Goal: Task Accomplishment & Management: Complete application form

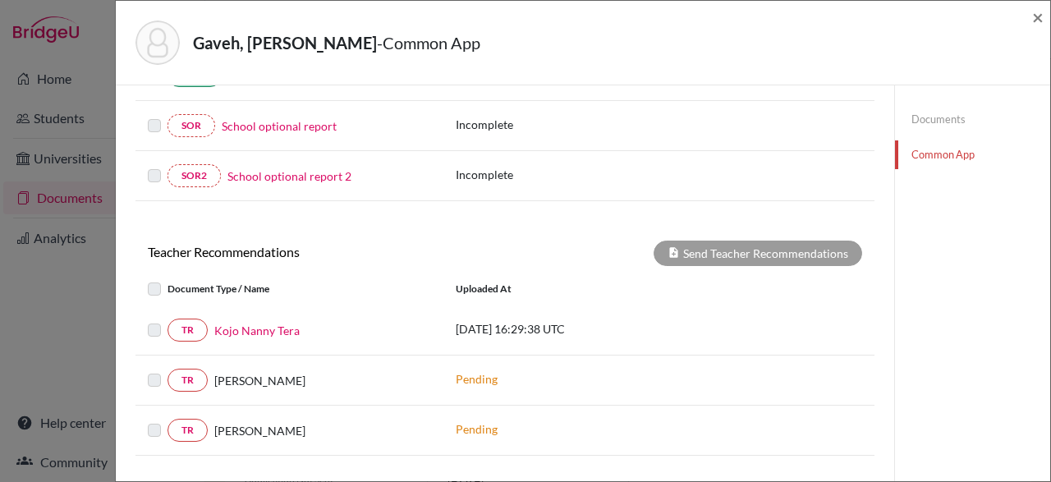
scroll to position [552, 0]
click at [275, 324] on link "Kojo Nanny Tera" at bounding box center [256, 330] width 85 height 17
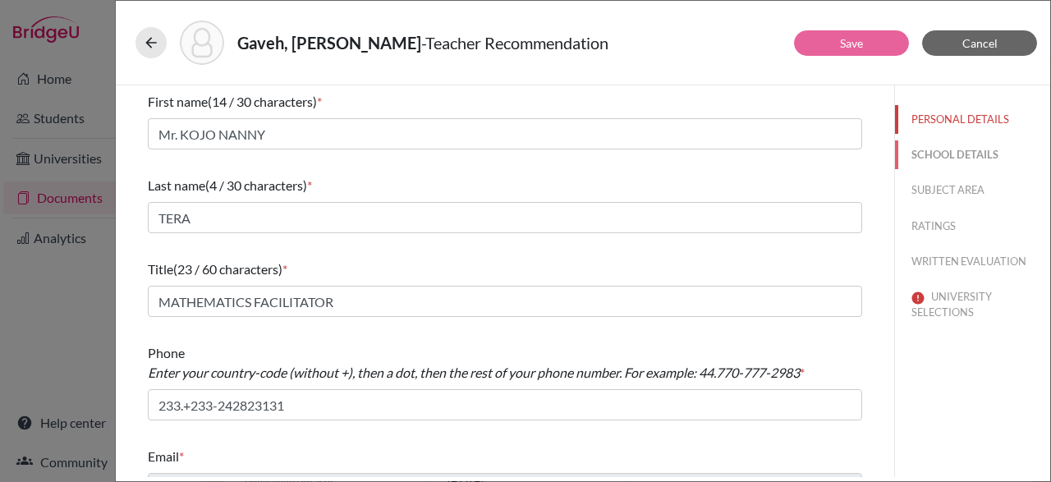
click at [937, 147] on button "SCHOOL DETAILS" at bounding box center [972, 154] width 155 height 29
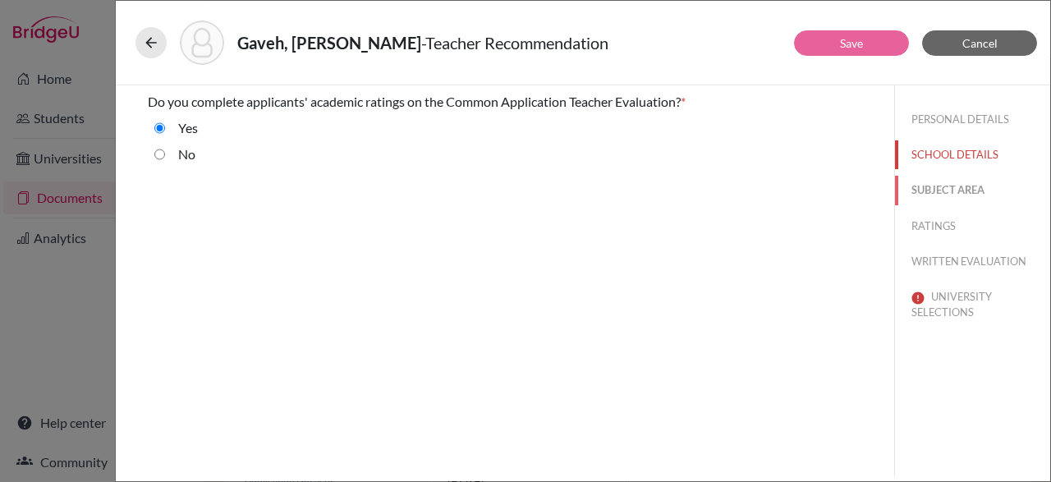
click at [958, 195] on button "SUBJECT AREA" at bounding box center [972, 190] width 155 height 29
select select "0"
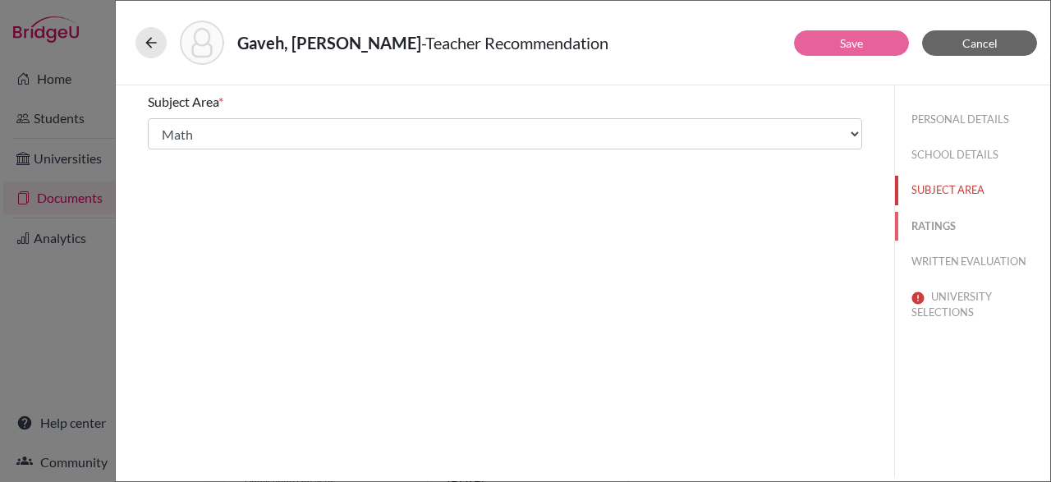
click at [935, 231] on button "RATINGS" at bounding box center [972, 226] width 155 height 29
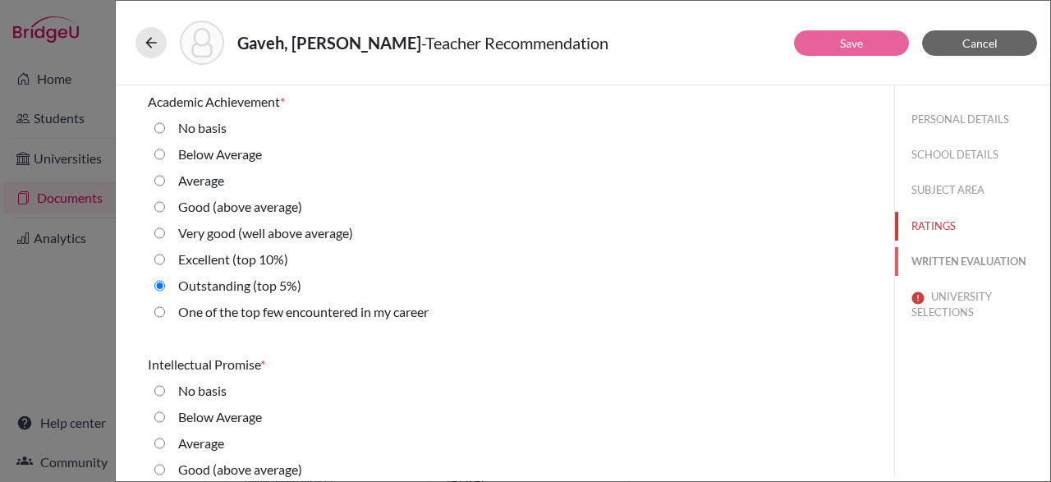
click at [934, 261] on button "WRITTEN EVALUATION" at bounding box center [972, 261] width 155 height 29
radio Average "true"
radio input "true"
radio average\) "true"
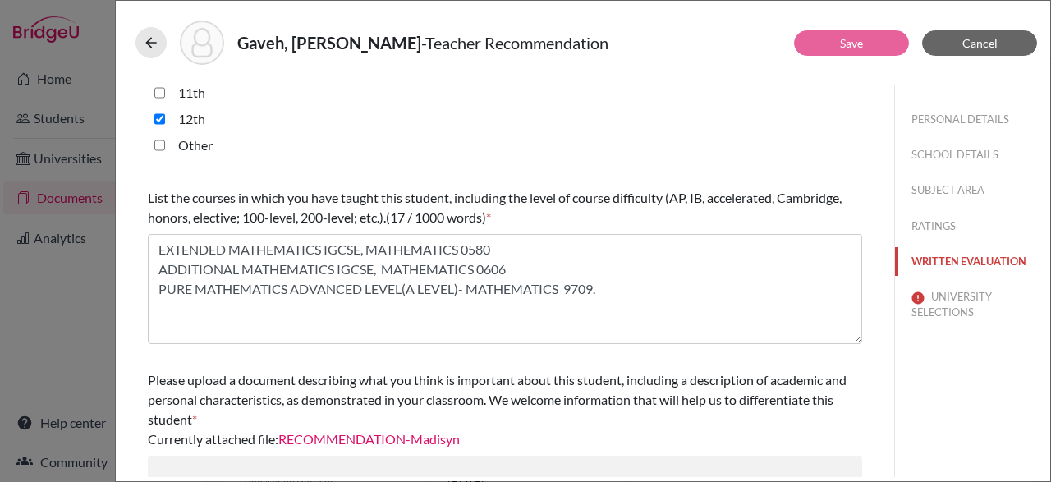
scroll to position [555, 0]
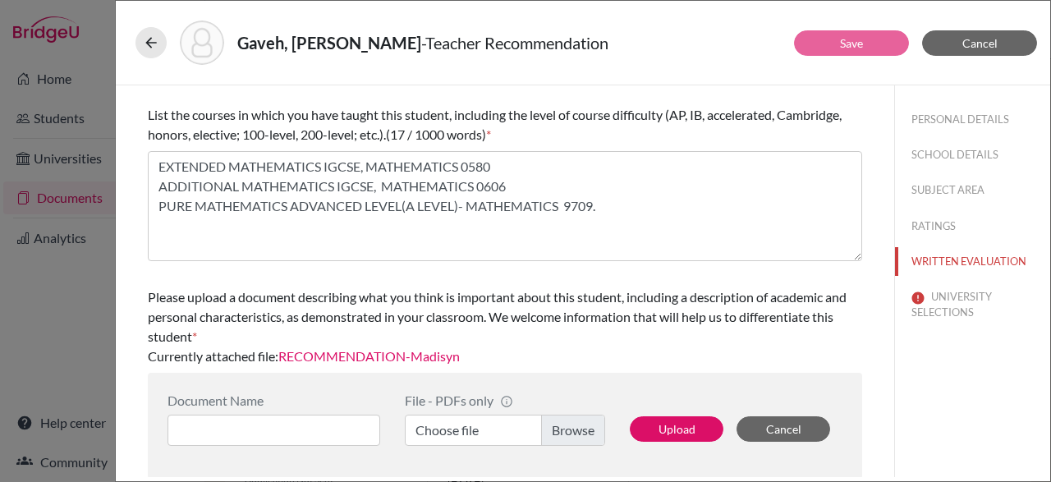
click at [362, 365] on div "Please upload a document describing what you think is important about this stud…" at bounding box center [505, 327] width 714 height 92
click at [300, 356] on link "RECOMMENDATION-Madisyn" at bounding box center [368, 356] width 181 height 16
click at [968, 313] on button "UNIVERSITY SELECTIONS" at bounding box center [972, 304] width 155 height 44
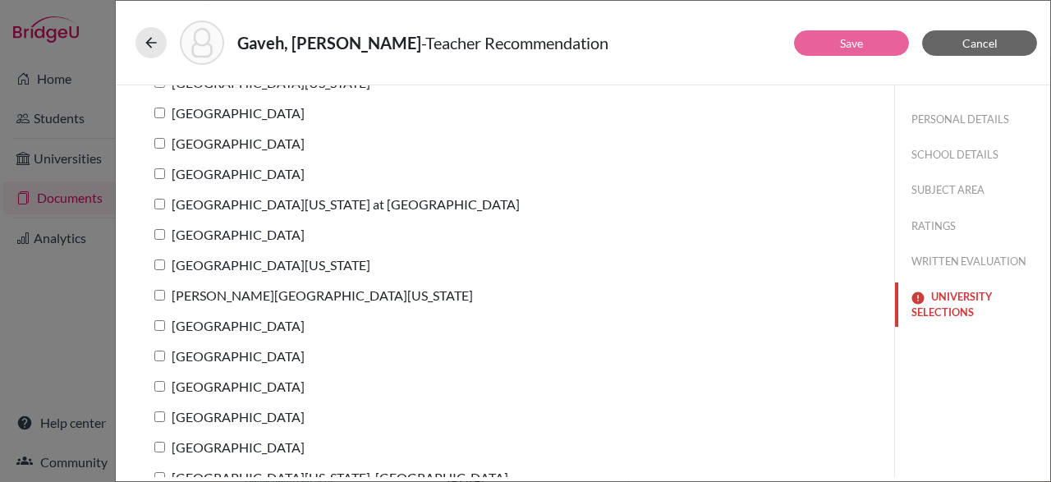
scroll to position [226, 0]
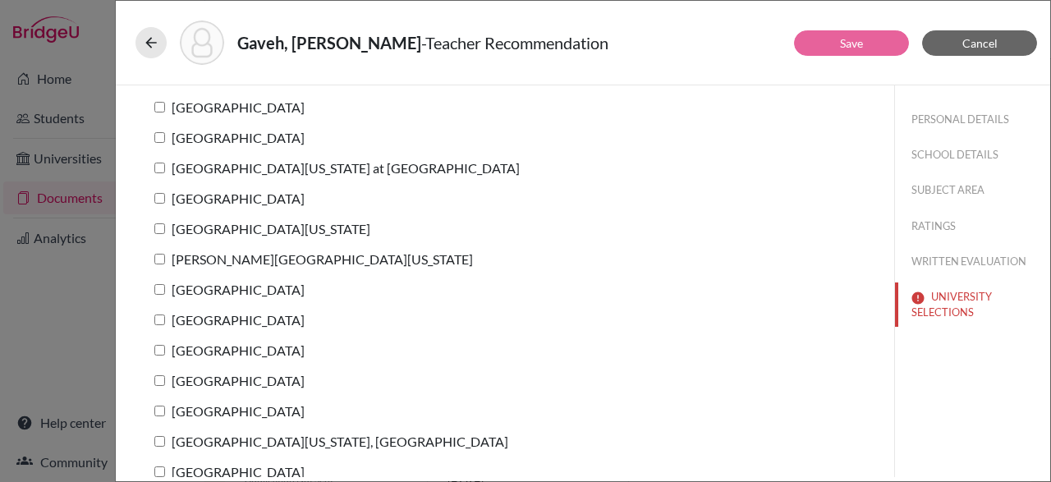
click at [163, 171] on input "University of North Carolina at Chapel Hill" at bounding box center [159, 168] width 11 height 11
checkbox input "true"
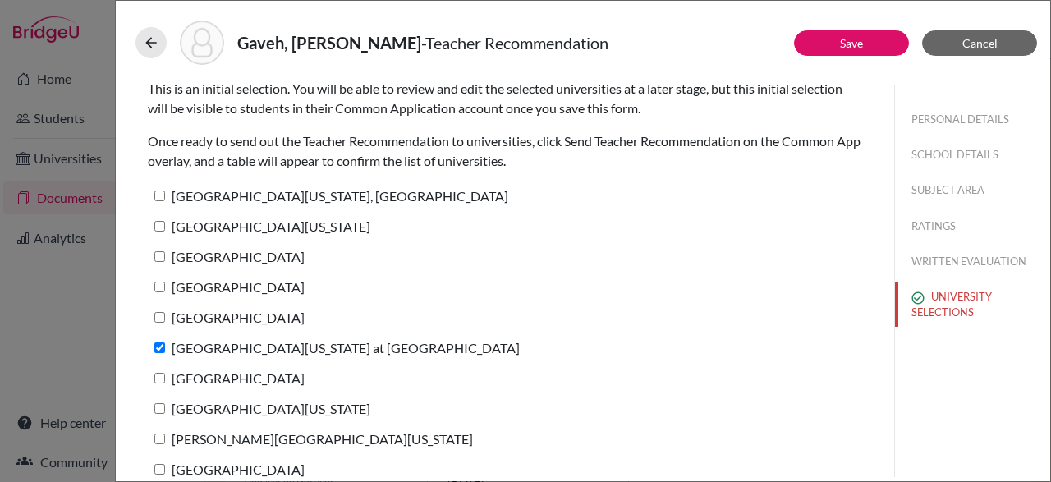
scroll to position [0, 0]
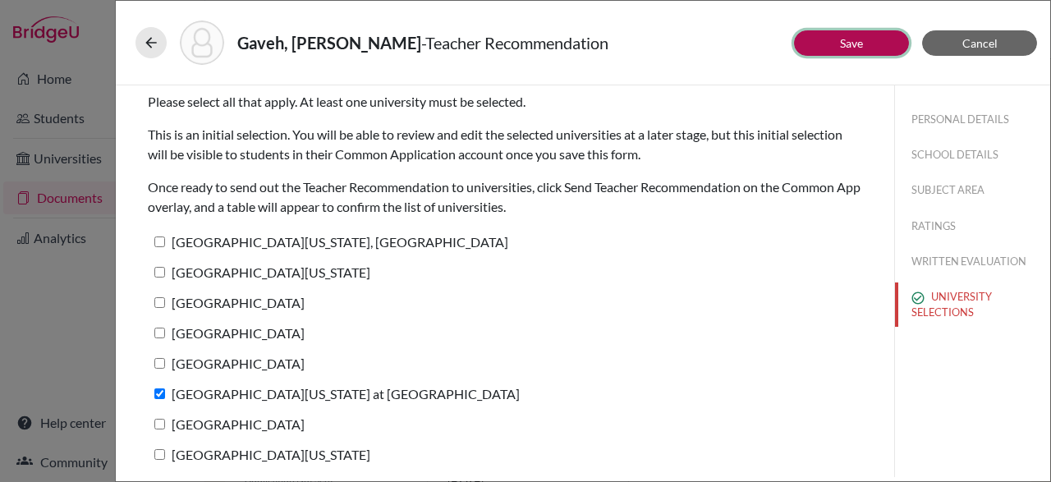
click at [863, 44] on link "Save" at bounding box center [851, 43] width 23 height 14
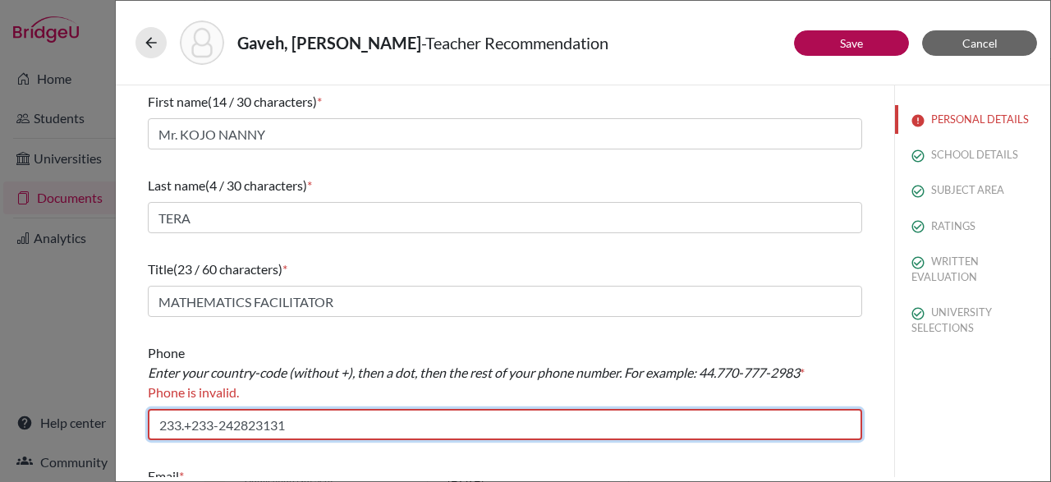
click at [183, 420] on input "233.+233-242823131" at bounding box center [505, 424] width 714 height 31
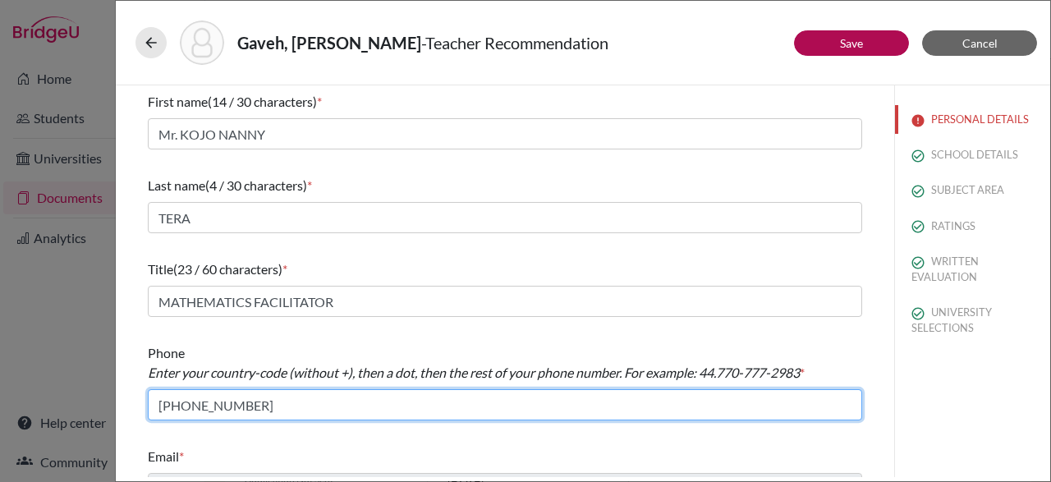
scroll to position [33, 0]
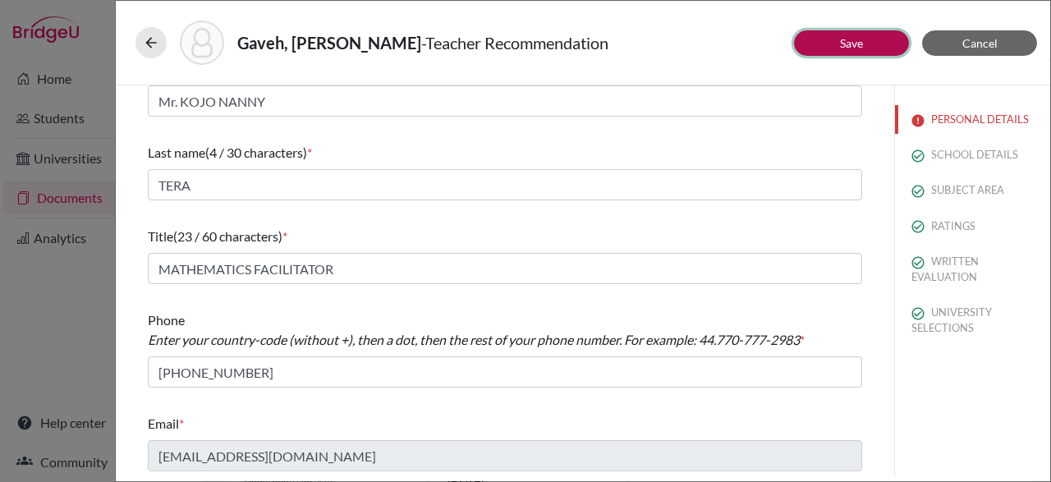
click at [859, 34] on button "Save" at bounding box center [851, 42] width 115 height 25
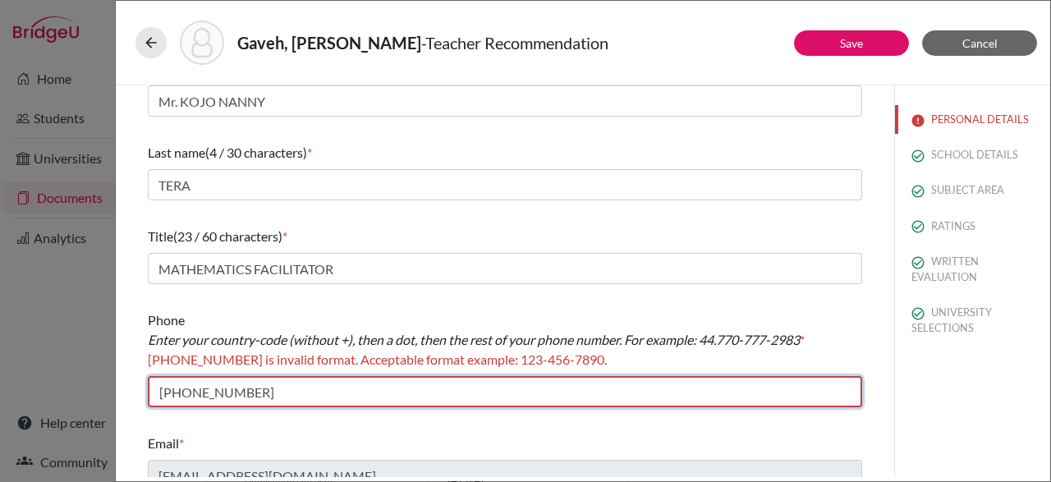
click at [168, 386] on input "+233-242823131" at bounding box center [505, 391] width 714 height 31
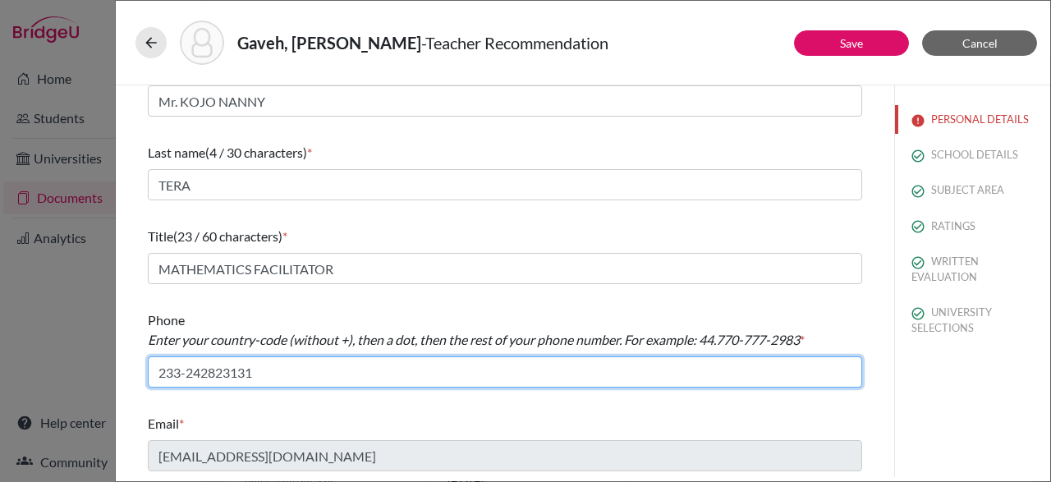
click at [187, 369] on input "233-242823131" at bounding box center [505, 371] width 714 height 31
type input "242-82131"
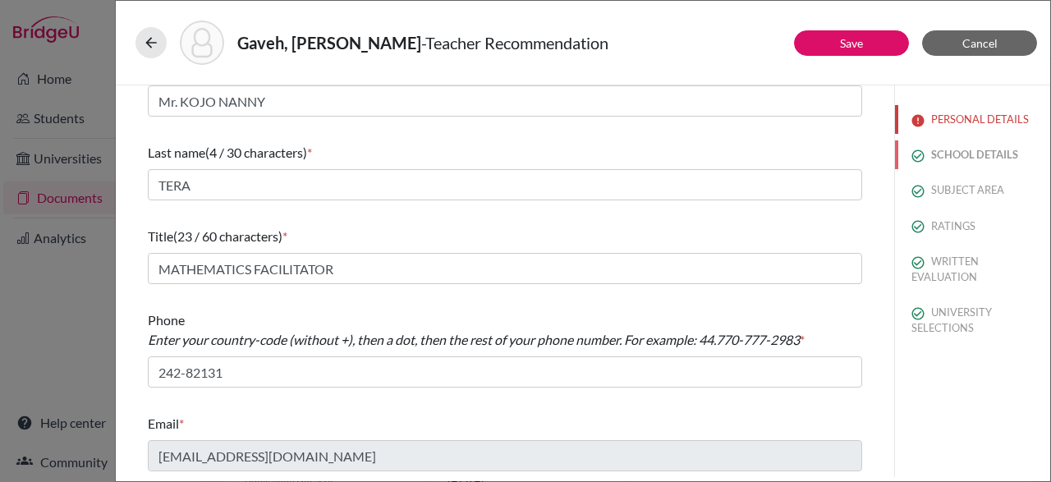
click at [954, 150] on button "SCHOOL DETAILS" at bounding box center [972, 154] width 155 height 29
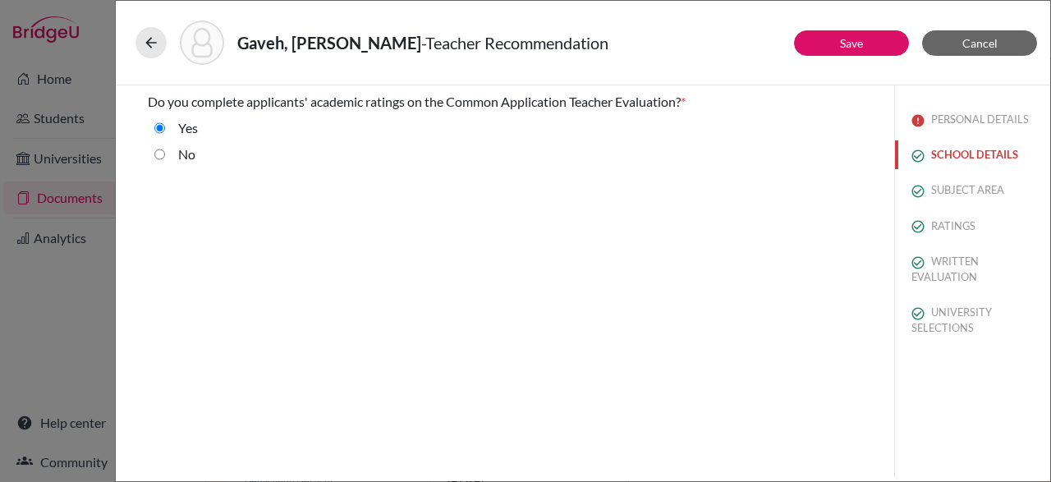
scroll to position [0, 0]
click at [943, 119] on button "PERSONAL DETAILS" at bounding box center [972, 119] width 155 height 29
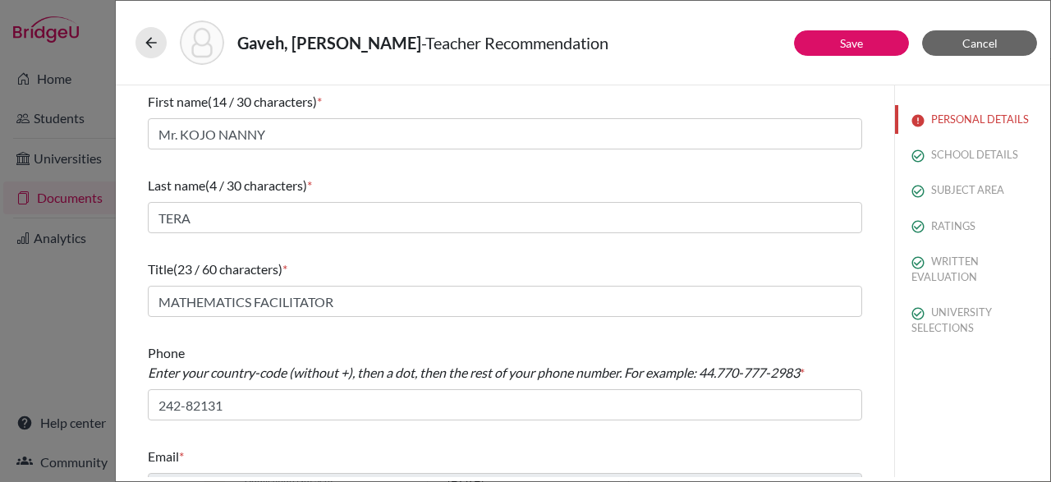
click at [766, 424] on div "Phone Enter your country-code (without +), then a dot, then the rest of your ph…" at bounding box center [505, 382] width 714 height 90
click at [770, 427] on div "First name (14 / 30 characters) * Mr. KOJO NANNY Last name (4 / 30 characters) …" at bounding box center [505, 297] width 714 height 425
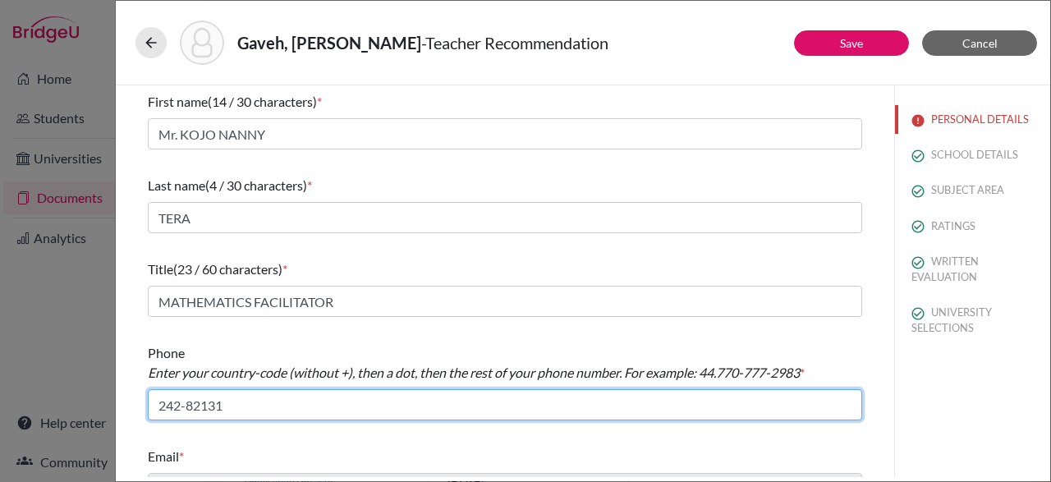
click at [797, 403] on input "242-82131" at bounding box center [505, 404] width 714 height 31
type input "2"
paste input "+233 24 282 3131"
click at [219, 402] on input "233. +233 24 282 3131" at bounding box center [505, 404] width 714 height 31
click at [203, 402] on input "233. 24 282 3131" at bounding box center [505, 404] width 714 height 31
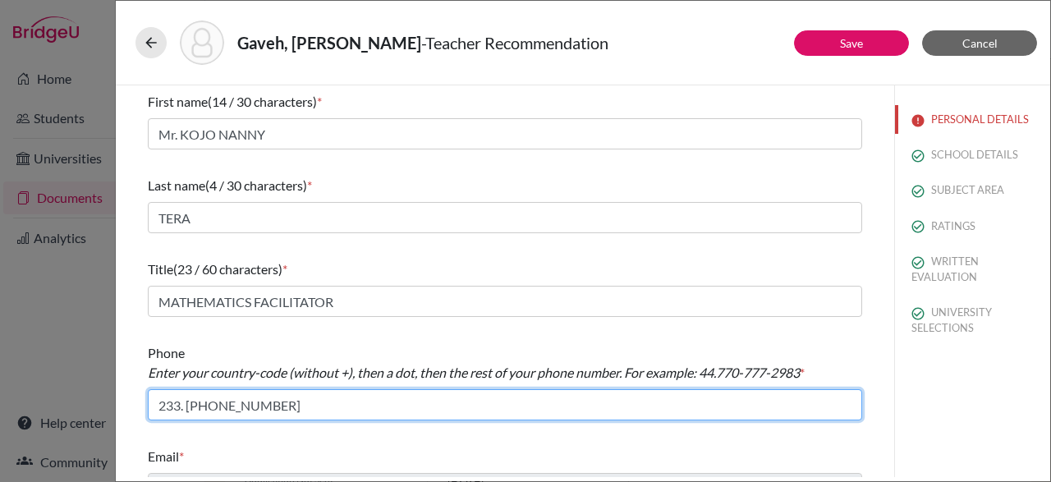
scroll to position [33, 0]
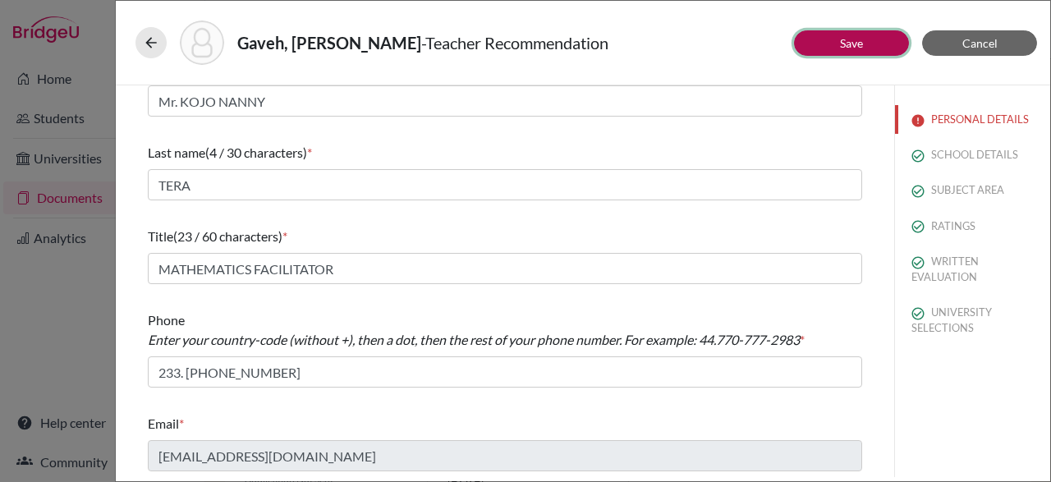
click at [868, 44] on button "Save" at bounding box center [851, 42] width 115 height 25
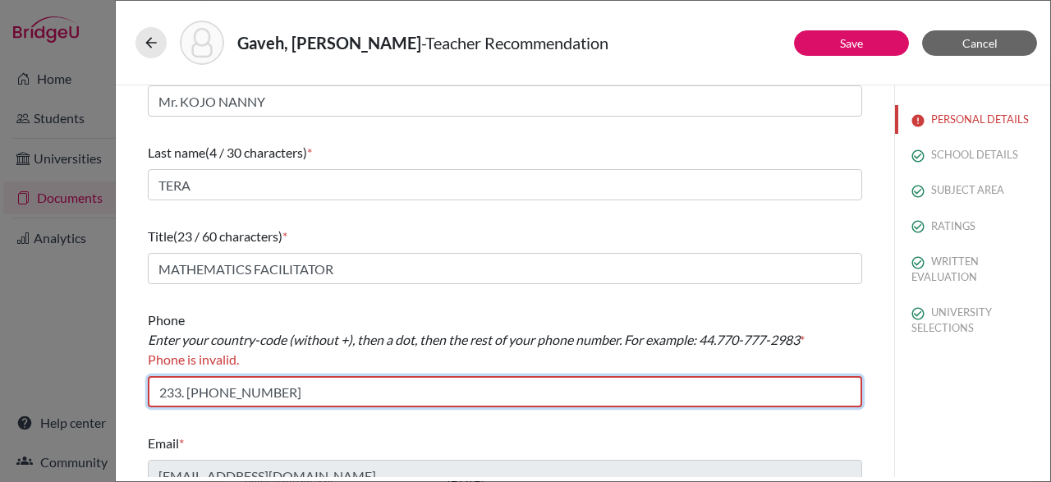
click at [188, 392] on input "233. 24-282-3131" at bounding box center [505, 391] width 714 height 31
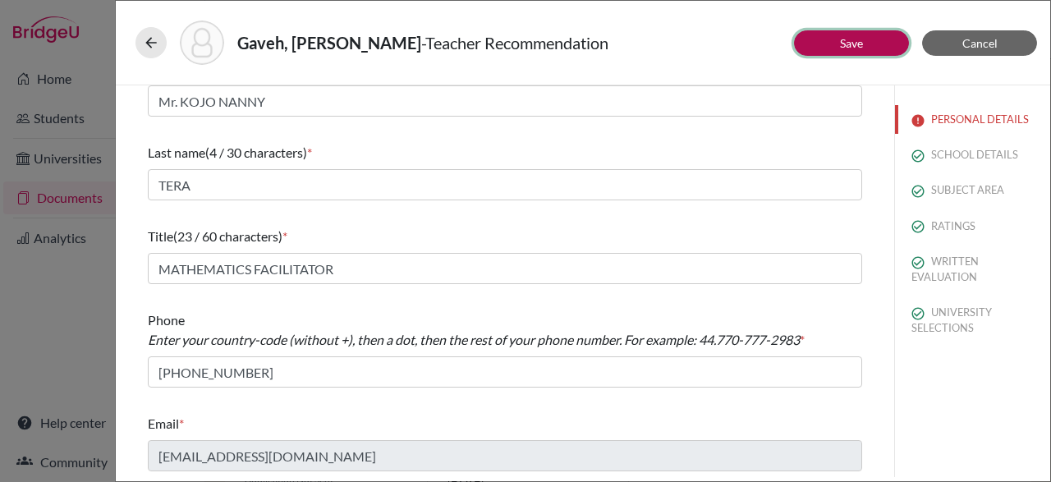
click at [878, 41] on button "Save" at bounding box center [851, 42] width 115 height 25
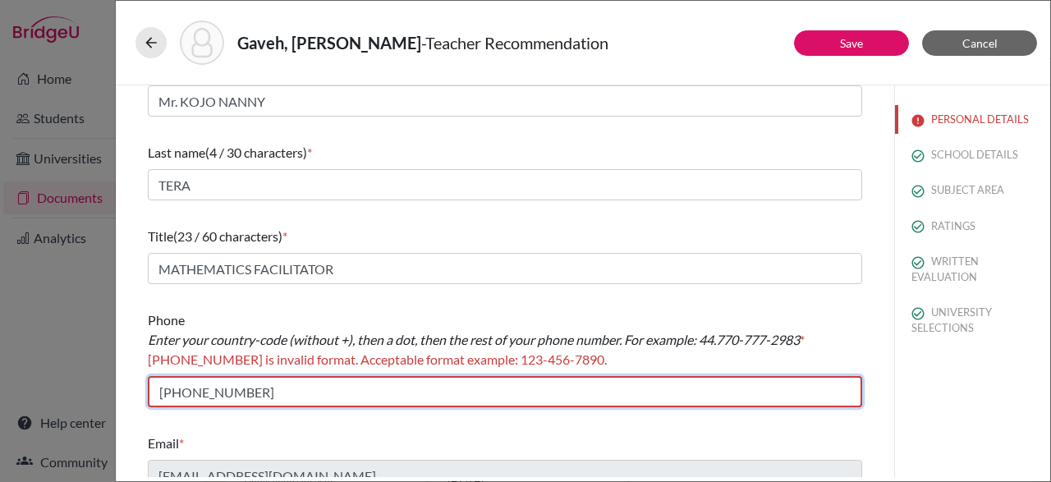
click at [161, 392] on input "24-282-3131" at bounding box center [505, 391] width 714 height 31
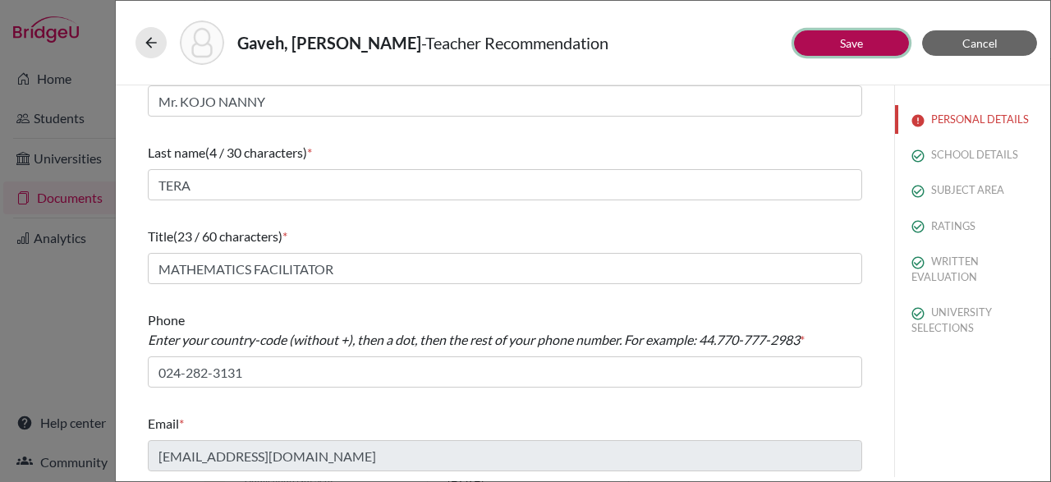
click at [863, 44] on link "Save" at bounding box center [851, 43] width 23 height 14
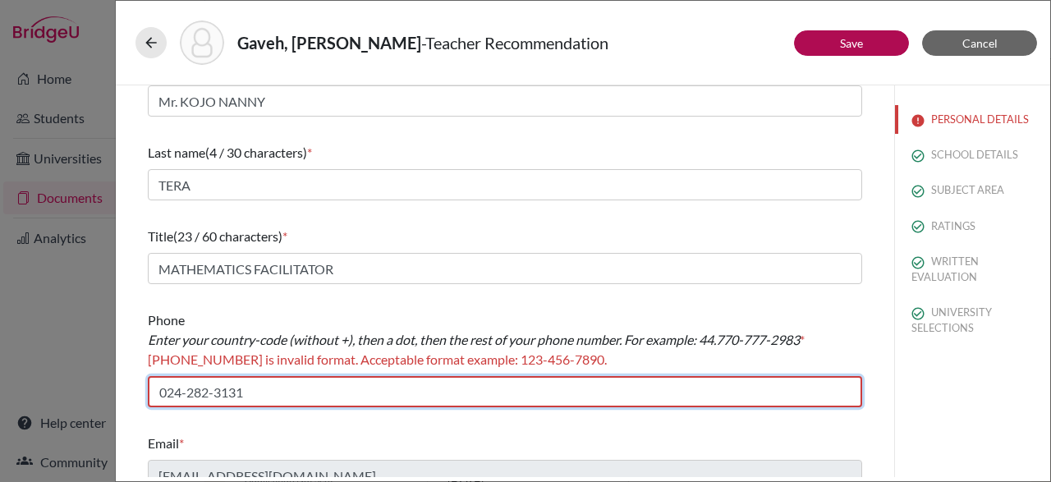
click at [160, 396] on input "024-282-3131" at bounding box center [505, 391] width 714 height 31
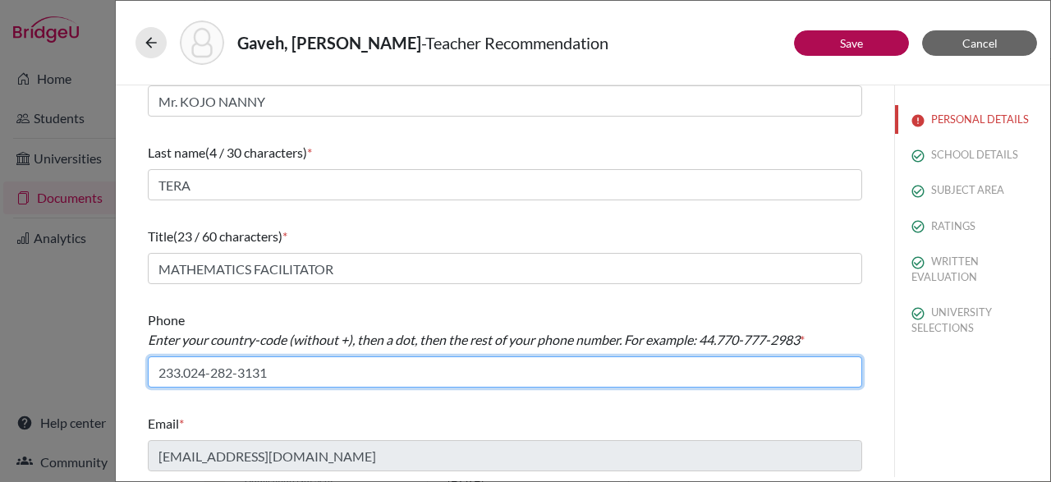
type input "233.024-282-3131"
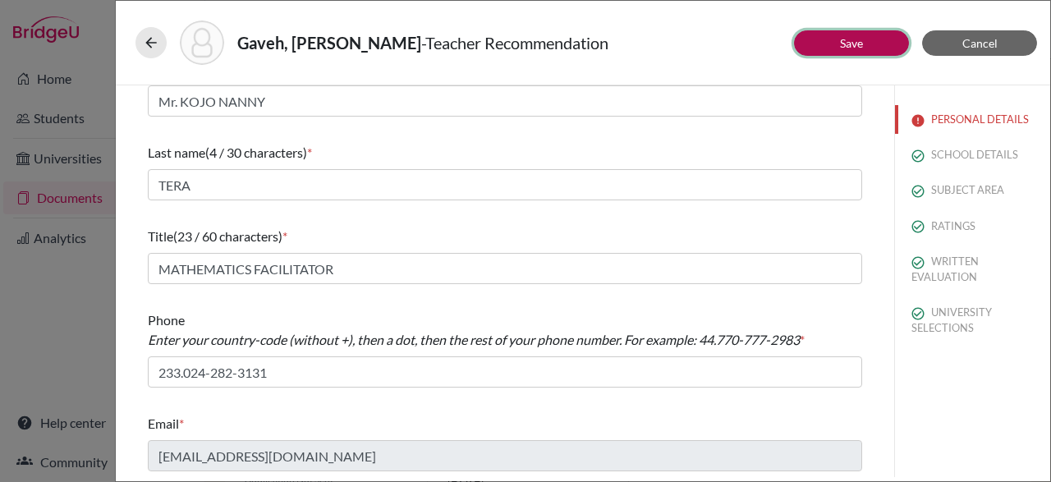
click at [884, 38] on button "Save" at bounding box center [851, 42] width 115 height 25
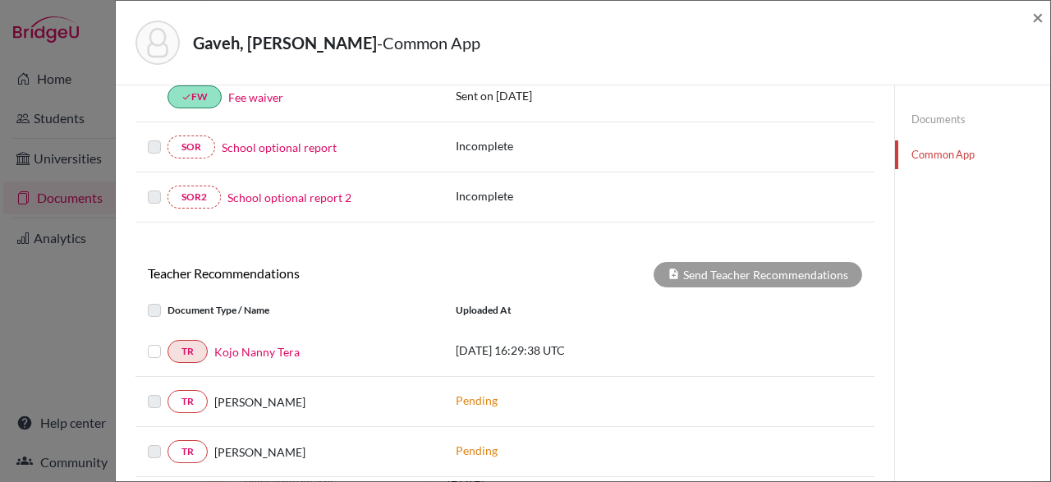
scroll to position [530, 0]
click at [168, 342] on label at bounding box center [168, 342] width 0 height 0
click at [0, 0] on input "checkbox" at bounding box center [0, 0] width 0 height 0
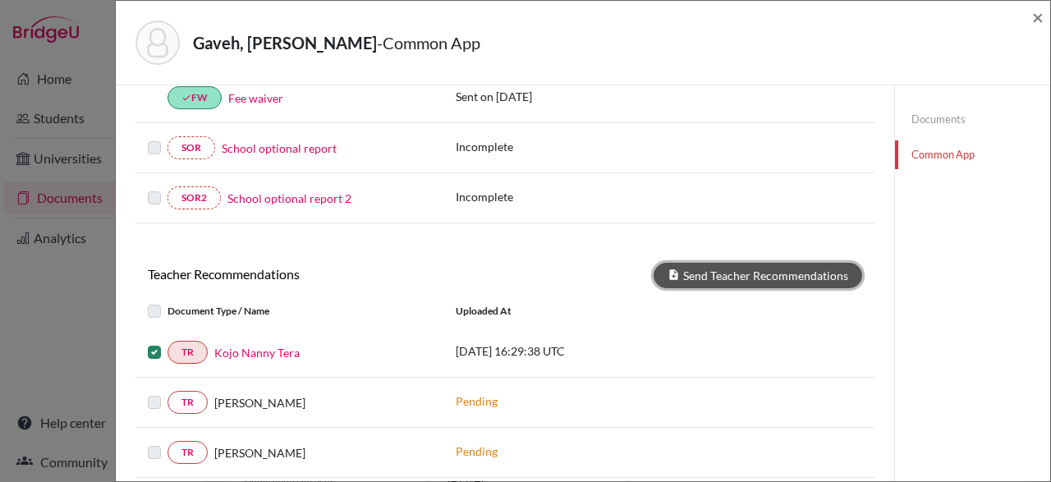
click at [764, 266] on button "Send Teacher Recommendations" at bounding box center [758, 275] width 209 height 25
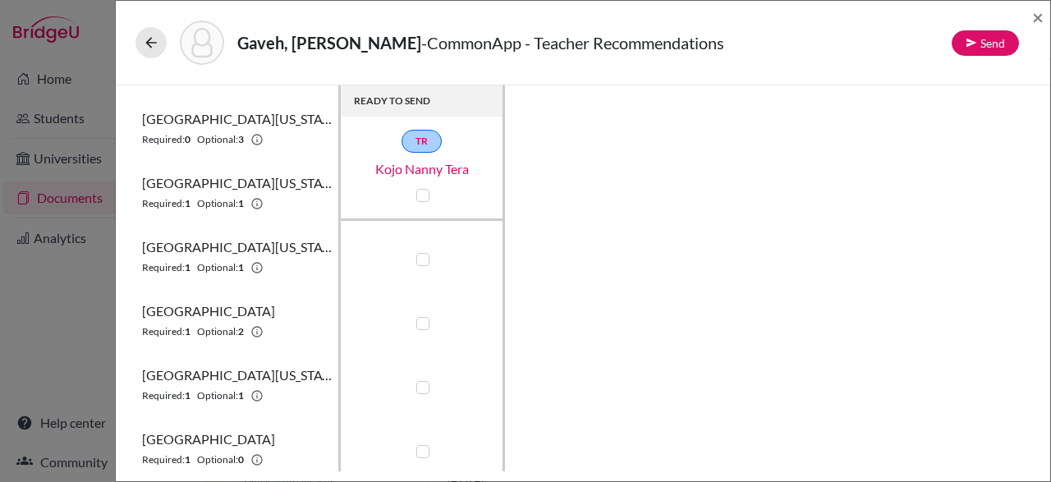
scroll to position [959, 0]
click at [173, 383] on th "University of Virginia Required: 1 Optional: 1" at bounding box center [237, 383] width 205 height 64
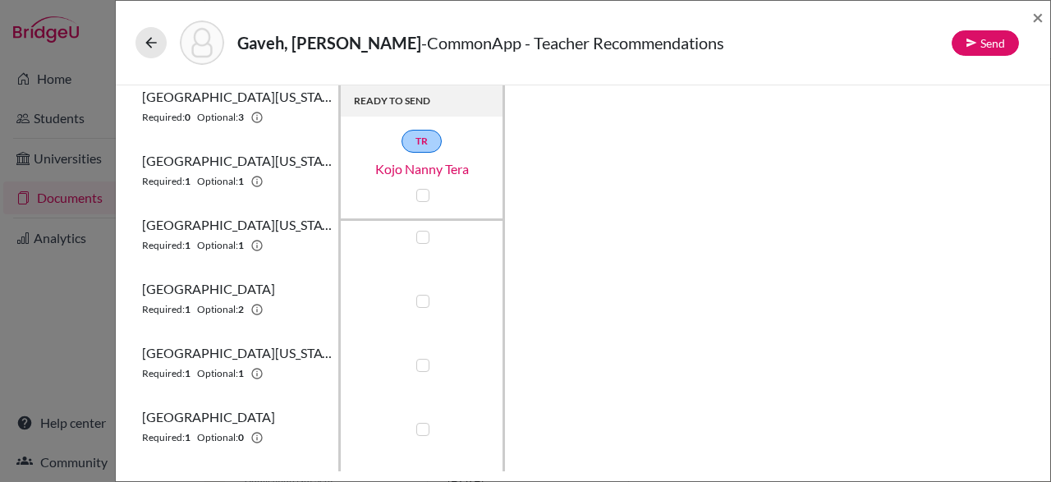
scroll to position [1030, 0]
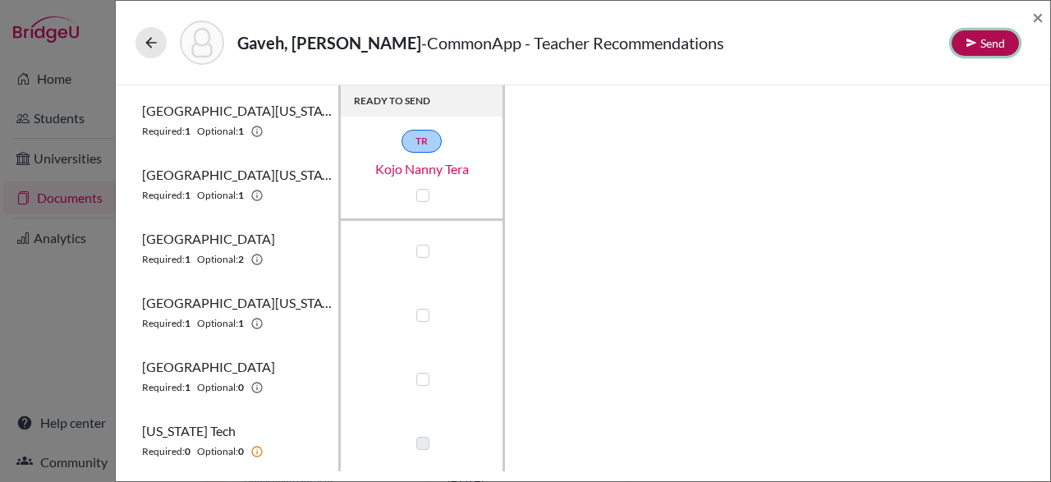
click at [978, 40] on button "Send" at bounding box center [985, 42] width 67 height 25
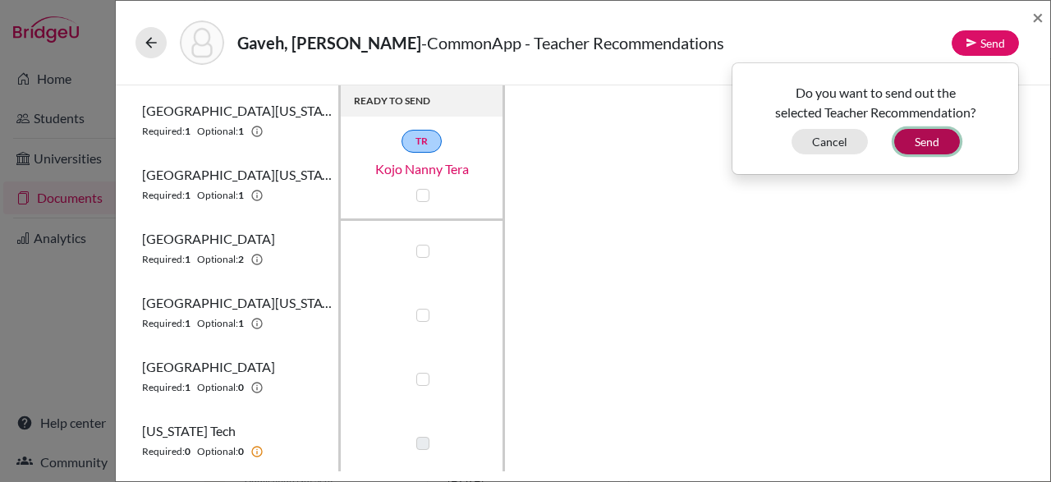
click at [925, 136] on button "Send" at bounding box center [927, 141] width 66 height 25
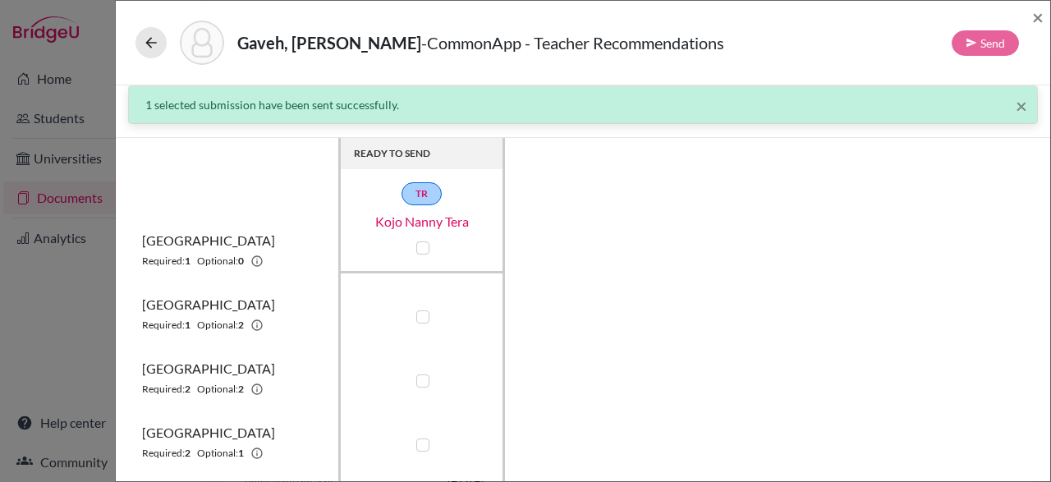
click at [1044, 17] on div "Gaveh, Madisyn Enyonam - CommonApp - Teacher Recommendations Send ×" at bounding box center [583, 43] width 934 height 85
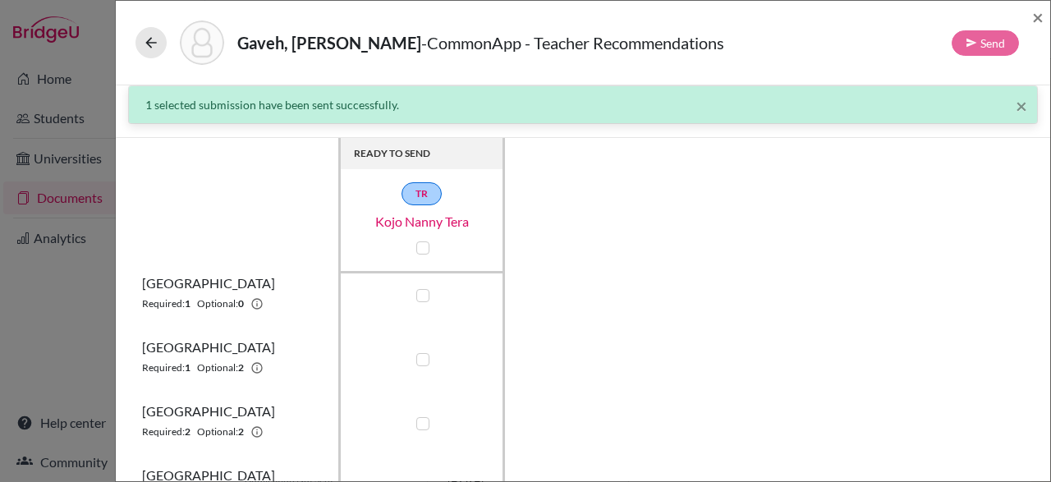
scroll to position [2, 0]
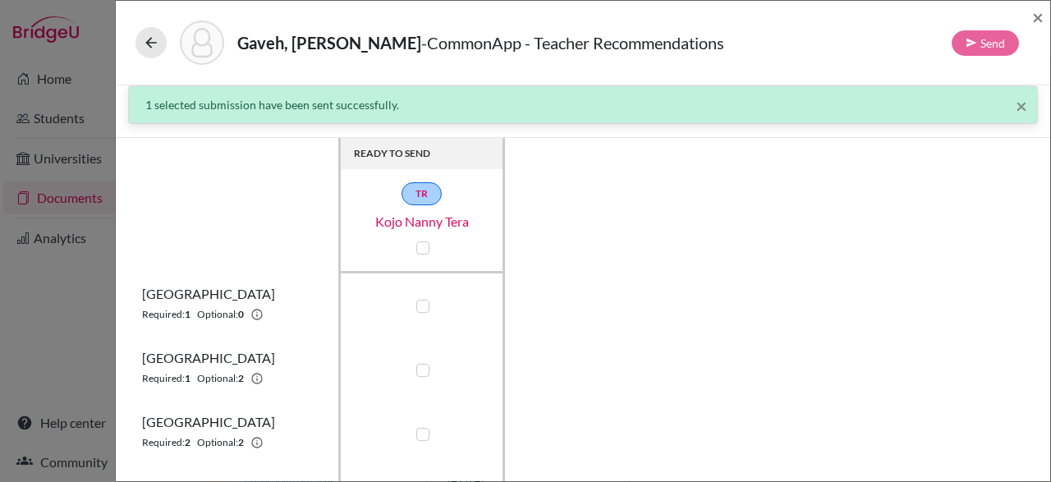
click at [1039, 30] on div "×" at bounding box center [1037, 42] width 11 height 71
click at [1050, 14] on div "Gaveh, Madisyn Enyonam - CommonApp - Teacher Recommendations Send × × 1 selecte…" at bounding box center [583, 241] width 936 height 482
click at [1017, 102] on span "×" at bounding box center [1021, 106] width 11 height 24
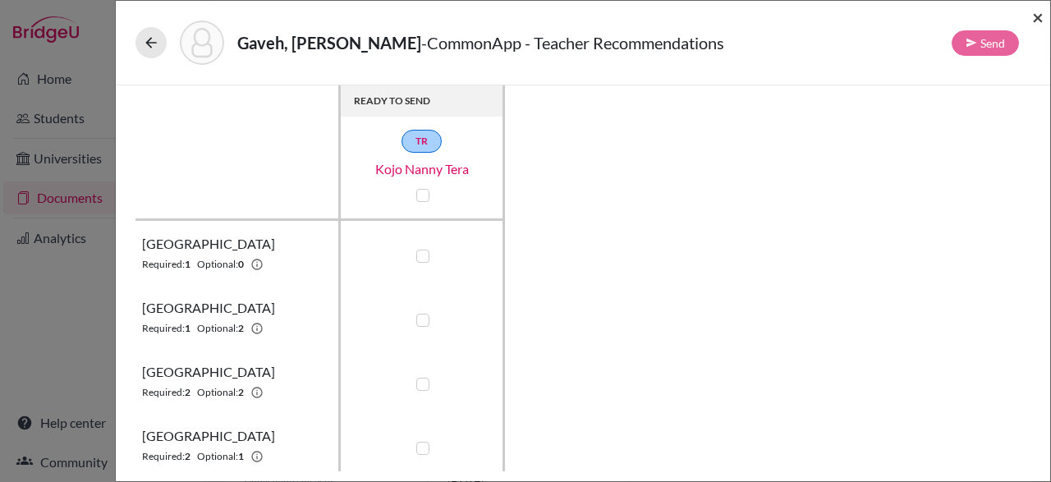
click at [1040, 11] on span "×" at bounding box center [1037, 17] width 11 height 24
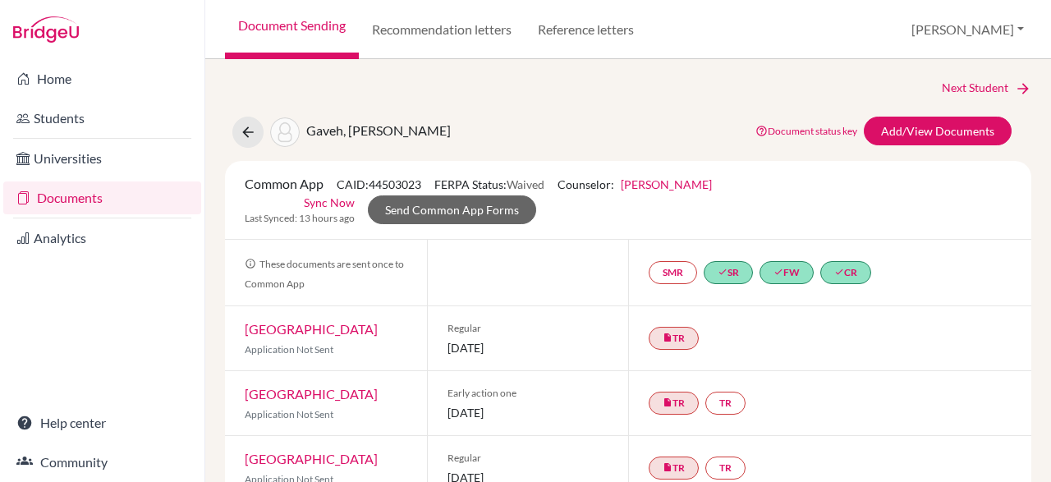
click at [250, 124] on icon at bounding box center [248, 132] width 16 height 16
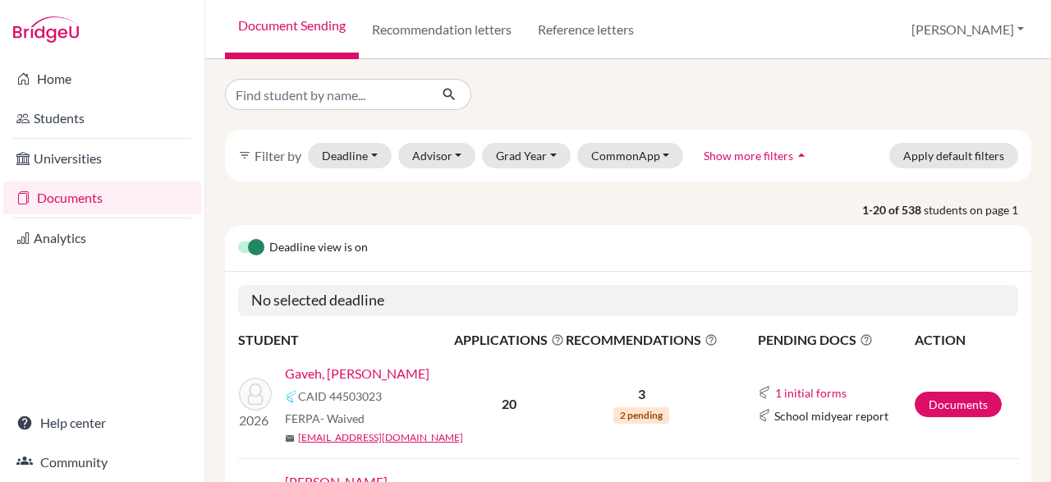
scroll to position [165, 0]
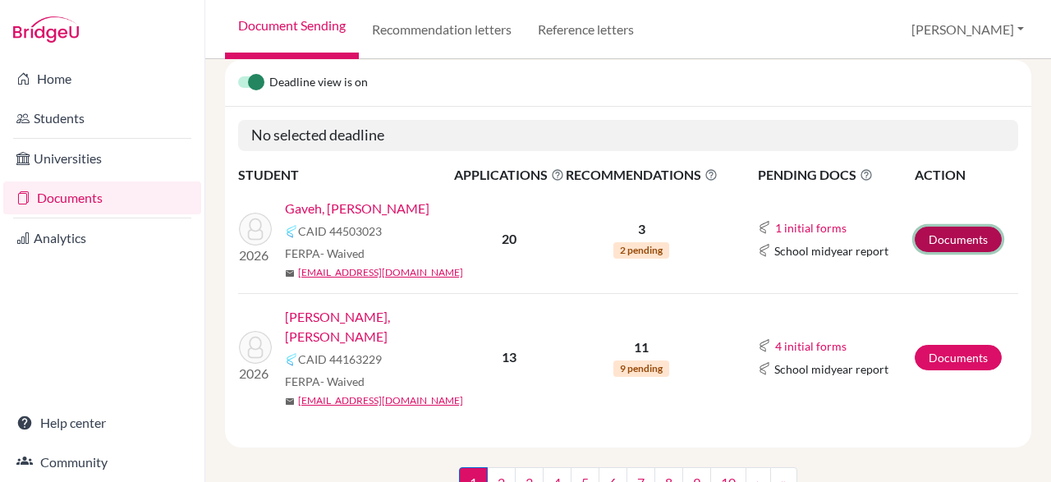
click at [936, 245] on link "Documents" at bounding box center [958, 239] width 87 height 25
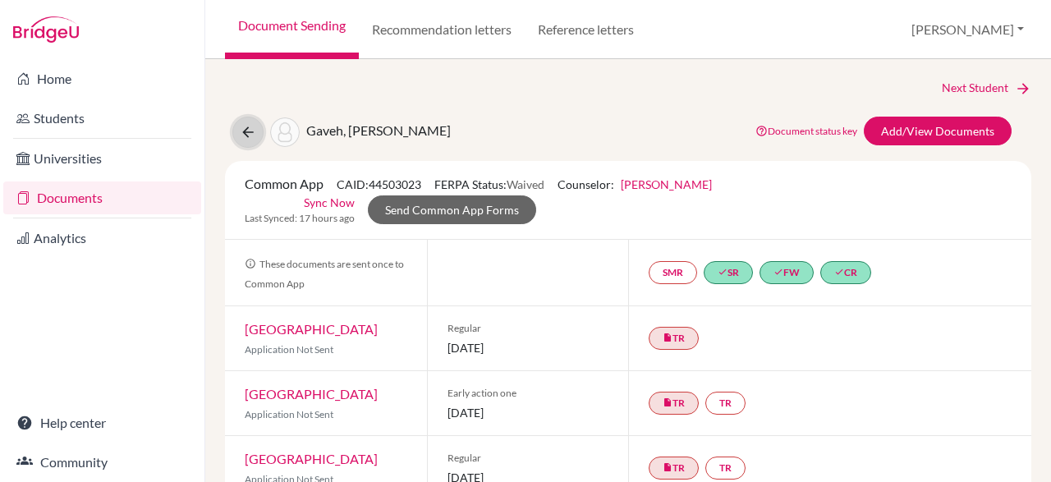
click at [244, 133] on icon at bounding box center [248, 132] width 16 height 16
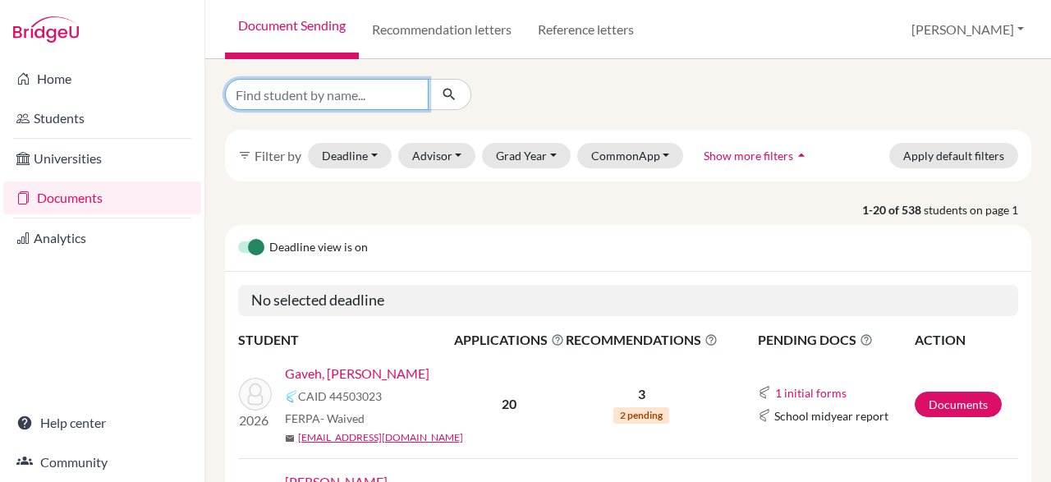
click at [329, 90] on input "Find student by name..." at bounding box center [327, 94] width 204 height 31
type input "V"
type input "john clinton"
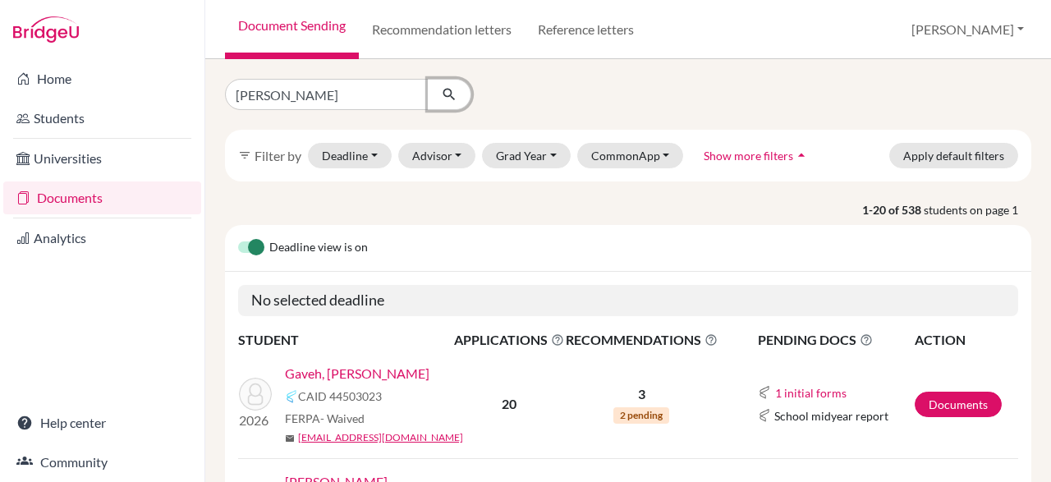
click at [448, 91] on icon "submit" at bounding box center [449, 94] width 16 height 16
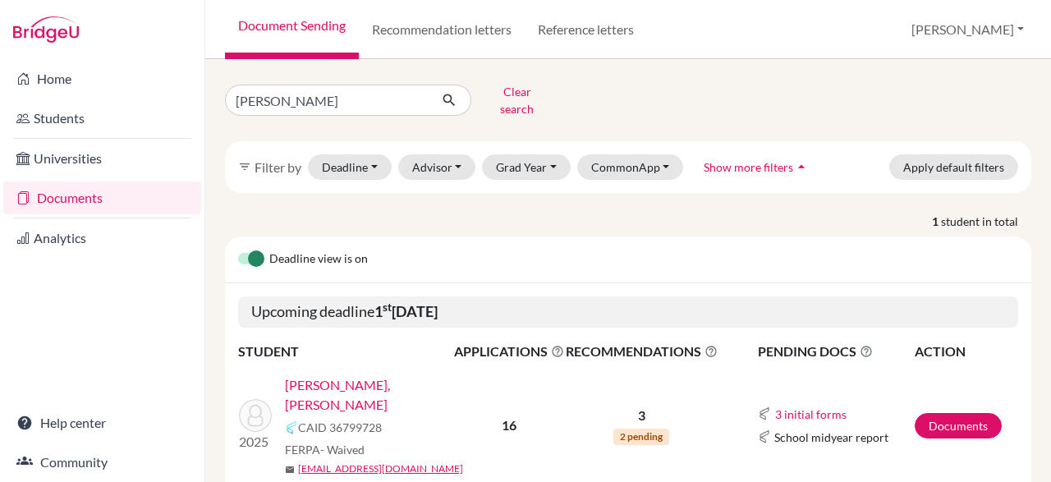
click at [418, 375] on link "Kwasi Korankye, John Clinton" at bounding box center [375, 394] width 180 height 39
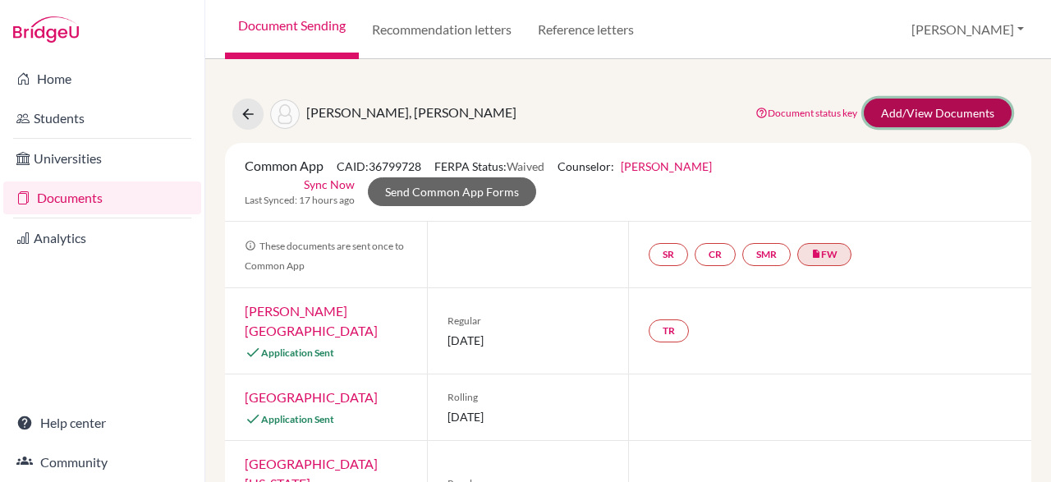
click at [958, 116] on link "Add/View Documents" at bounding box center [938, 113] width 148 height 29
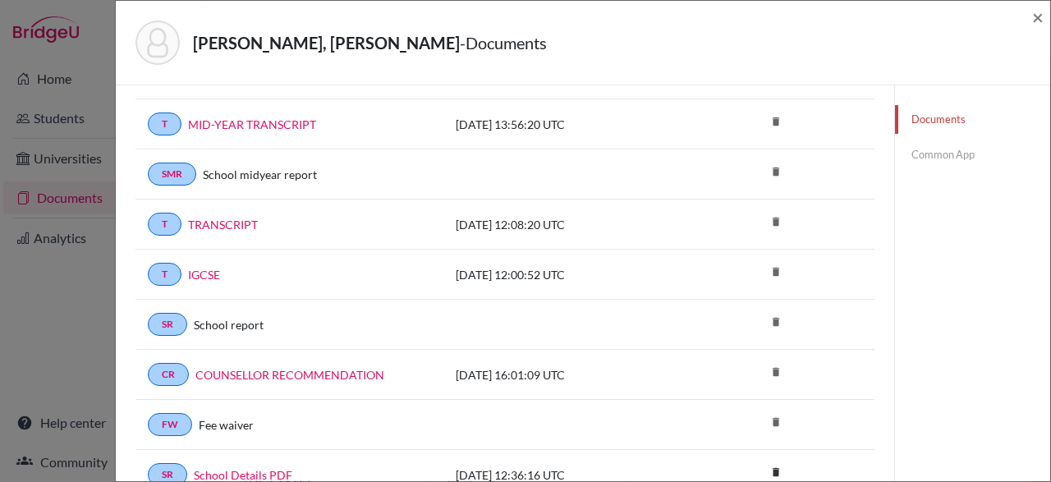
scroll to position [218, 0]
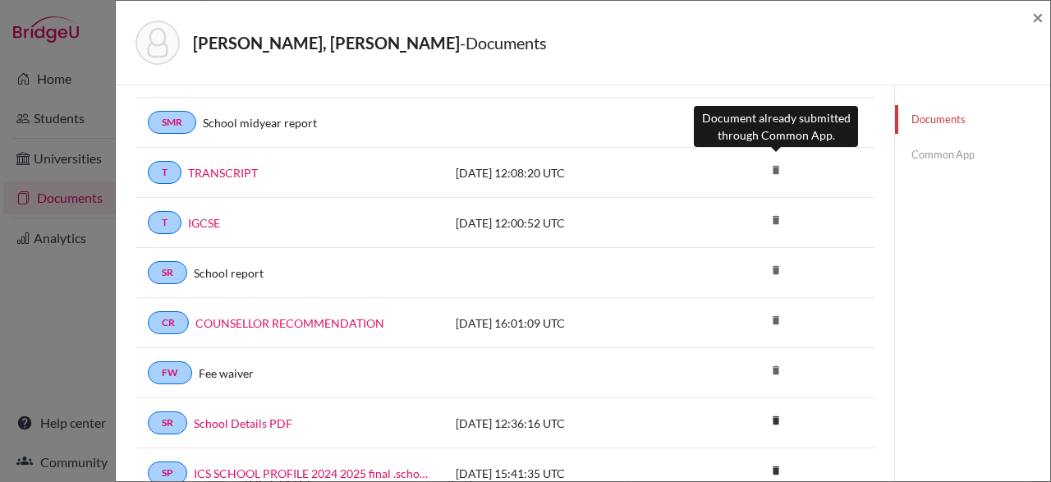
click at [776, 168] on icon "delete" at bounding box center [776, 170] width 25 height 25
click at [773, 158] on icon "delete" at bounding box center [776, 170] width 25 height 25
click at [770, 158] on icon "delete" at bounding box center [776, 170] width 25 height 25
click at [778, 163] on icon "delete" at bounding box center [776, 170] width 25 height 25
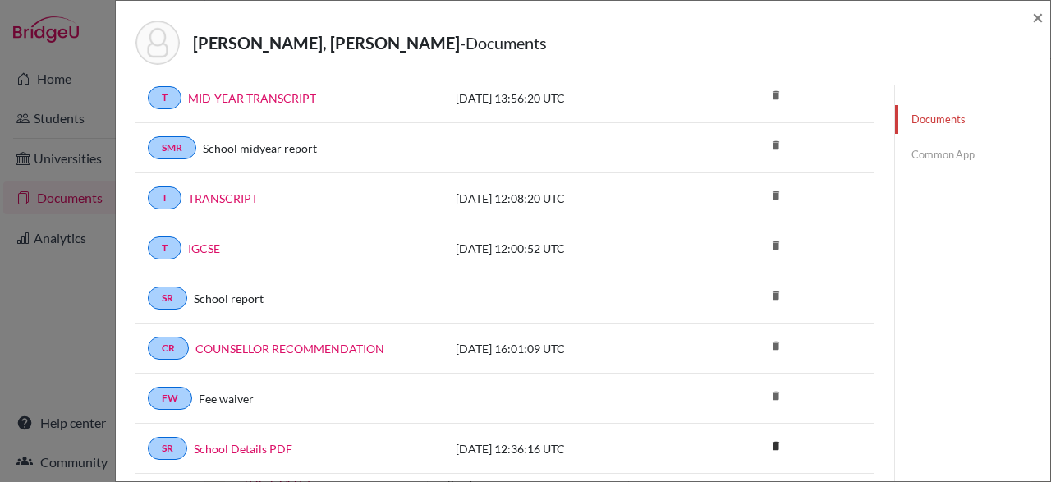
scroll to position [0, 0]
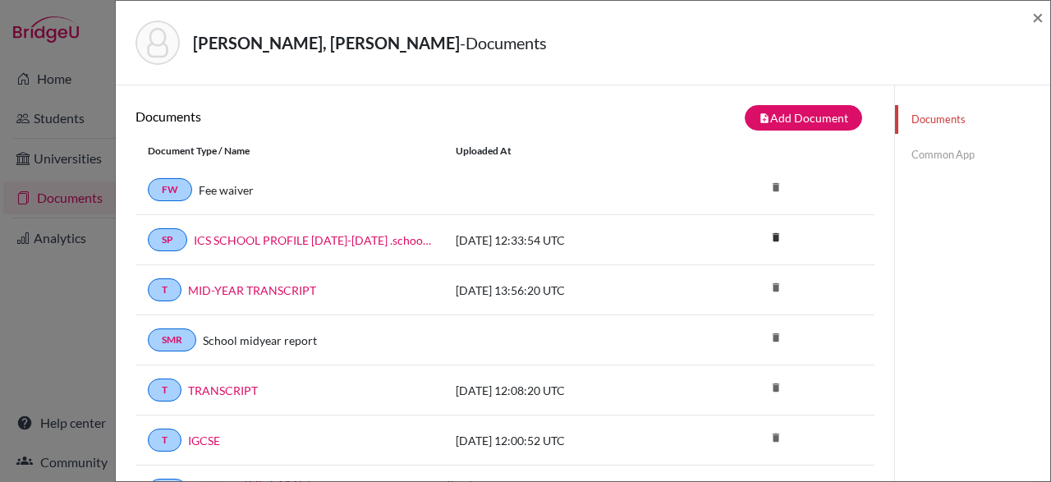
click at [921, 160] on link "Common App" at bounding box center [972, 154] width 155 height 29
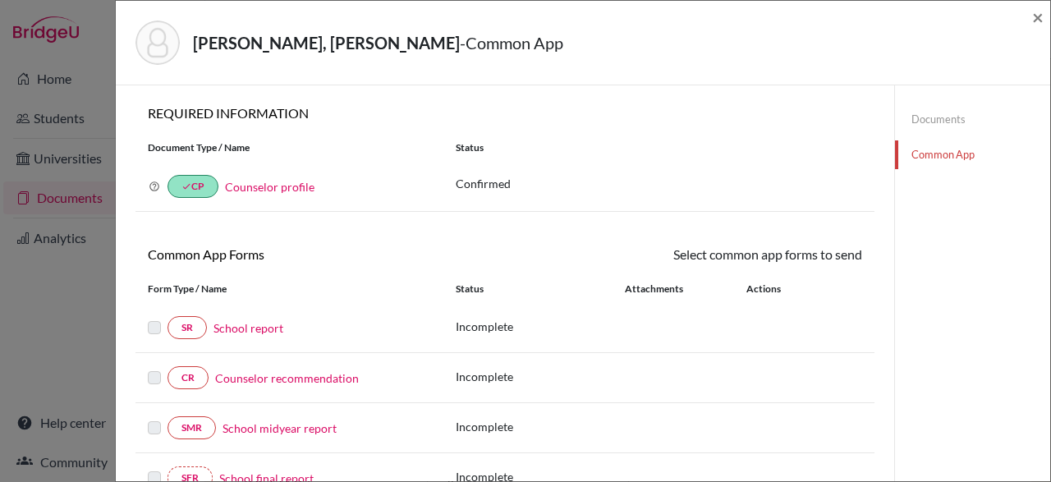
scroll to position [72, 0]
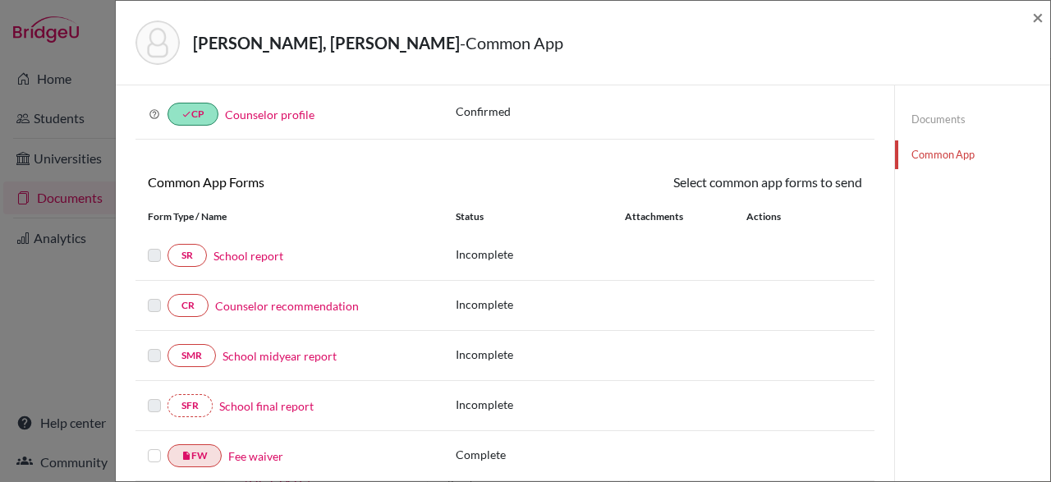
click at [239, 253] on link "School report" at bounding box center [249, 255] width 70 height 17
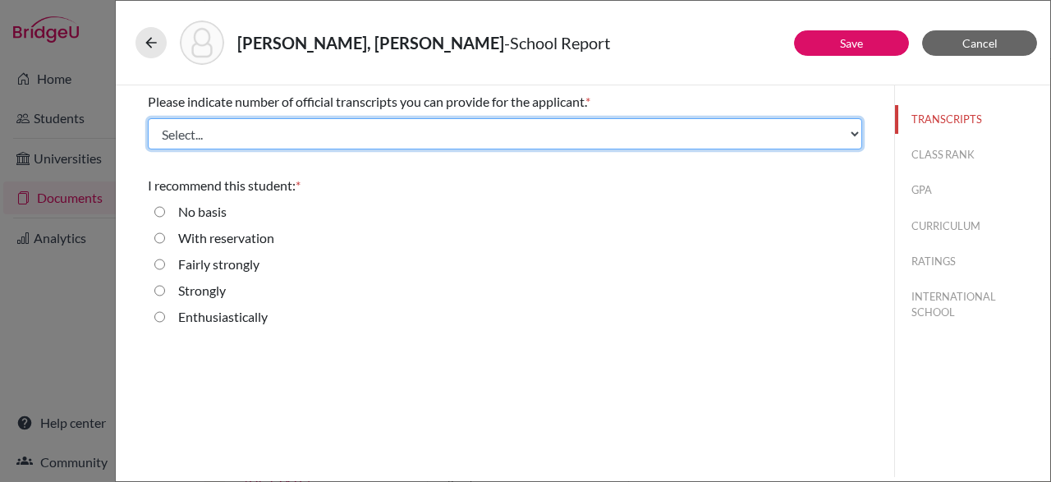
select select "3"
click option "3" at bounding box center [0, 0] width 0 height 0
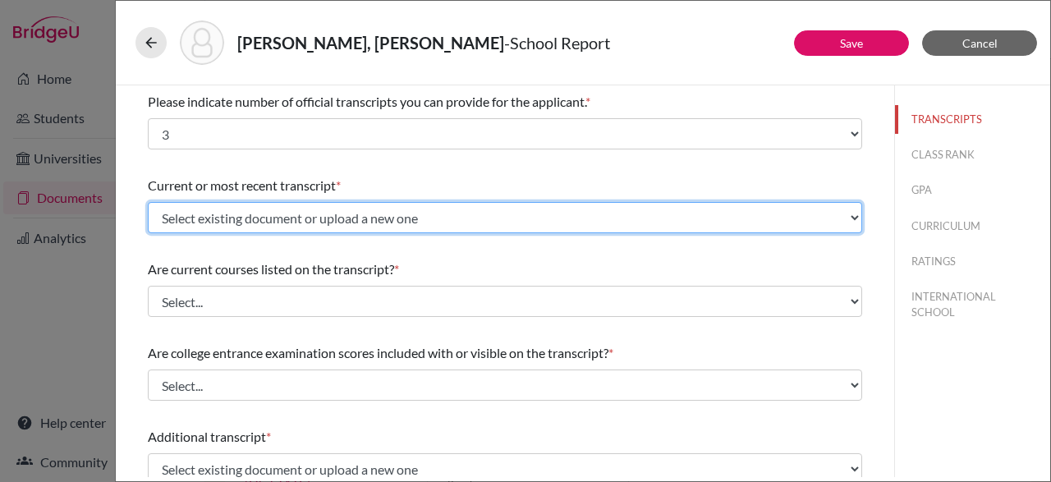
click at [148, 202] on select "Select existing document or upload a new one IGCSE TRANSCRIPT MID-YEAR TRANSCRI…" at bounding box center [505, 217] width 714 height 31
select select "624306"
click option "IGCSE" at bounding box center [0, 0] width 0 height 0
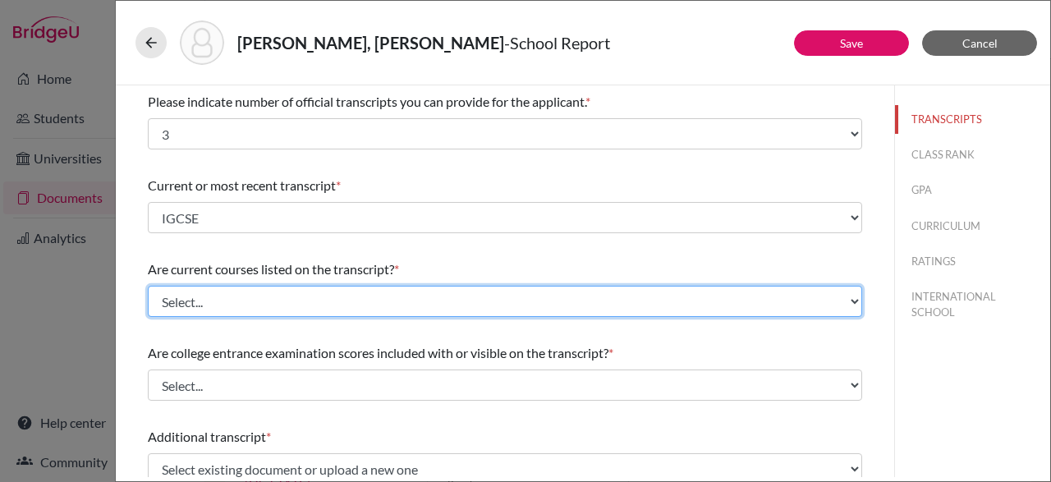
click at [148, 286] on select "Select... Yes No" at bounding box center [505, 301] width 714 height 31
select select "1"
click option "No" at bounding box center [0, 0] width 0 height 0
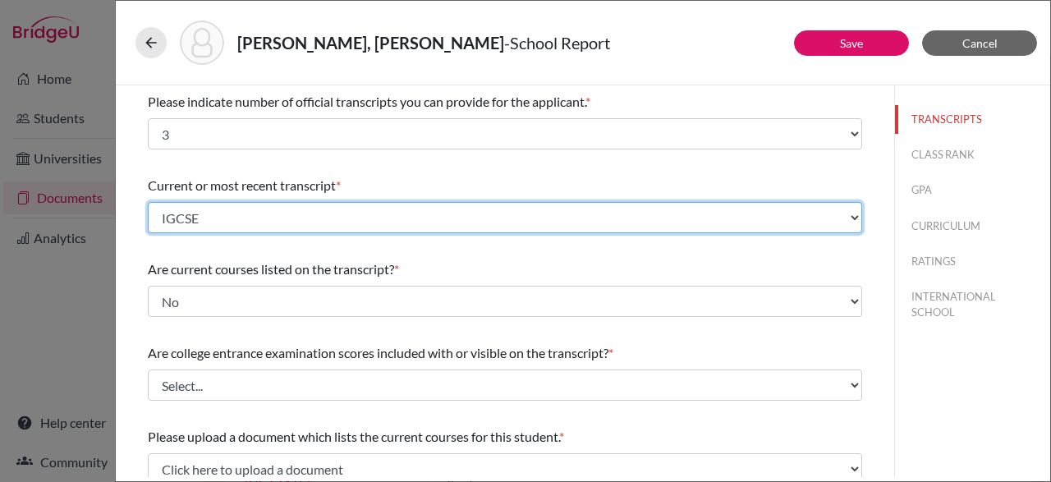
click at [148, 202] on select "Select existing document or upload a new one IGCSE TRANSCRIPT MID-YEAR TRANSCRI…" at bounding box center [505, 217] width 714 height 31
select select "Upload New File"
click option "Upload New File" at bounding box center [0, 0] width 0 height 0
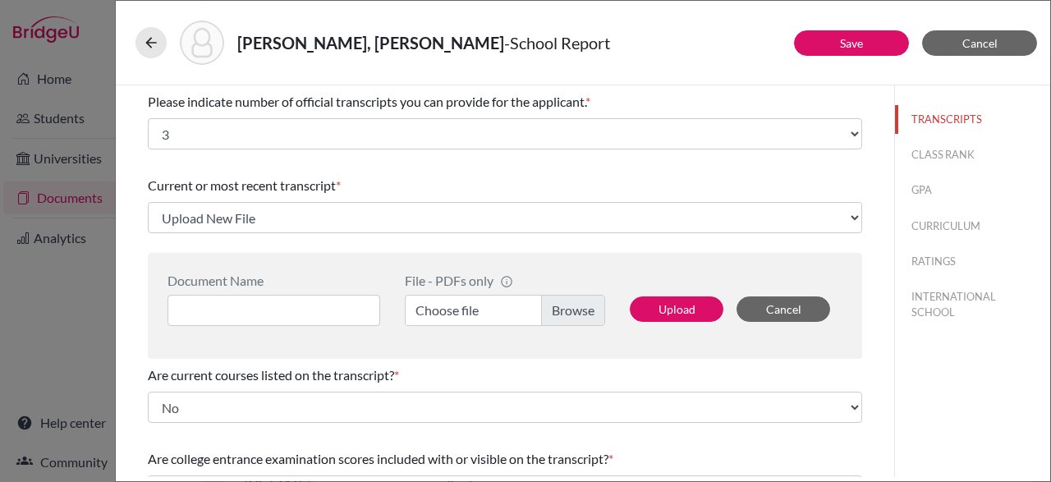
click at [590, 317] on label "Choose file" at bounding box center [505, 310] width 200 height 31
click at [590, 317] on input "Choose file" at bounding box center [505, 310] width 200 height 31
click at [667, 304] on button "Upload" at bounding box center [677, 308] width 94 height 25
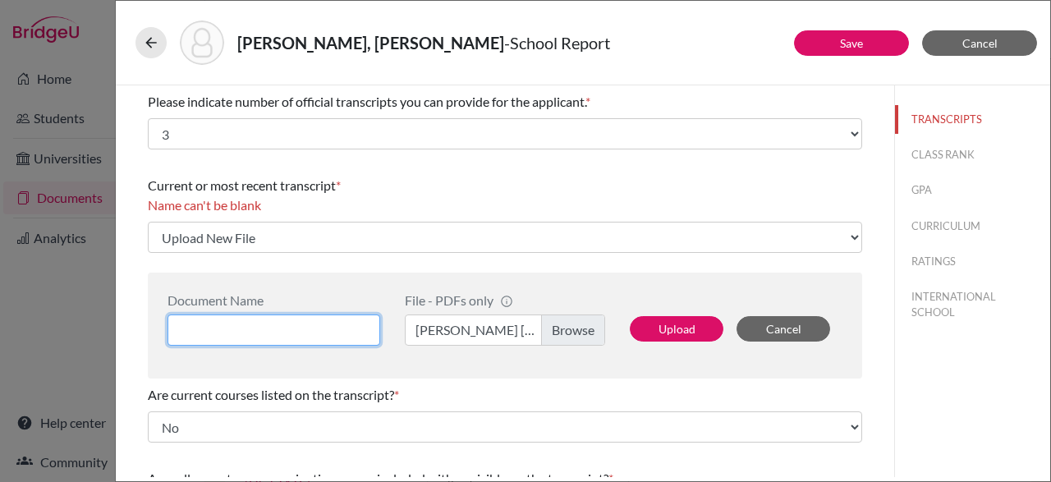
click at [334, 321] on input at bounding box center [274, 330] width 213 height 31
type input "FINAL TRANSCRIPT"
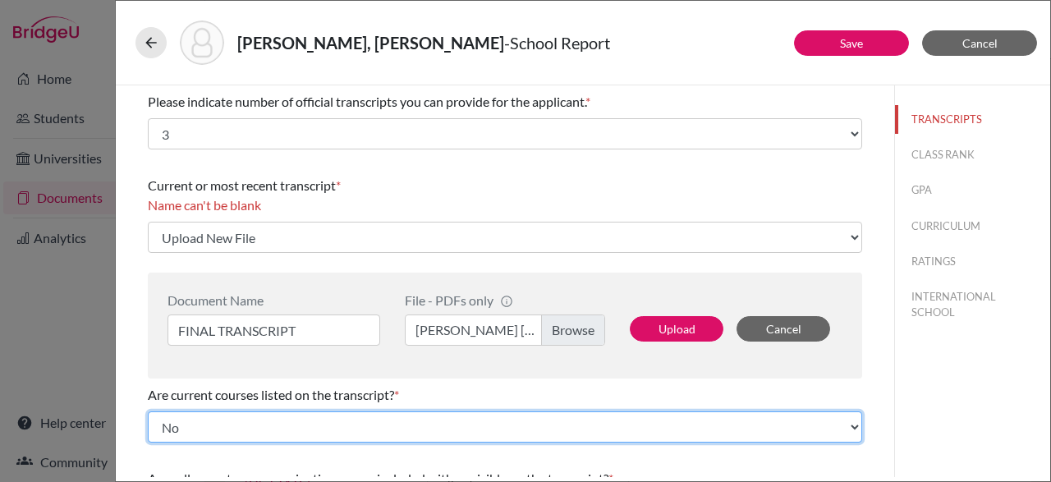
click at [177, 423] on select "Select... Yes No" at bounding box center [505, 426] width 714 height 31
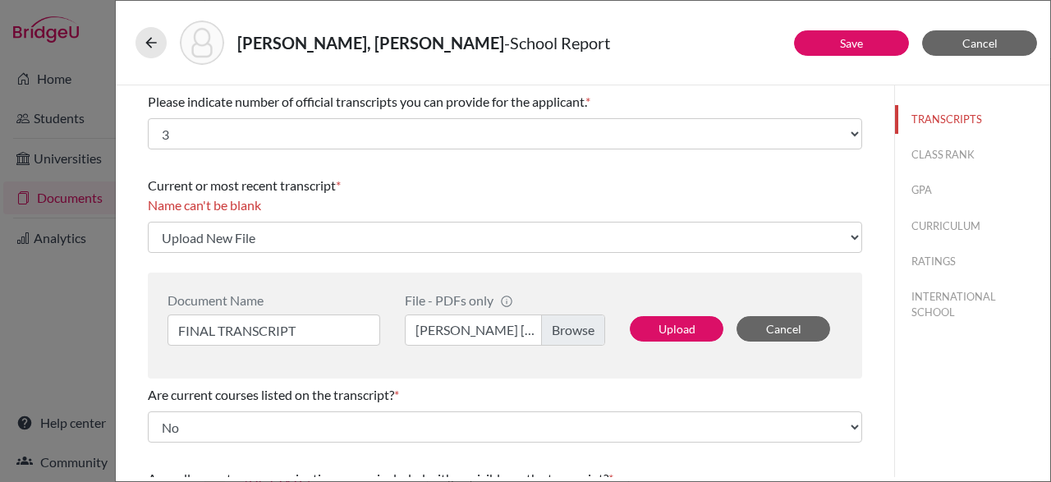
click at [916, 422] on div "TRANSCRIPTS CLASS RANK GPA CURRICULUM RATINGS INTERNATIONAL SCHOOL" at bounding box center [972, 281] width 156 height 392
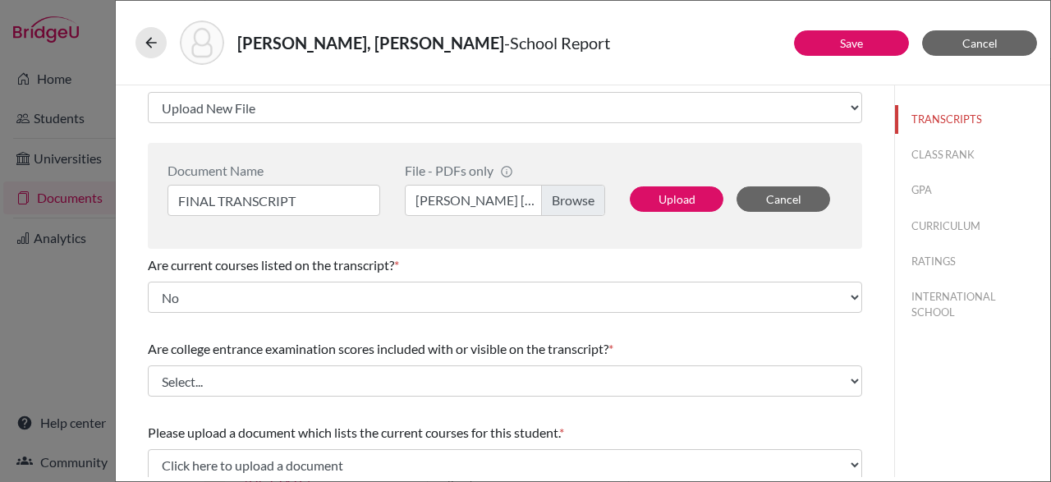
scroll to position [129, 0]
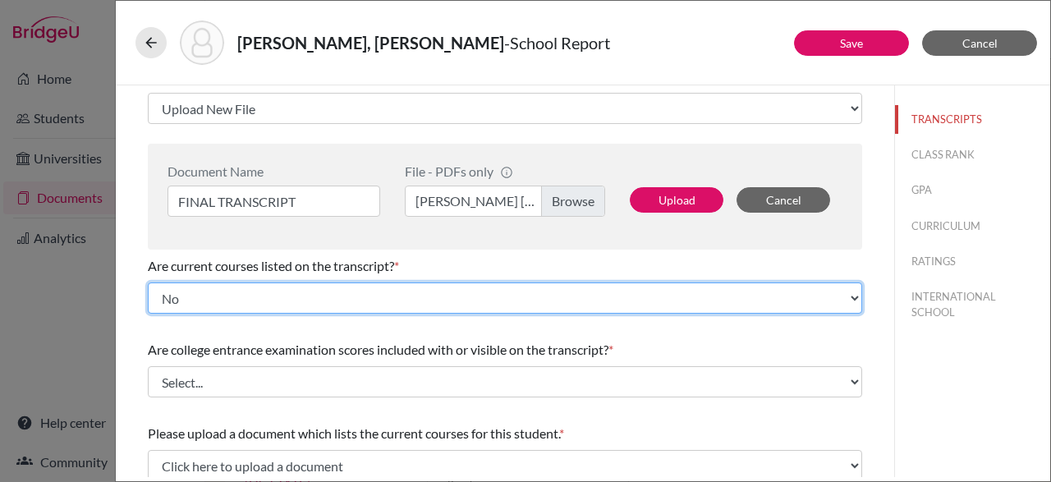
click at [148, 282] on select "Select... Yes No" at bounding box center [505, 297] width 714 height 31
select select "0"
click option "Yes" at bounding box center [0, 0] width 0 height 0
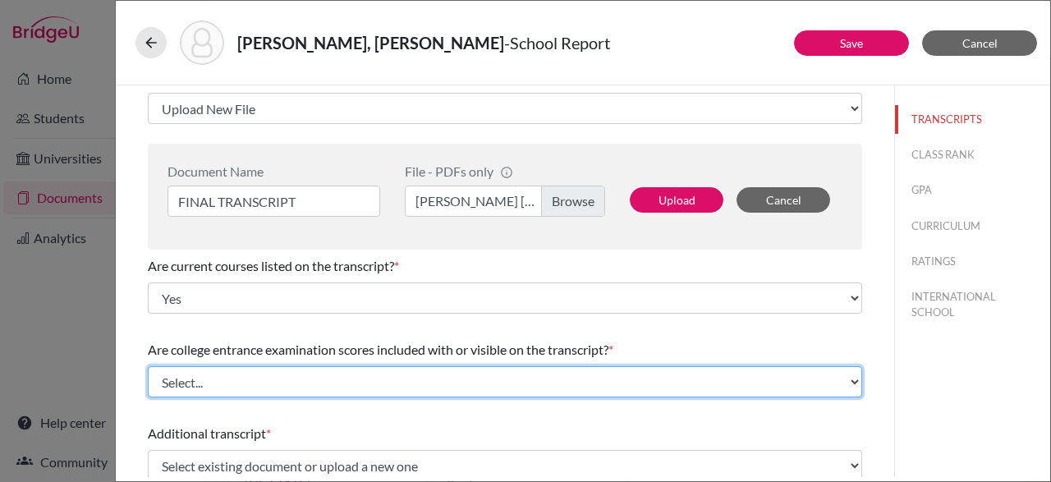
click at [148, 366] on select "Select... Yes No" at bounding box center [505, 381] width 714 height 31
select select "1"
click option "No" at bounding box center [0, 0] width 0 height 0
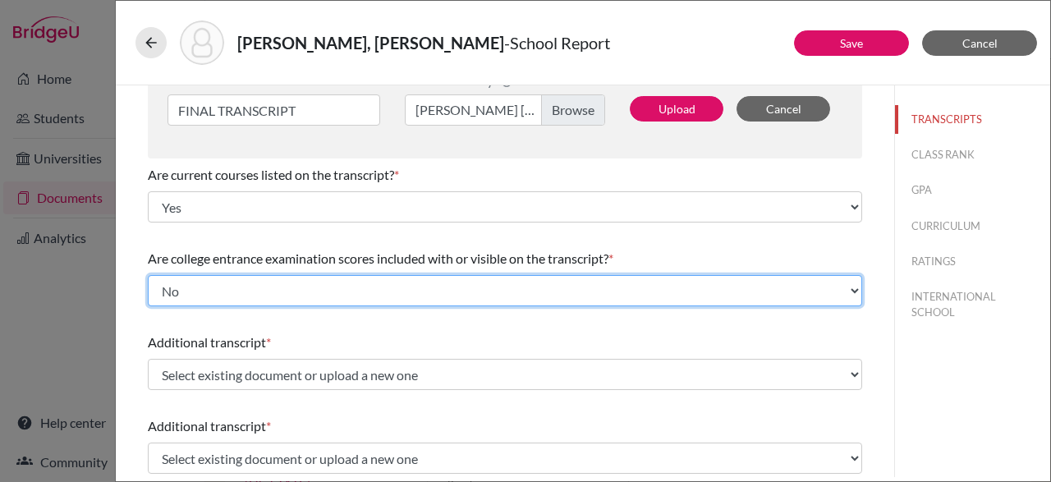
scroll to position [228, 0]
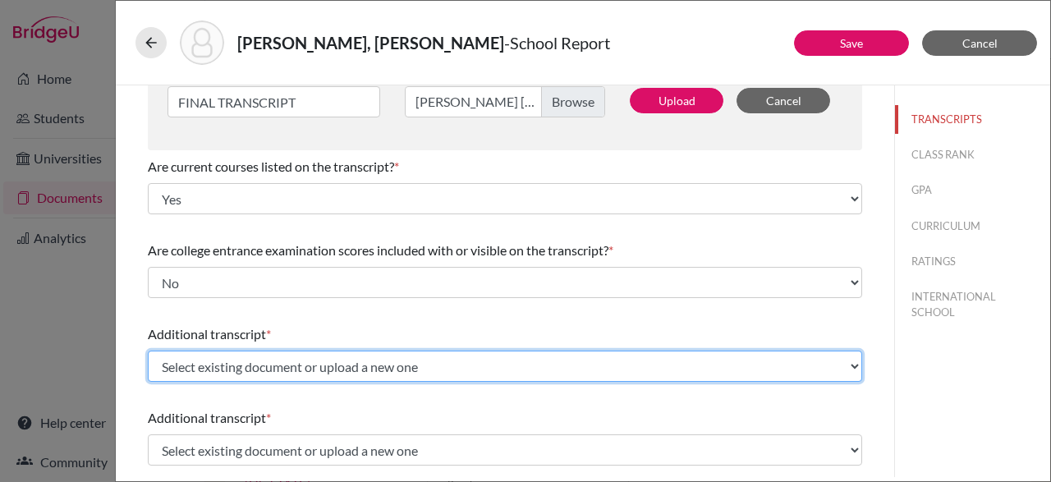
click at [148, 351] on select "Select existing document or upload a new one IGCSE TRANSCRIPT MID-YEAR TRANSCRI…" at bounding box center [505, 366] width 714 height 31
select select "624306"
click option "IGCSE" at bounding box center [0, 0] width 0 height 0
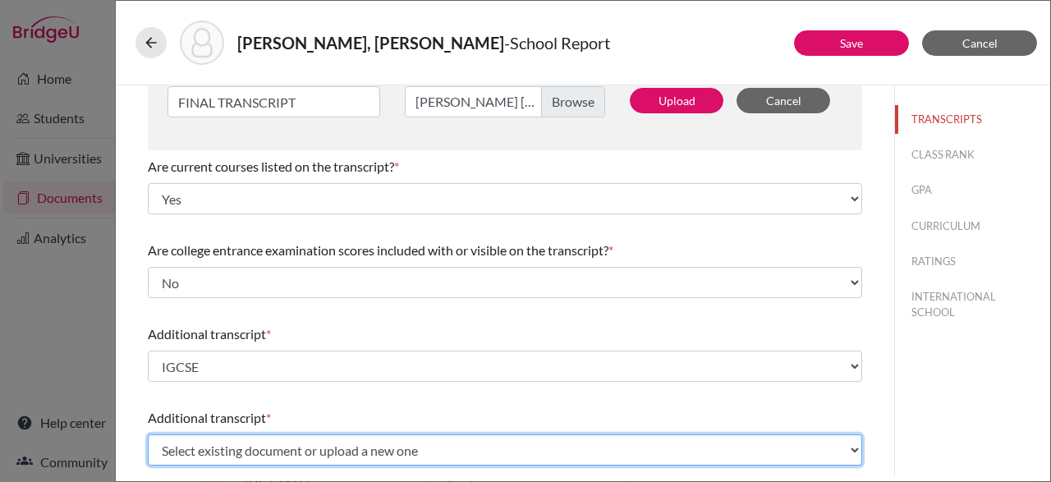
click at [148, 434] on select "Select existing document or upload a new one IGCSE TRANSCRIPT MID-YEAR TRANSCRI…" at bounding box center [505, 449] width 714 height 31
select select "Upload New File"
click option "Upload New File" at bounding box center [0, 0] width 0 height 0
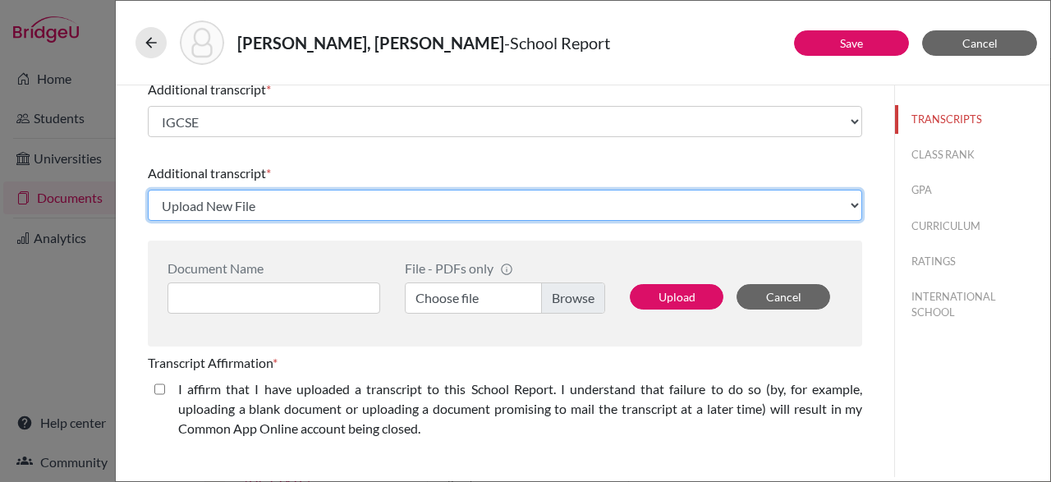
scroll to position [475, 0]
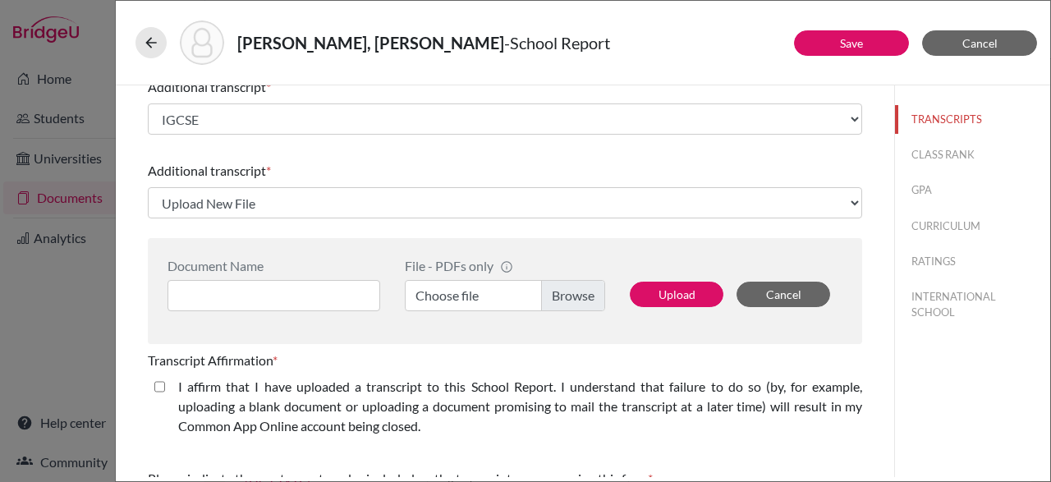
click at [588, 292] on label "Choose file" at bounding box center [505, 295] width 200 height 31
click at [588, 292] on input "Choose file" at bounding box center [505, 295] width 200 height 31
click at [345, 296] on input at bounding box center [274, 295] width 213 height 31
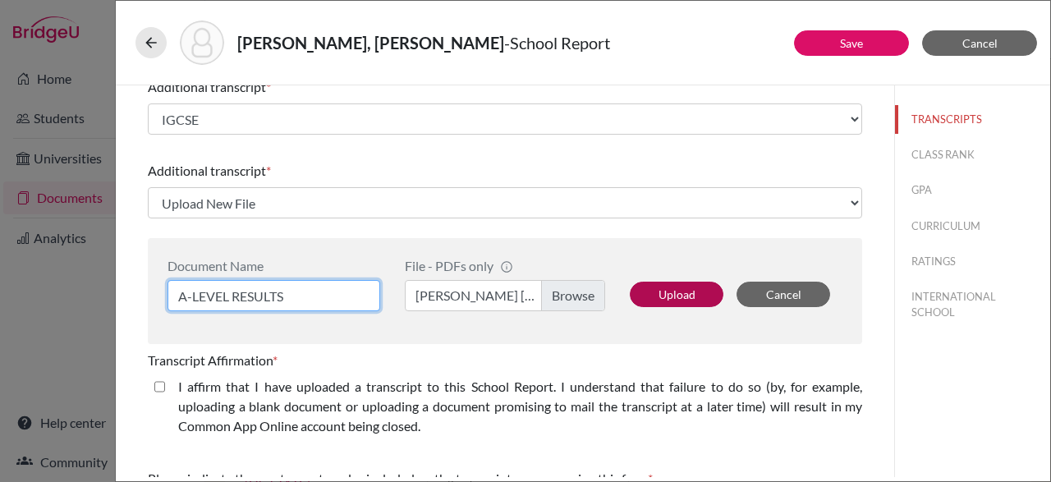
type input "A-LEVEL RESULTS"
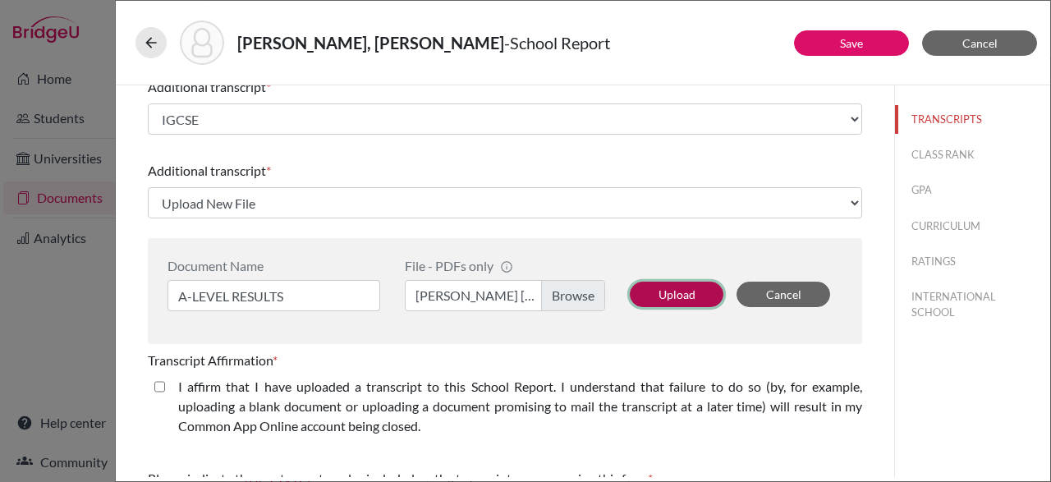
click at [663, 290] on button "Upload" at bounding box center [677, 294] width 94 height 25
select select "691367"
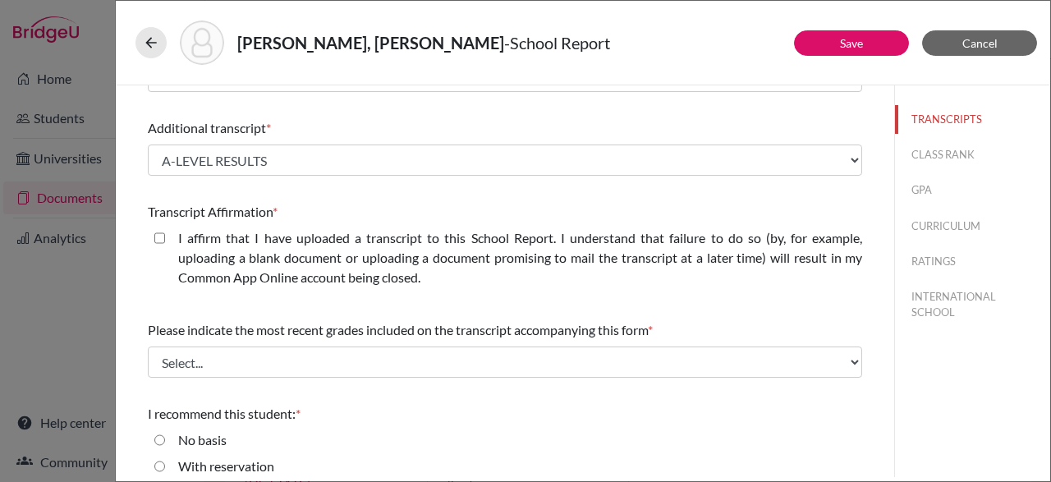
scroll to position [533, 0]
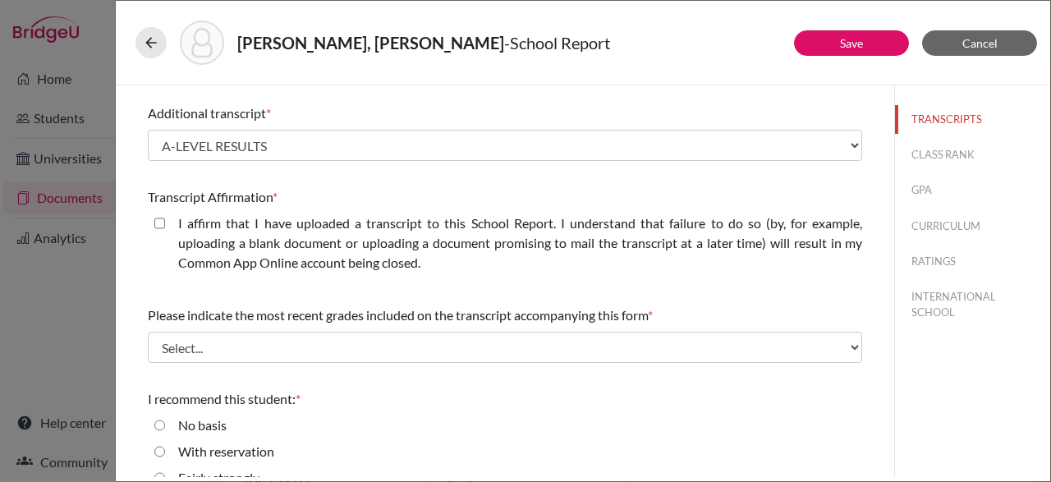
click at [172, 229] on div "I affirm that I have uploaded a transcript to this School Report. I understand …" at bounding box center [513, 247] width 697 height 66
click at [162, 223] on closed\ "I affirm that I have uploaded a transcript to this School Report. I understand …" at bounding box center [159, 224] width 11 height 20
checkbox closed\ "true"
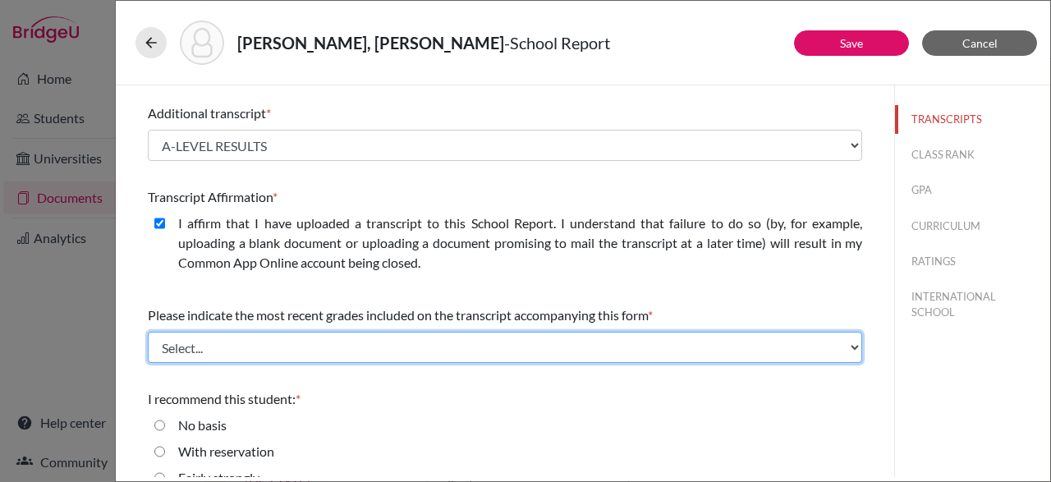
click at [148, 332] on select "Select... Final junior year grades 1st Quarter senior year grades 2nd Quarter/1…" at bounding box center [505, 347] width 714 height 31
select select "6"
click grades "Final senior year grades" at bounding box center [0, 0] width 0 height 0
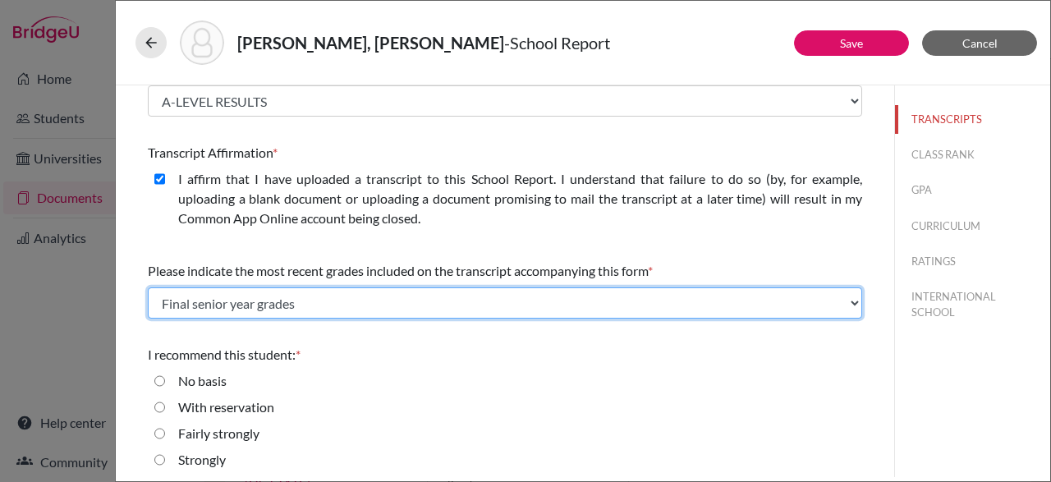
scroll to position [609, 0]
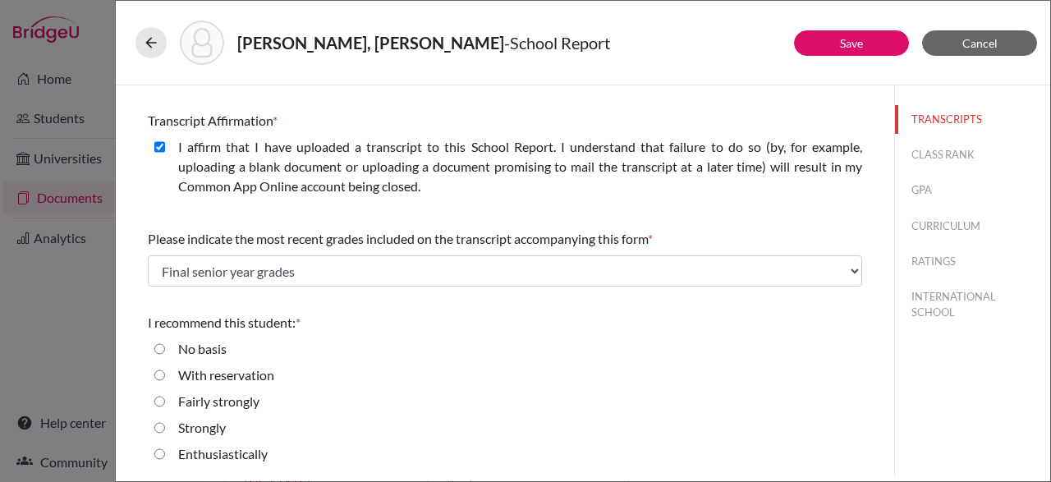
click at [161, 436] on input "Strongly" at bounding box center [159, 428] width 11 height 20
radio input "true"
click at [155, 438] on div "Strongly" at bounding box center [505, 431] width 714 height 26
click at [163, 454] on input "Enthusiastically" at bounding box center [159, 454] width 11 height 20
radio input "true"
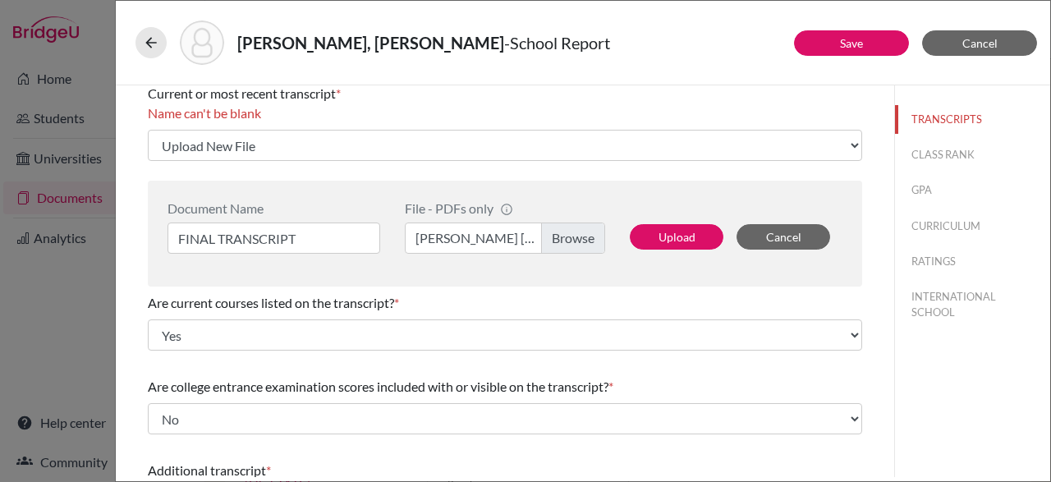
scroll to position [0, 0]
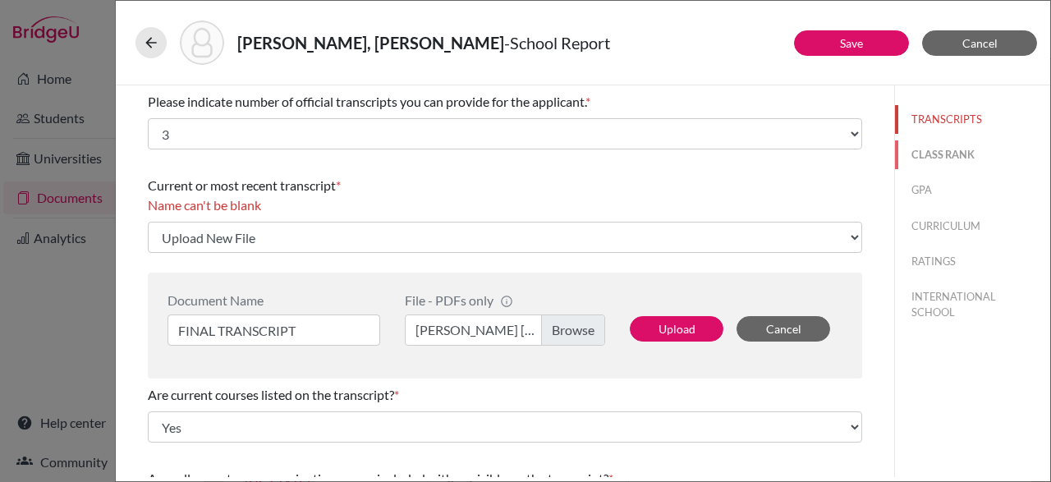
click at [962, 154] on button "CLASS RANK" at bounding box center [972, 154] width 155 height 29
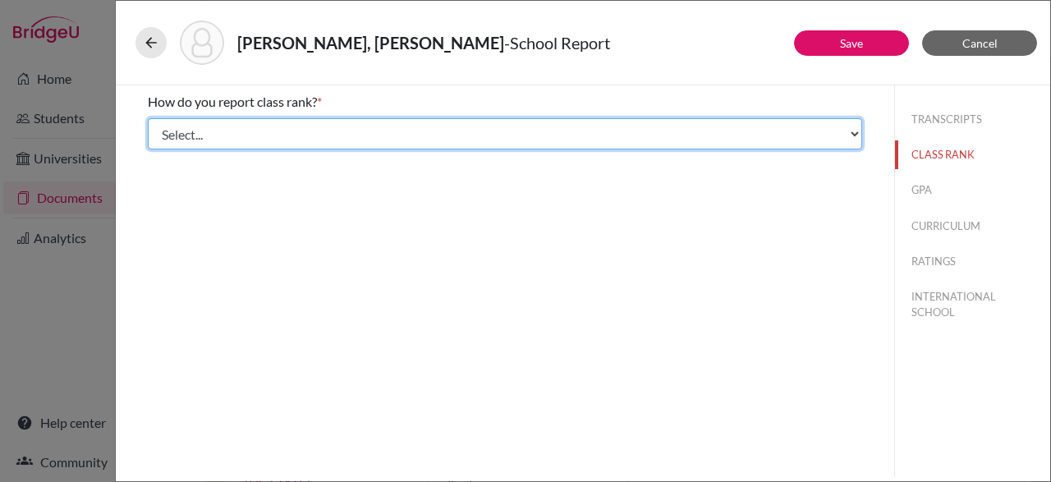
click at [148, 118] on select "Select... Exact Decile Quintile Quartile None" at bounding box center [505, 133] width 714 height 31
select select "5"
click option "None" at bounding box center [0, 0] width 0 height 0
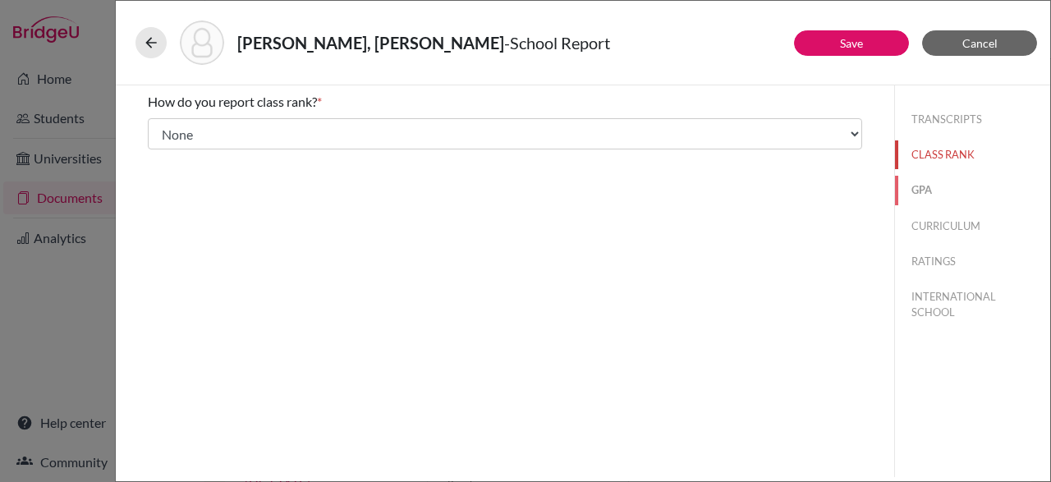
click at [934, 191] on button "GPA" at bounding box center [972, 190] width 155 height 29
click at [167, 125] on div "Yes" at bounding box center [181, 131] width 33 height 26
click at [163, 126] on input "Yes" at bounding box center [159, 128] width 11 height 20
radio input "true"
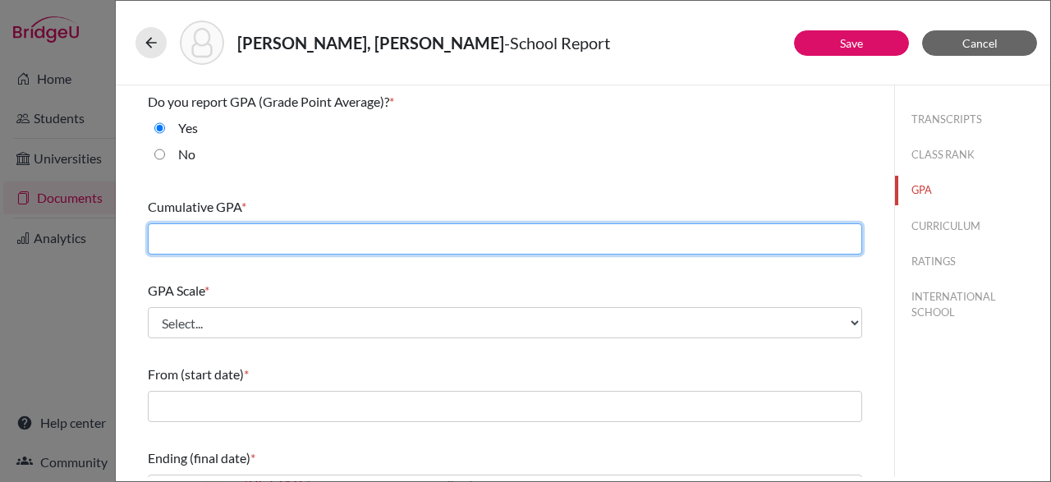
click at [237, 244] on input "text" at bounding box center [505, 238] width 714 height 31
type input "3.3"
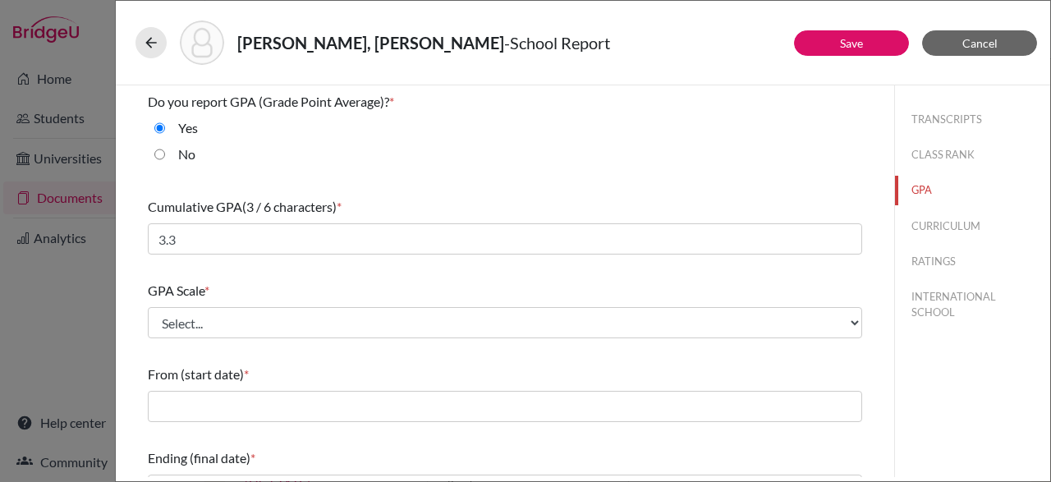
click at [166, 303] on div "GPA Scale * Select... 4 5 6 7 8 9 10 11 12 13 14 15 16 17 18 19 20 100" at bounding box center [505, 309] width 714 height 71
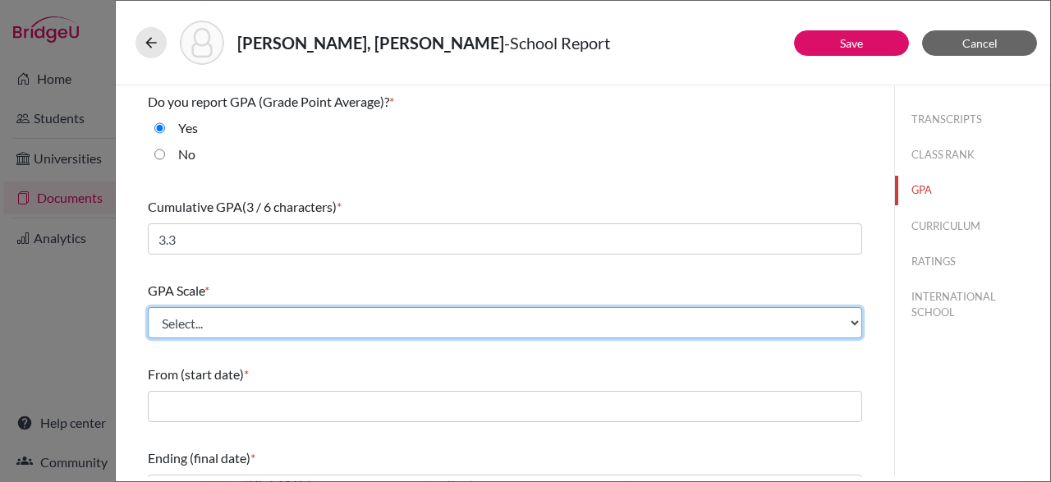
select select "4"
click option "4" at bounding box center [0, 0] width 0 height 0
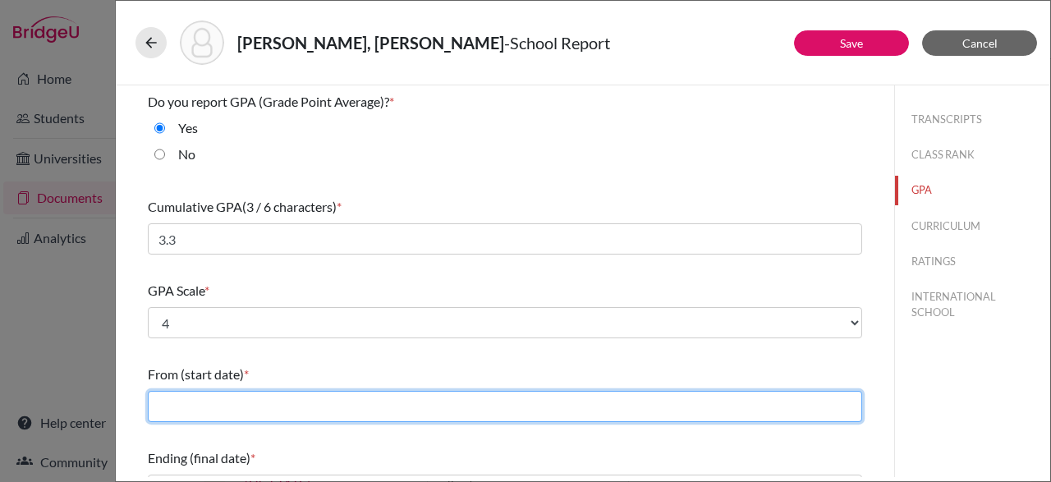
click at [235, 405] on input "text" at bounding box center [505, 406] width 714 height 31
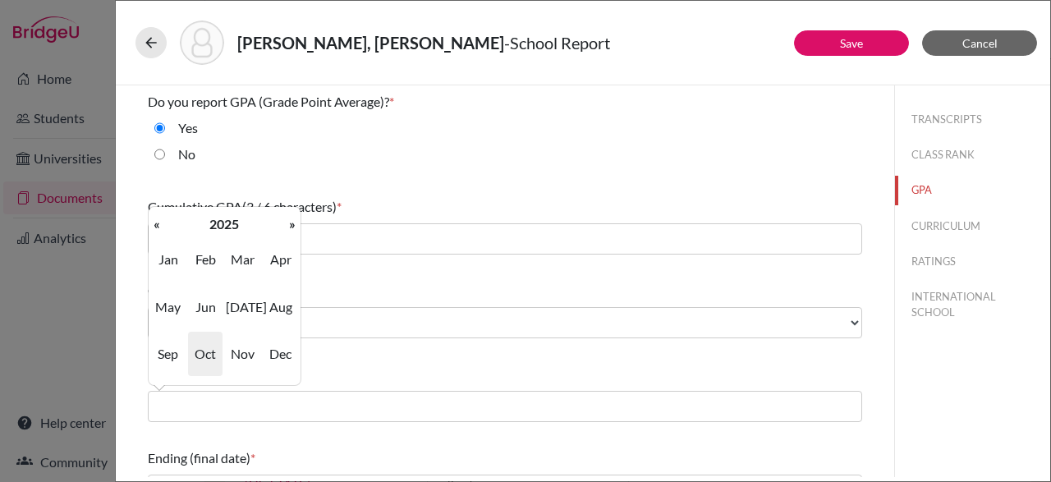
click at [379, 259] on div "Cumulative GPA (3 / 6 characters) * 3.3" at bounding box center [505, 226] width 714 height 71
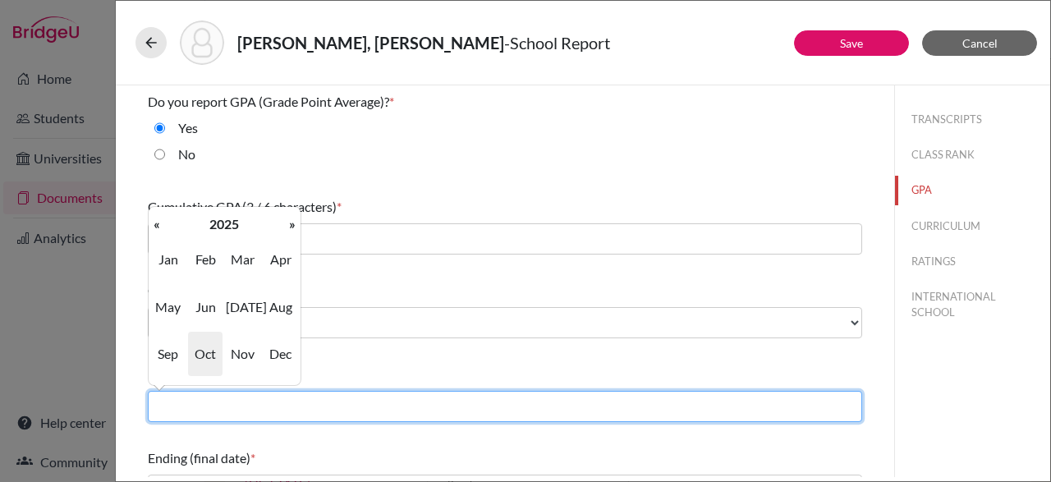
click at [224, 402] on input "text" at bounding box center [505, 406] width 714 height 31
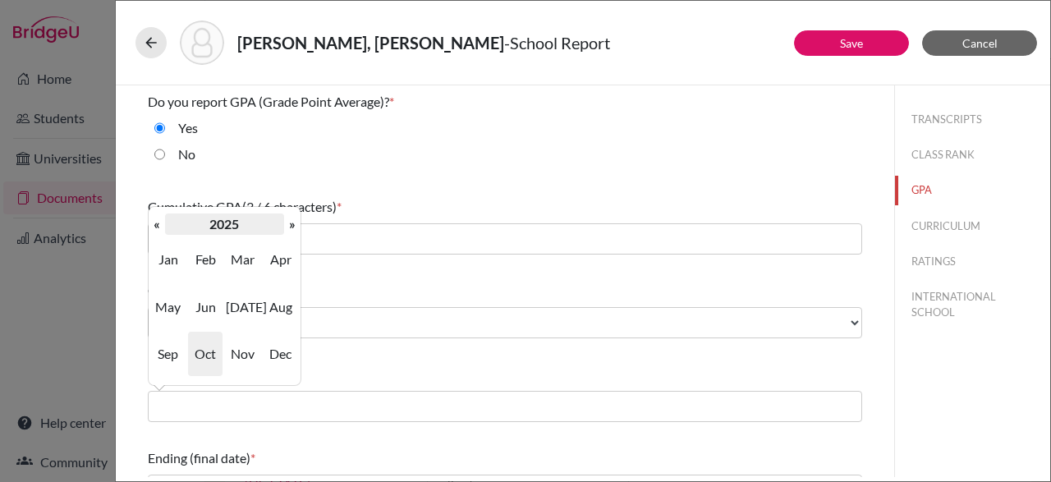
click at [177, 231] on th "2025" at bounding box center [224, 224] width 119 height 21
click at [177, 231] on th "[DATE]-[DATE]" at bounding box center [224, 224] width 119 height 21
click at [293, 236] on td "1990 2000 2010 2020 2030 2040 2050 2060 2070 2080 2090 2100" at bounding box center [225, 307] width 152 height 144
click at [287, 226] on th "»" at bounding box center [292, 224] width 16 height 21
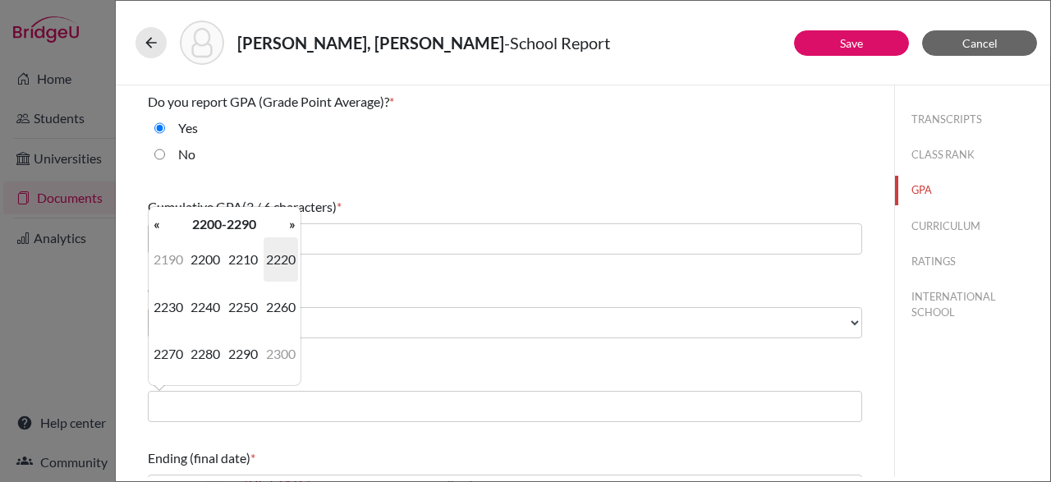
click at [287, 226] on th "»" at bounding box center [292, 224] width 16 height 21
click at [194, 242] on span "2300" at bounding box center [205, 259] width 34 height 44
click at [178, 216] on th "2300-2309" at bounding box center [224, 224] width 119 height 21
click at [150, 232] on th "«" at bounding box center [157, 224] width 16 height 21
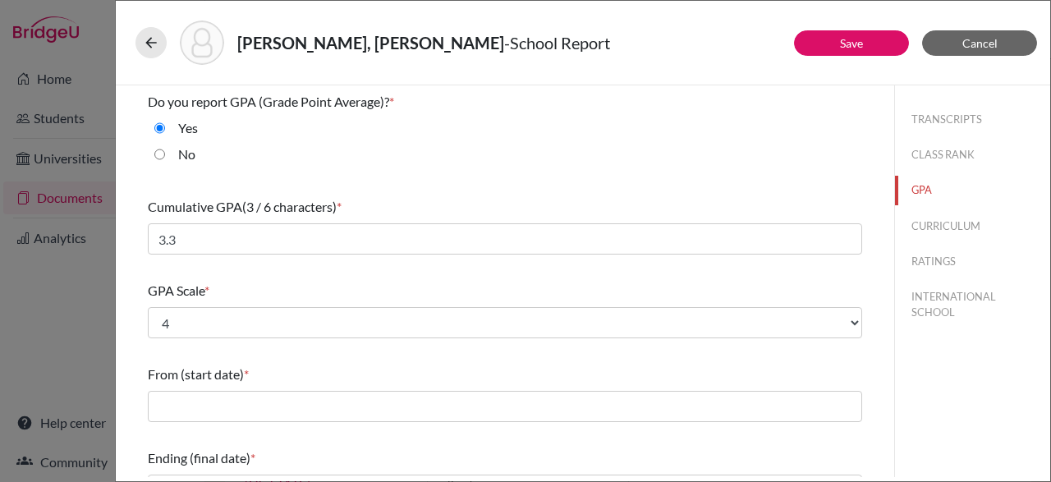
click at [480, 360] on div "From (start date) *" at bounding box center [505, 393] width 714 height 71
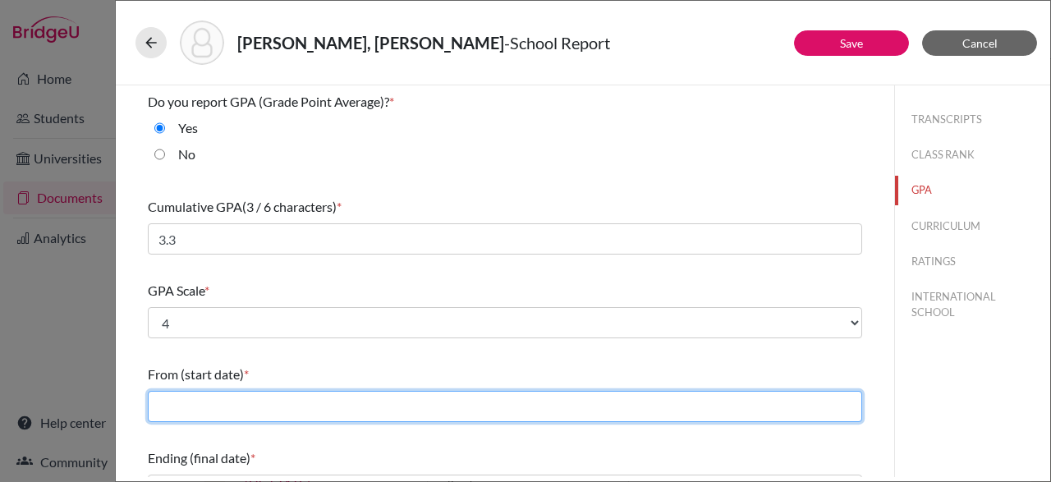
click at [188, 397] on input "text" at bounding box center [505, 406] width 714 height 31
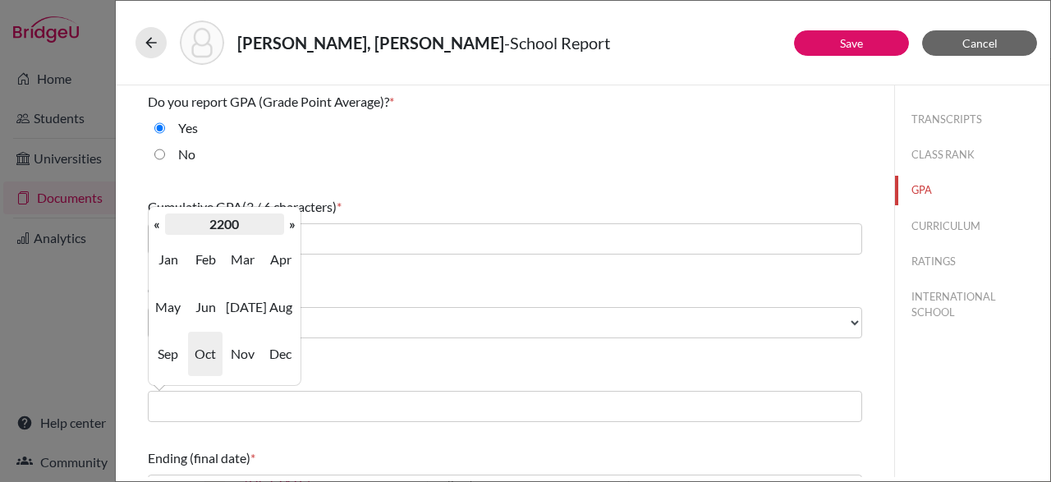
click at [165, 224] on th "2200" at bounding box center [224, 224] width 119 height 21
click at [165, 224] on th "2200-2209" at bounding box center [224, 224] width 119 height 21
click at [160, 228] on th "«" at bounding box center [157, 224] width 16 height 21
click at [160, 223] on th "«" at bounding box center [157, 224] width 16 height 21
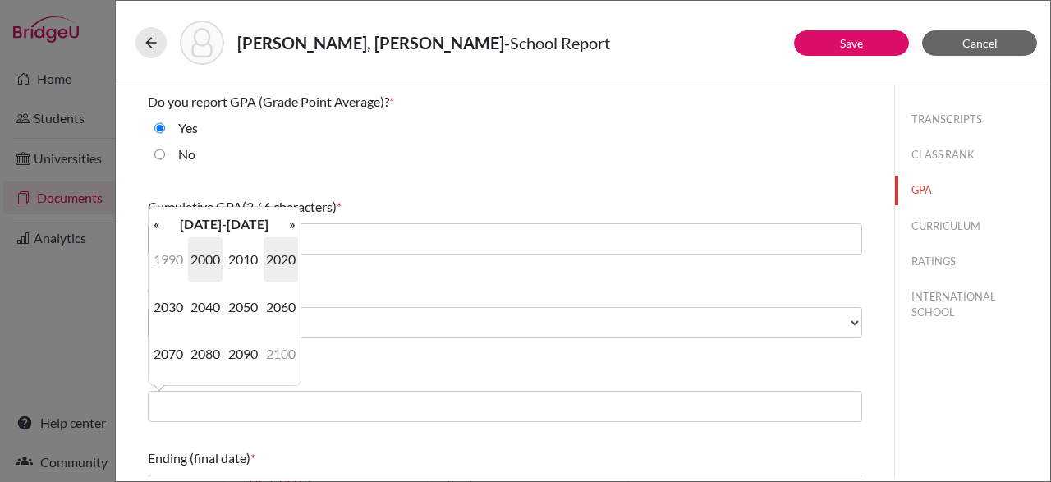
click at [266, 265] on span "2020" at bounding box center [281, 259] width 34 height 44
click at [241, 252] on span "2021" at bounding box center [243, 259] width 34 height 44
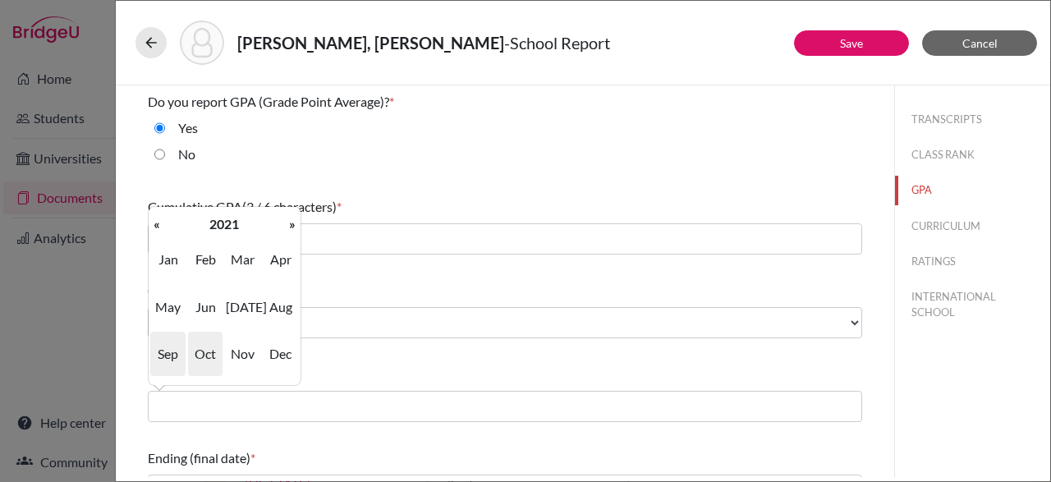
click at [172, 359] on span "Sep" at bounding box center [167, 354] width 34 height 44
type input "09/2021"
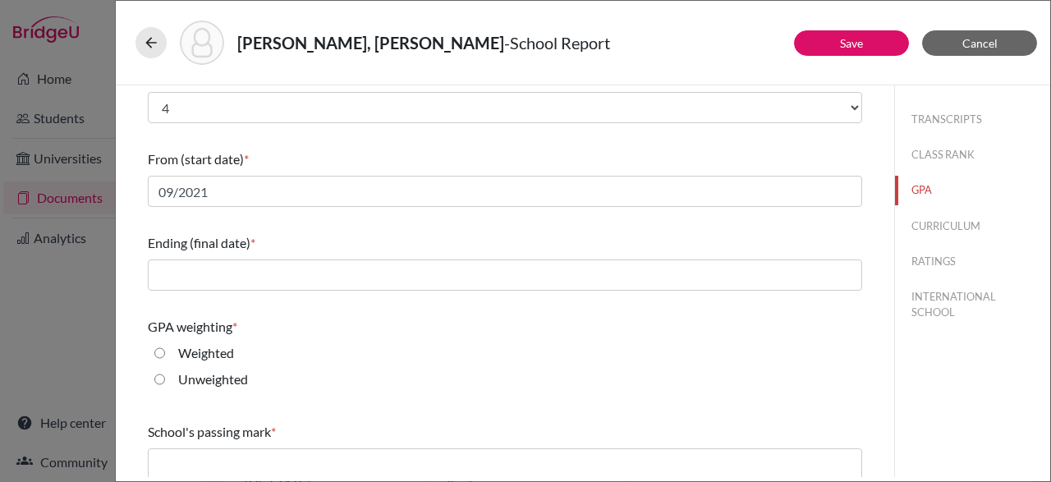
scroll to position [213, 0]
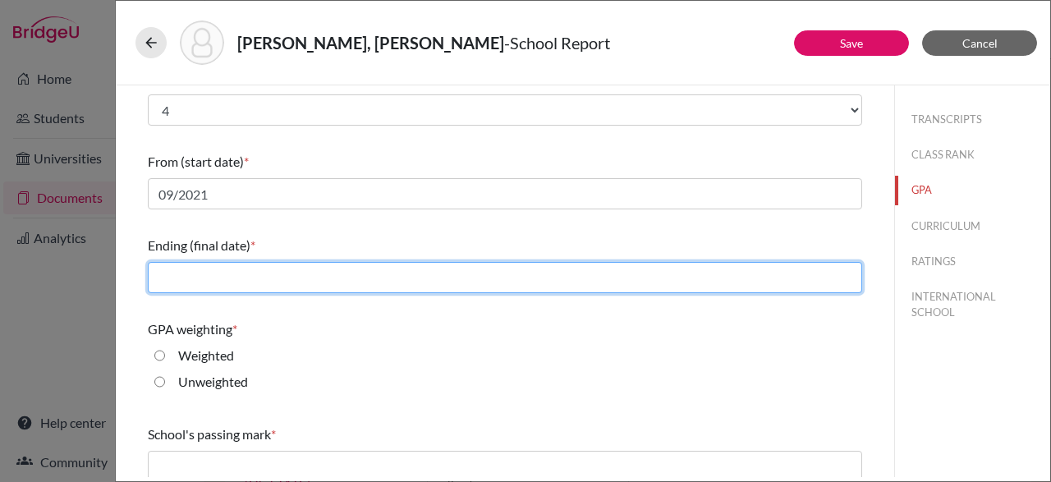
click at [196, 272] on input "text" at bounding box center [505, 277] width 714 height 31
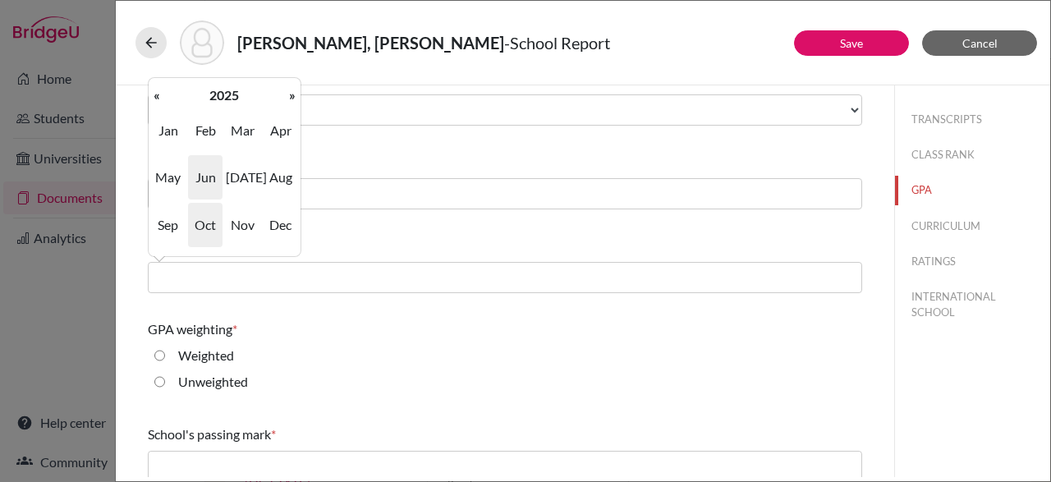
click at [206, 174] on span "Jun" at bounding box center [205, 177] width 34 height 44
type input "06/2025"
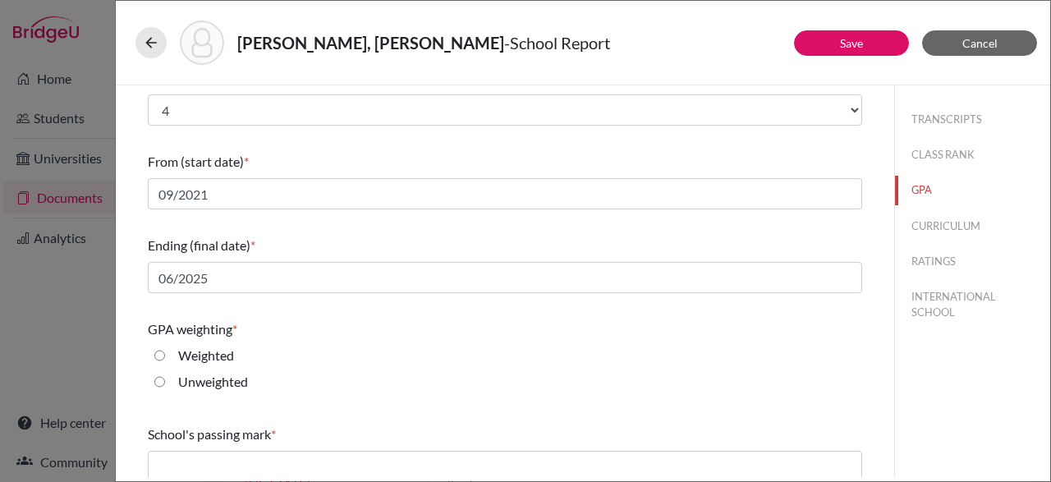
click at [209, 350] on label "Weighted" at bounding box center [206, 356] width 56 height 20
click at [165, 350] on input "Weighted" at bounding box center [159, 356] width 11 height 20
radio input "true"
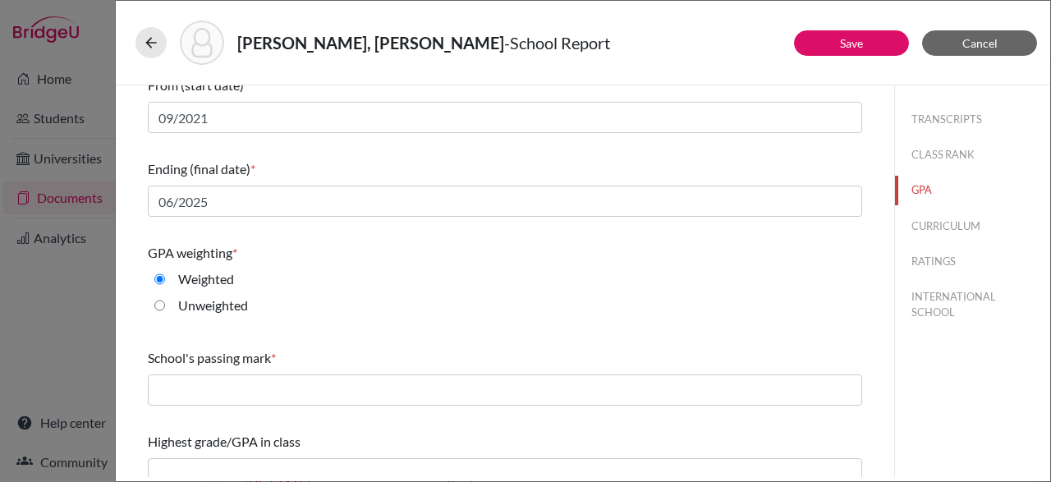
scroll to position [307, 0]
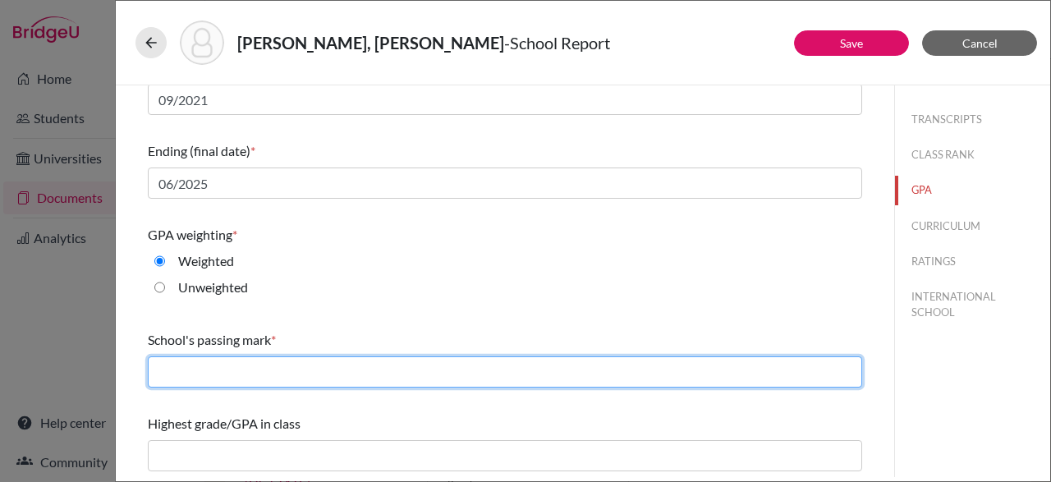
click at [201, 372] on input "text" at bounding box center [505, 371] width 714 height 31
type input "C"
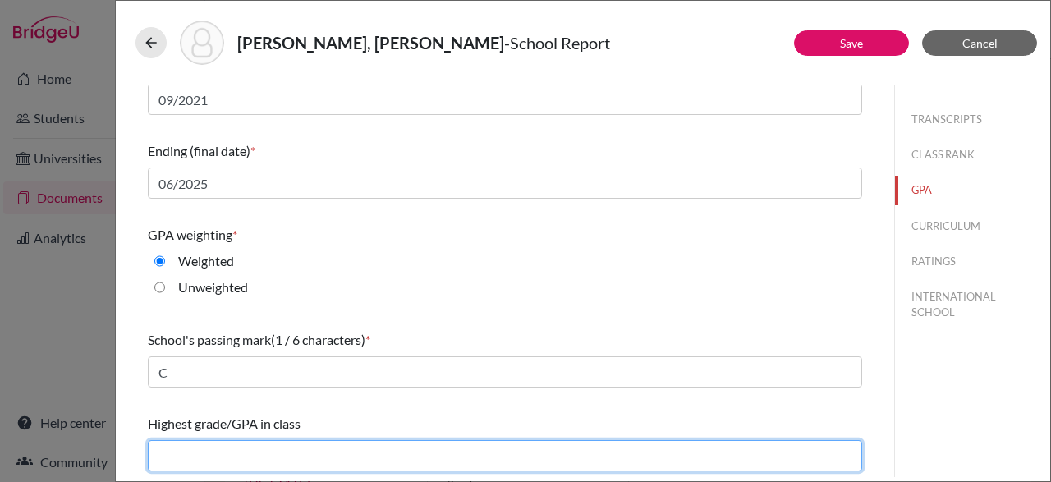
click at [201, 453] on input "text" at bounding box center [505, 455] width 714 height 31
type input "4.4"
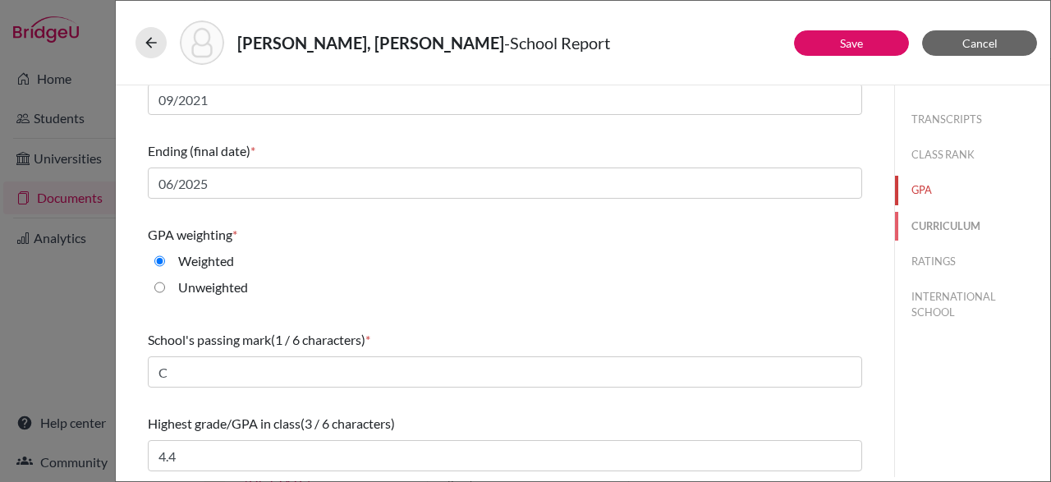
click at [978, 224] on button "CURRICULUM" at bounding box center [972, 226] width 155 height 29
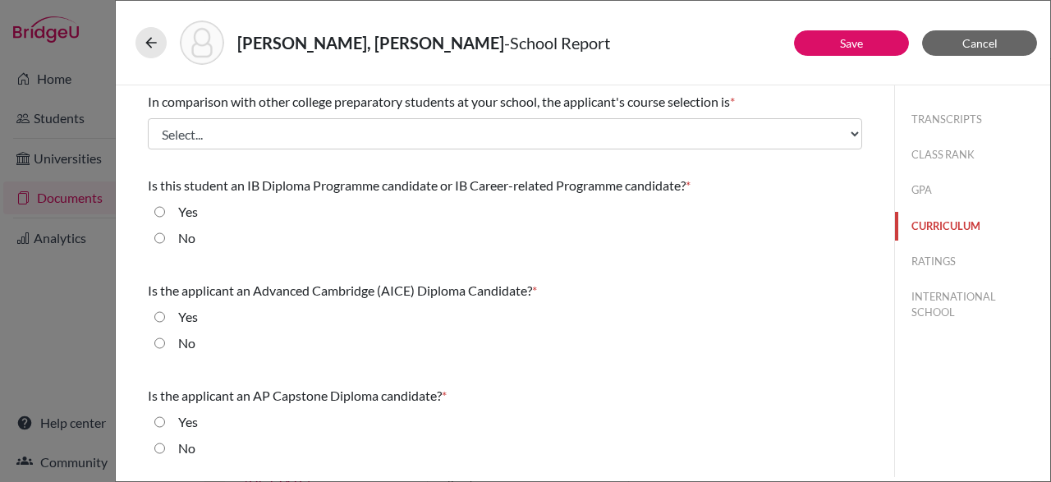
scroll to position [0, 0]
click at [980, 223] on button "CURRICULUM" at bounding box center [972, 226] width 155 height 29
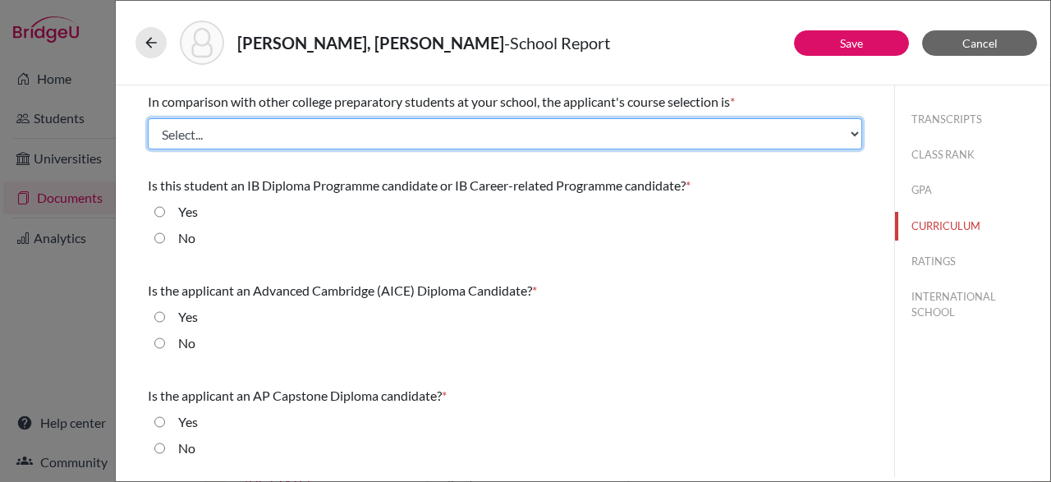
click at [148, 118] on select "Select... Less than demanding Average [PERSON_NAME] Very demanding Most demandi…" at bounding box center [505, 133] width 714 height 31
select select "3"
click demanding "Very demanding" at bounding box center [0, 0] width 0 height 0
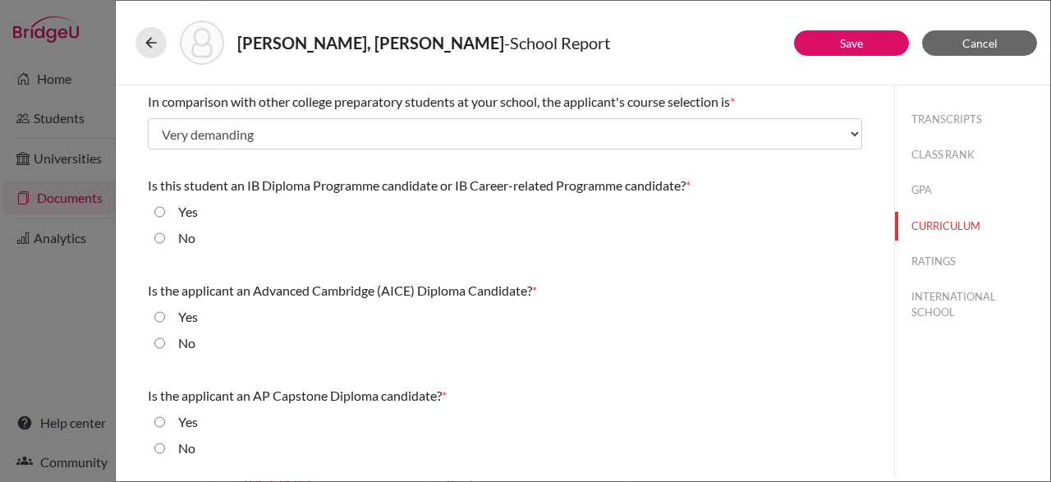
click at [162, 236] on input "No" at bounding box center [159, 238] width 11 height 20
radio input "true"
click at [164, 315] on input "Yes" at bounding box center [159, 317] width 11 height 20
radio input "true"
click at [178, 455] on div "No" at bounding box center [180, 451] width 30 height 26
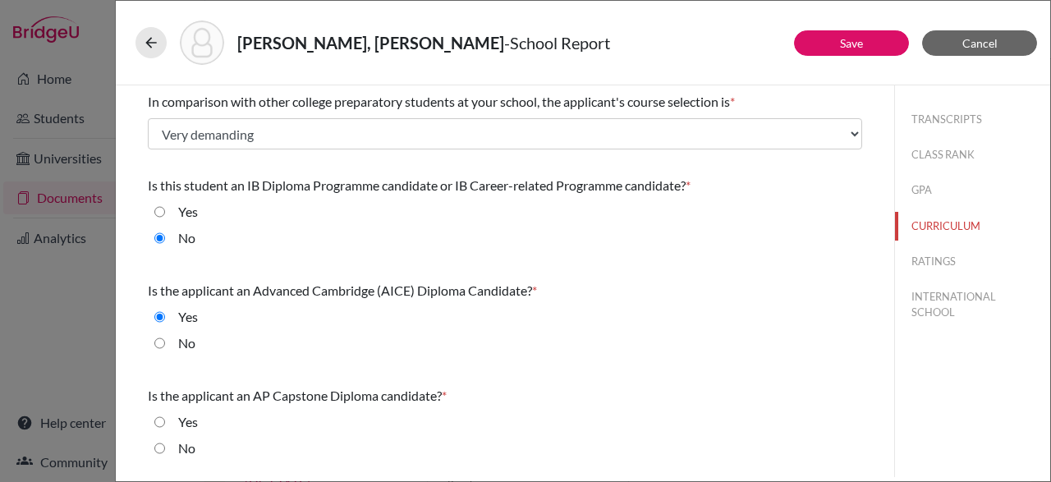
click at [155, 455] on input "No" at bounding box center [159, 448] width 11 height 20
radio input "true"
click at [922, 267] on button "RATINGS" at bounding box center [972, 261] width 155 height 29
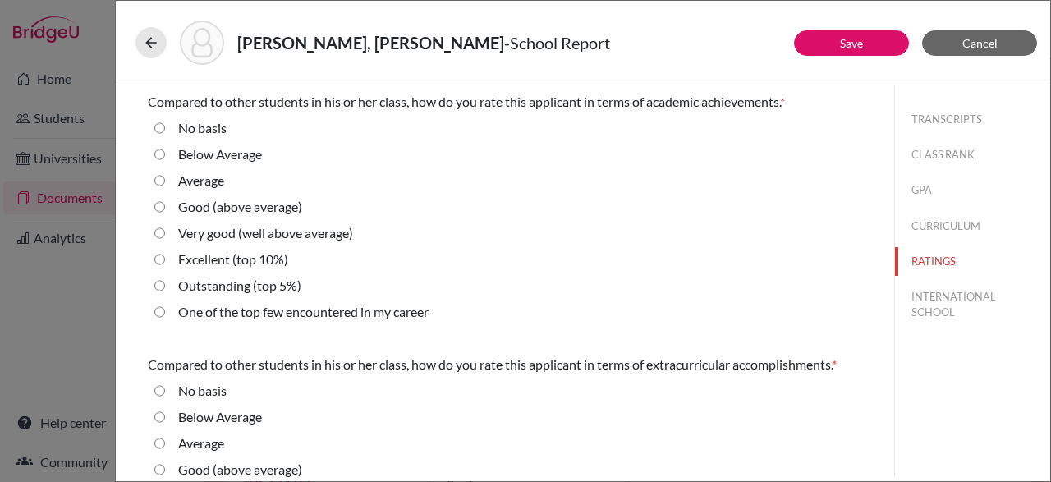
click at [162, 232] on average\) "Very good (well above average)" at bounding box center [159, 233] width 11 height 20
radio average\) "true"
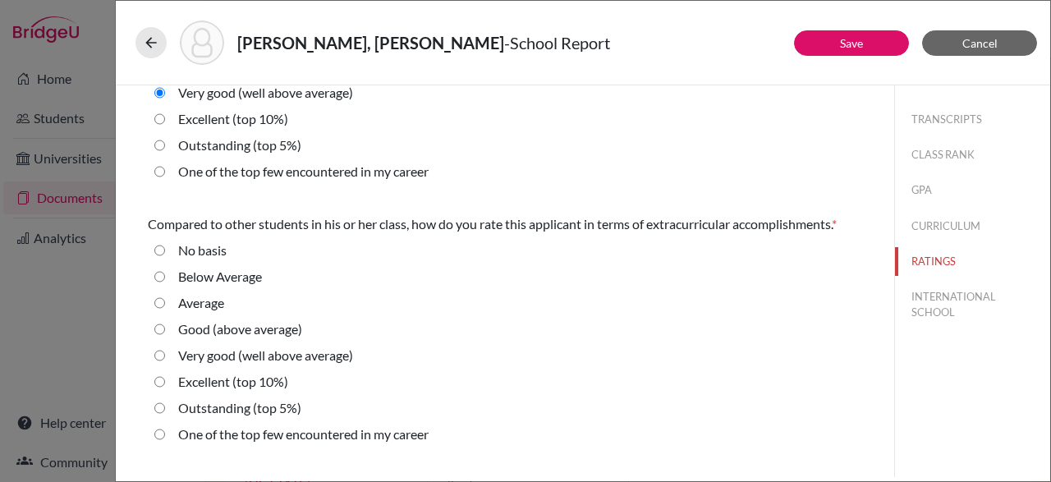
scroll to position [158, 0]
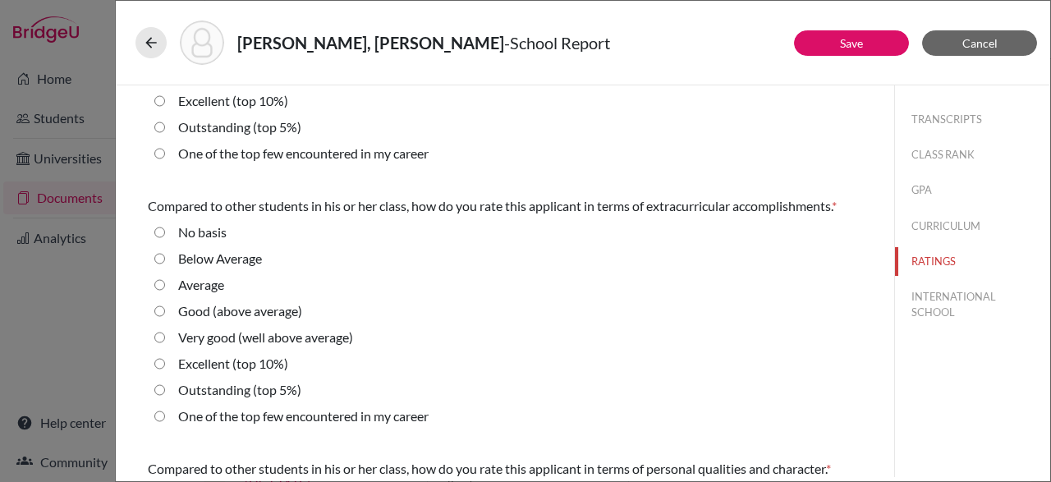
click at [165, 364] on 10\%\) "Excellent (top 10%)" at bounding box center [159, 364] width 11 height 20
radio 10\%\) "true"
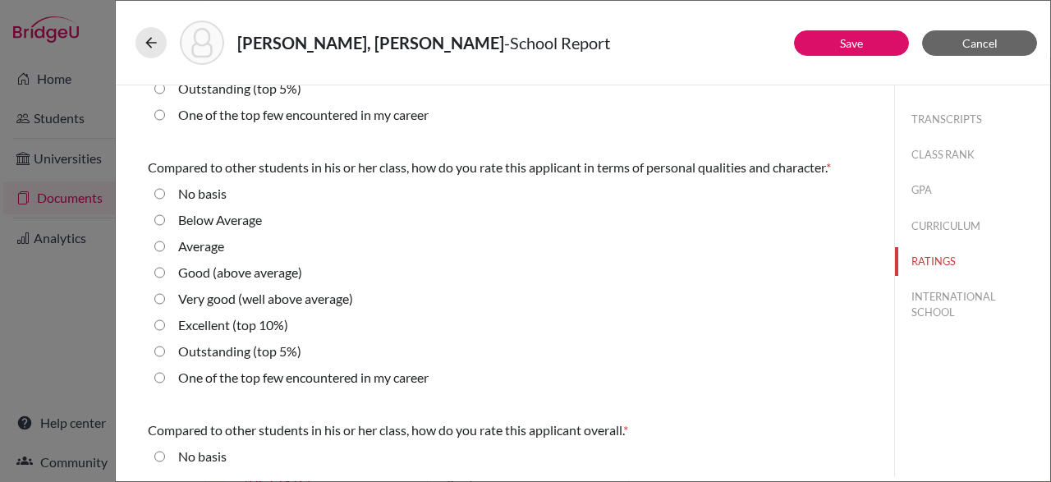
scroll to position [466, 0]
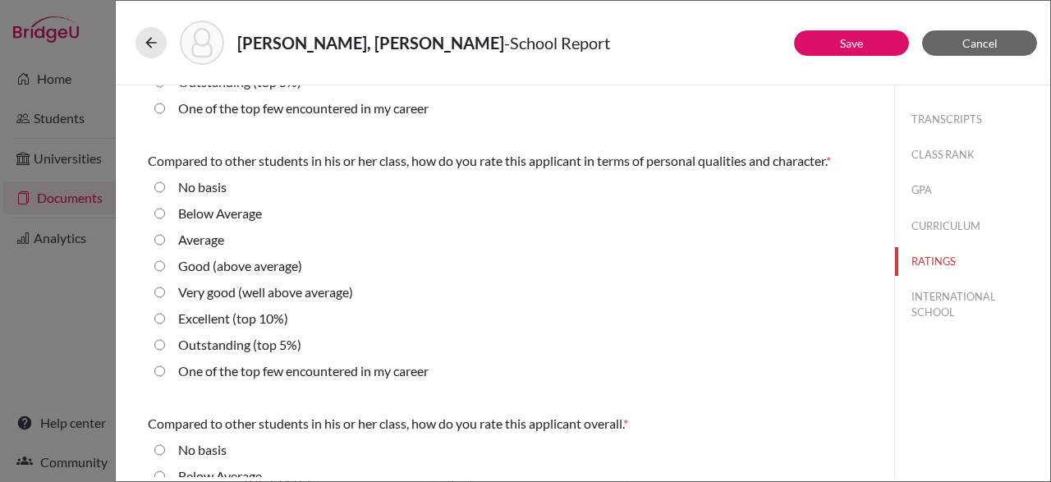
click at [162, 294] on average\) "Very good (well above average)" at bounding box center [159, 292] width 11 height 20
radio average\) "true"
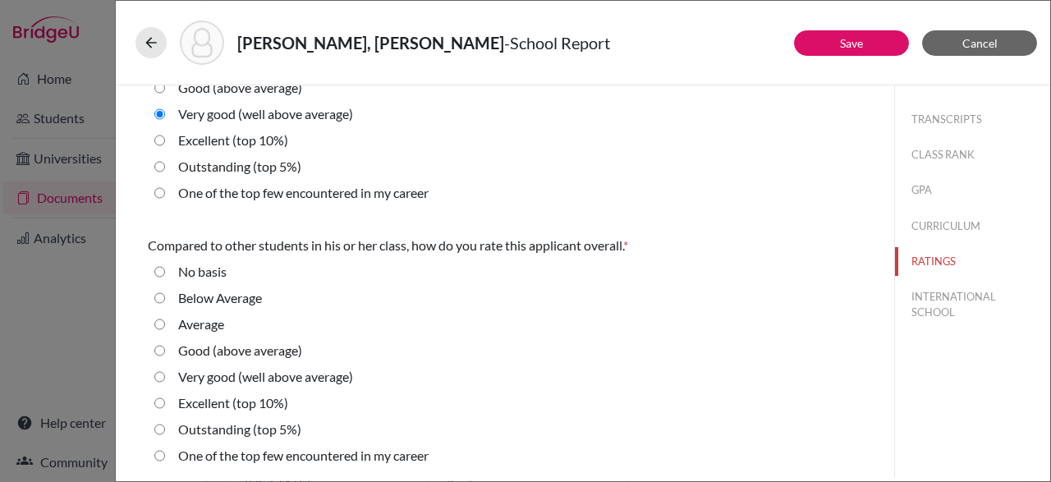
scroll to position [645, 0]
click at [163, 376] on average\) "Very good (well above average)" at bounding box center [159, 376] width 11 height 20
radio average\) "true"
click at [940, 308] on button "INTERNATIONAL SCHOOL" at bounding box center [972, 304] width 155 height 44
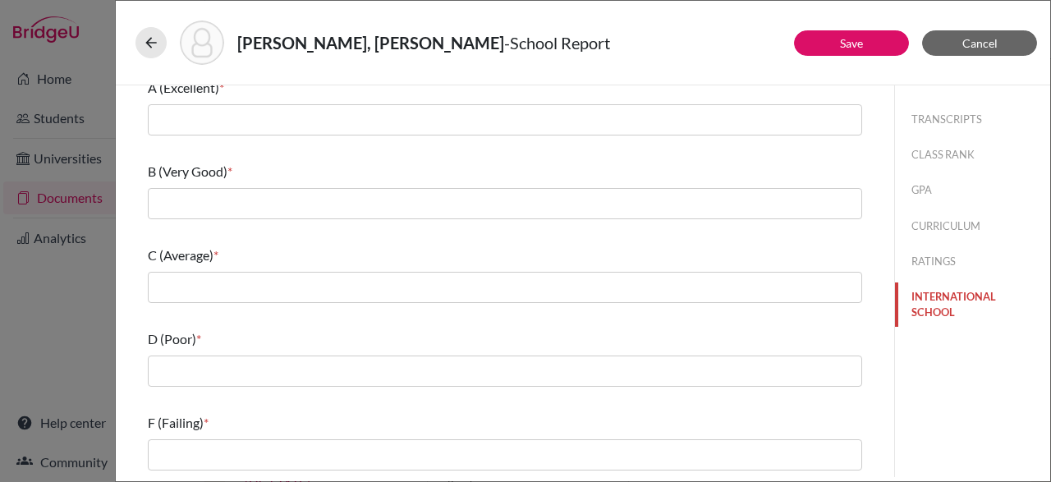
scroll to position [0, 0]
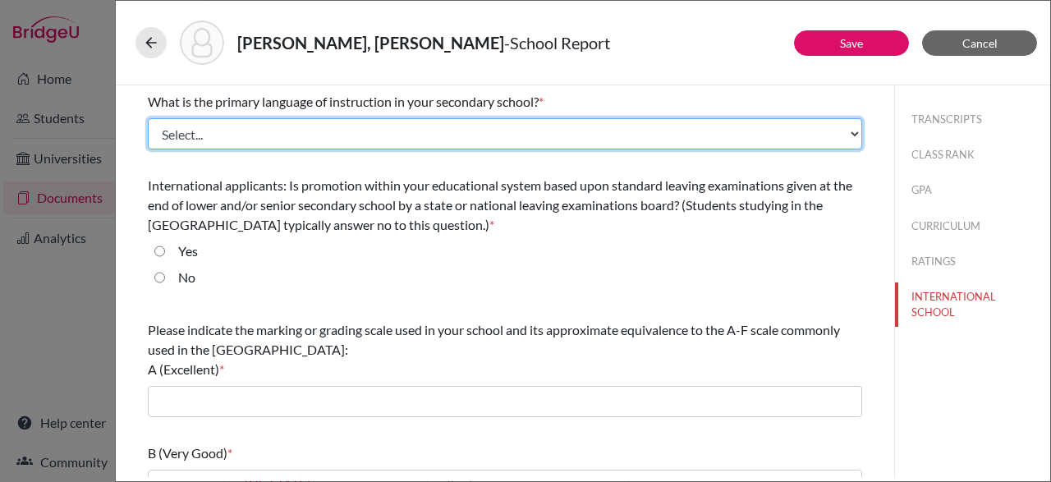
click at [148, 118] on select "Select... Albanian Arabic Armenian Assamese Azerbaijani Belarusian Bengali Bulg…" at bounding box center [505, 133] width 714 height 31
select select "14"
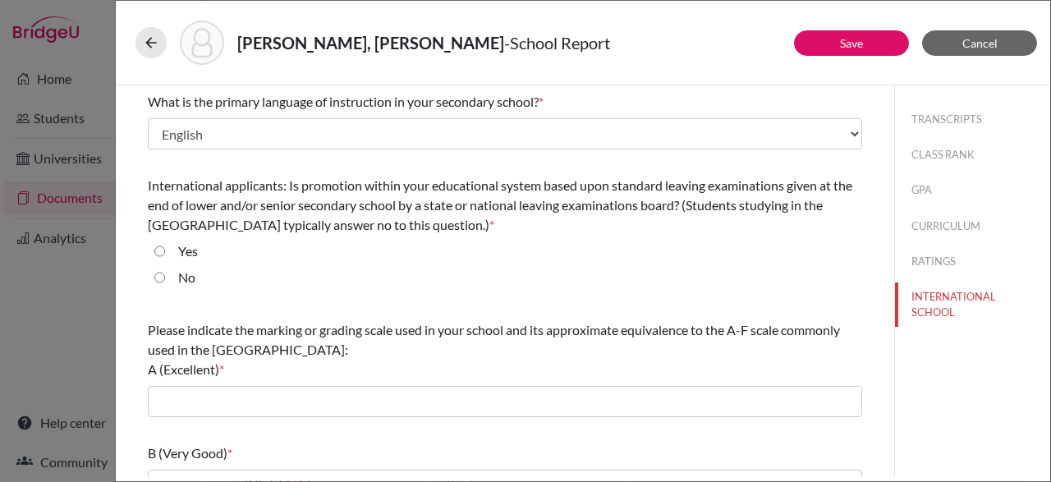
click at [158, 247] on input "Yes" at bounding box center [159, 251] width 11 height 20
radio input "true"
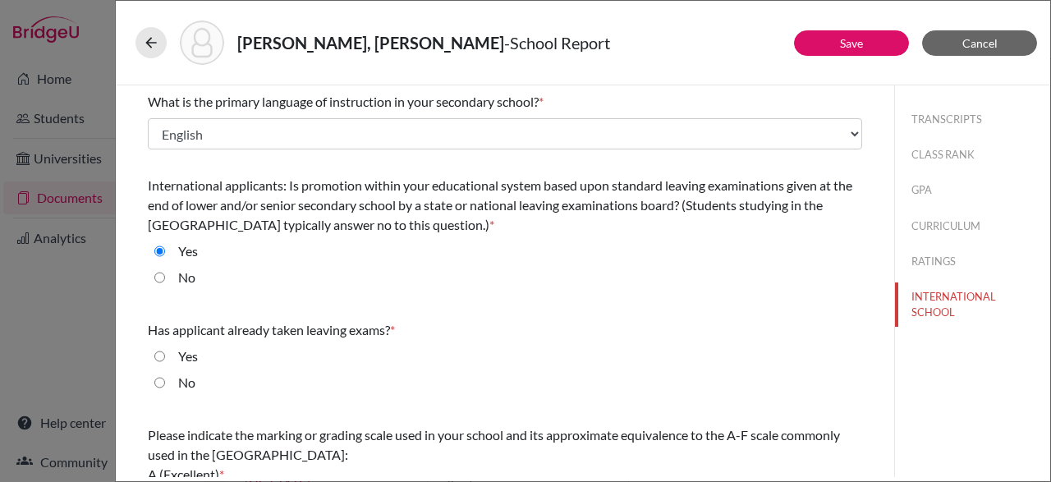
click at [155, 353] on input "Yes" at bounding box center [159, 357] width 11 height 20
radio input "true"
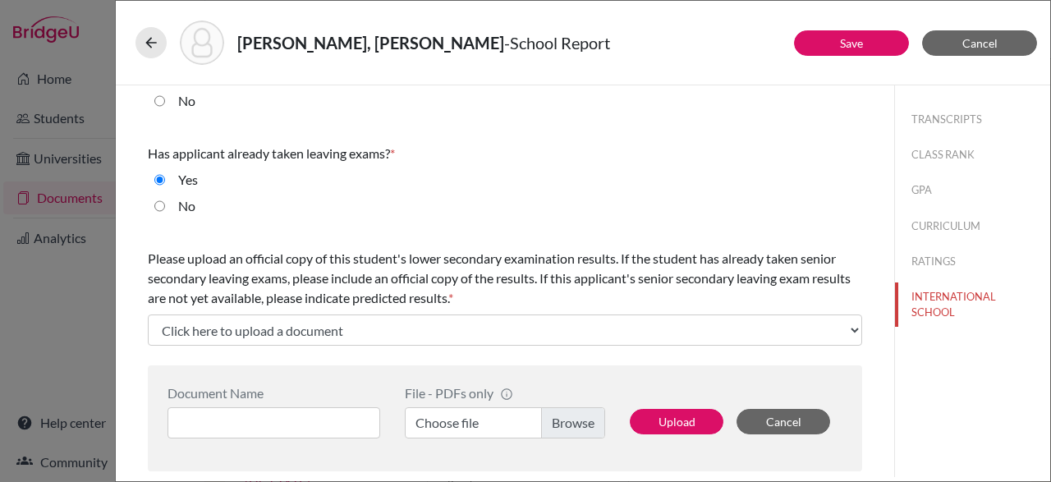
scroll to position [187, 0]
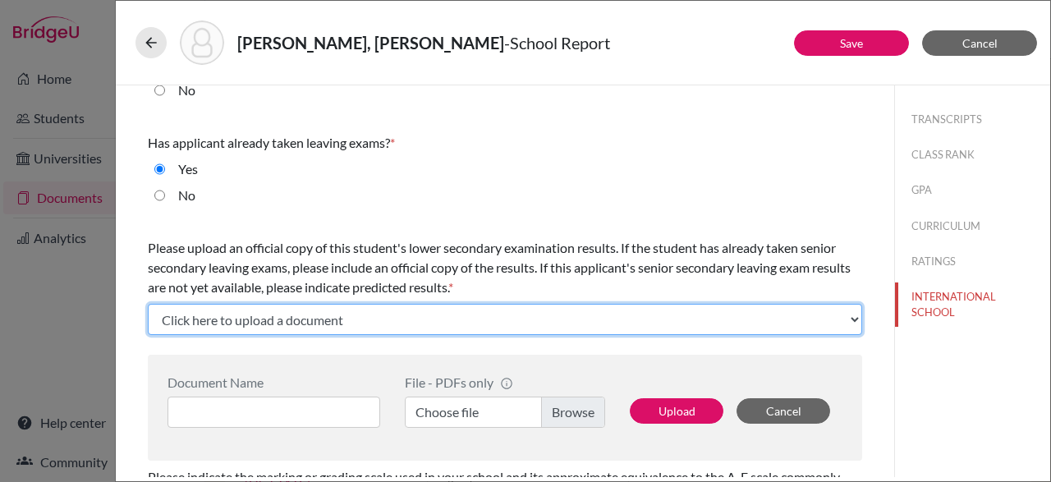
click at [148, 304] on select "Click here to upload a document Upload New File" at bounding box center [505, 319] width 714 height 31
select select "Upload New File"
click option "Upload New File" at bounding box center [0, 0] width 0 height 0
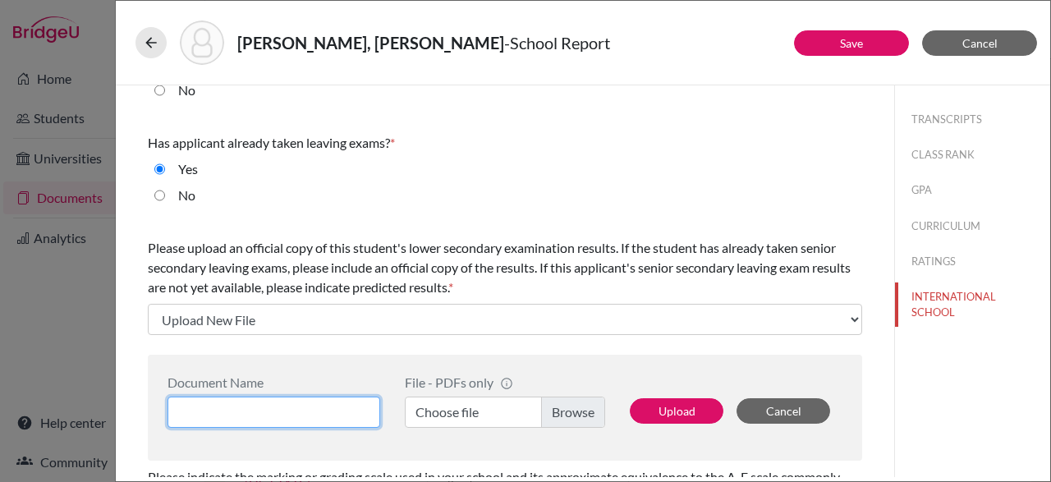
click at [239, 406] on input at bounding box center [274, 412] width 213 height 31
type input "a"
type input "A-LEVEL RESULTS"
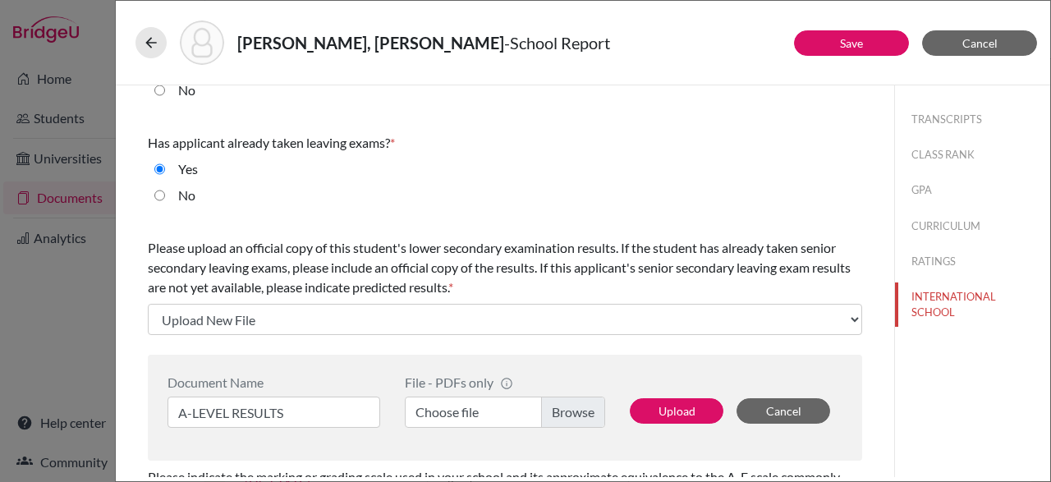
click at [578, 413] on label "Choose file" at bounding box center [505, 412] width 200 height 31
click at [578, 413] on input "Choose file" at bounding box center [505, 412] width 200 height 31
click at [479, 406] on label "[PERSON_NAME] [PERSON_NAME] A-LEVEL RESULTS.pdf" at bounding box center [505, 412] width 200 height 31
click at [479, 406] on input "[PERSON_NAME] [PERSON_NAME] A-LEVEL RESULTS.pdf" at bounding box center [505, 412] width 200 height 31
click at [638, 406] on button "Upload" at bounding box center [677, 410] width 94 height 25
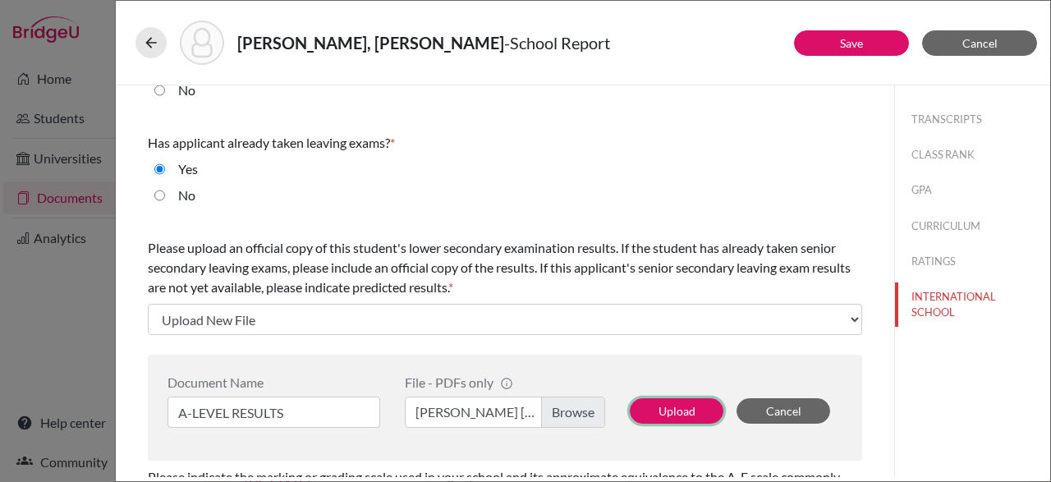
select select "691372"
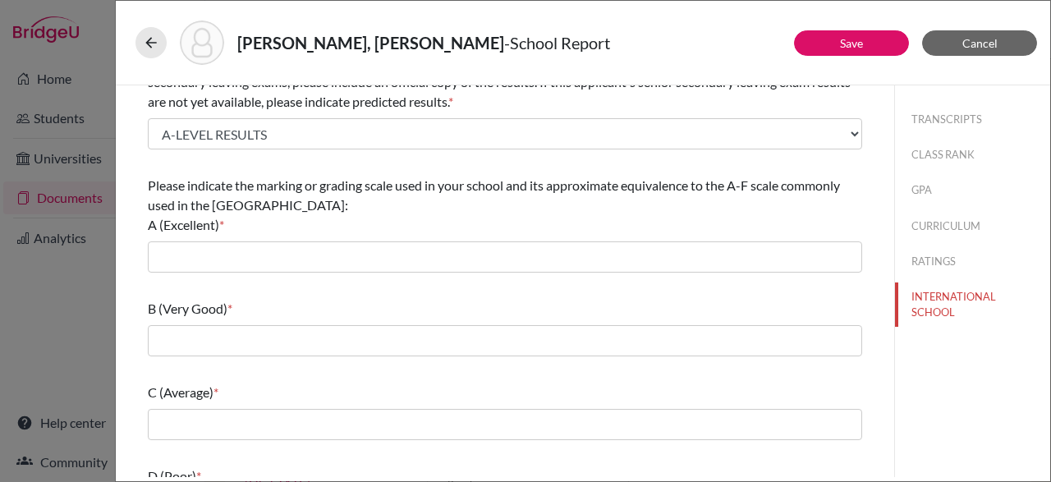
scroll to position [378, 0]
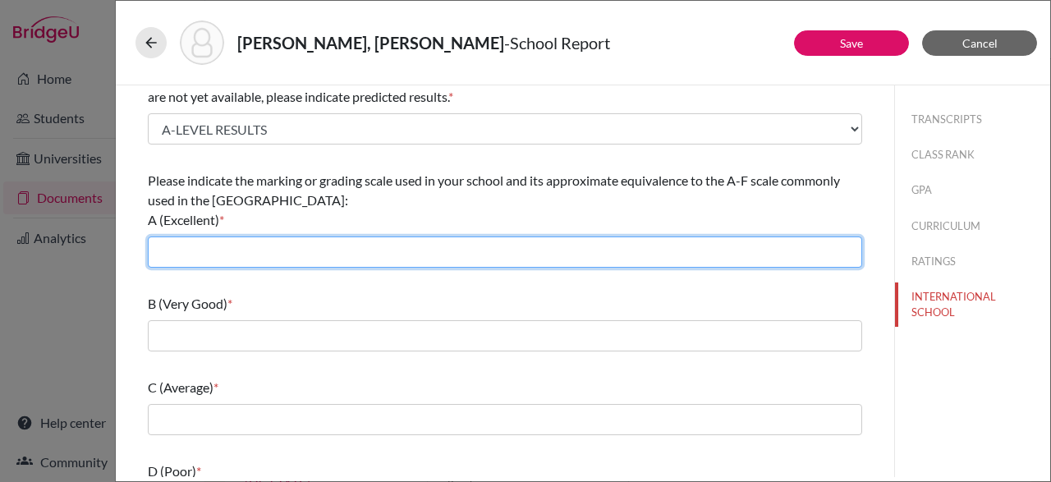
click at [311, 241] on input "text" at bounding box center [505, 251] width 714 height 31
type input "A"
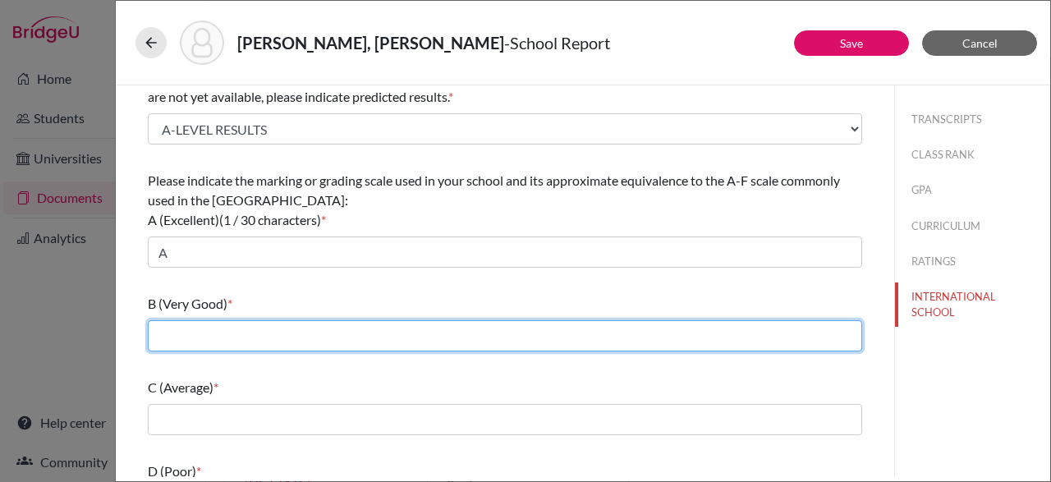
click at [255, 344] on input "text" at bounding box center [505, 335] width 714 height 31
type input "B"
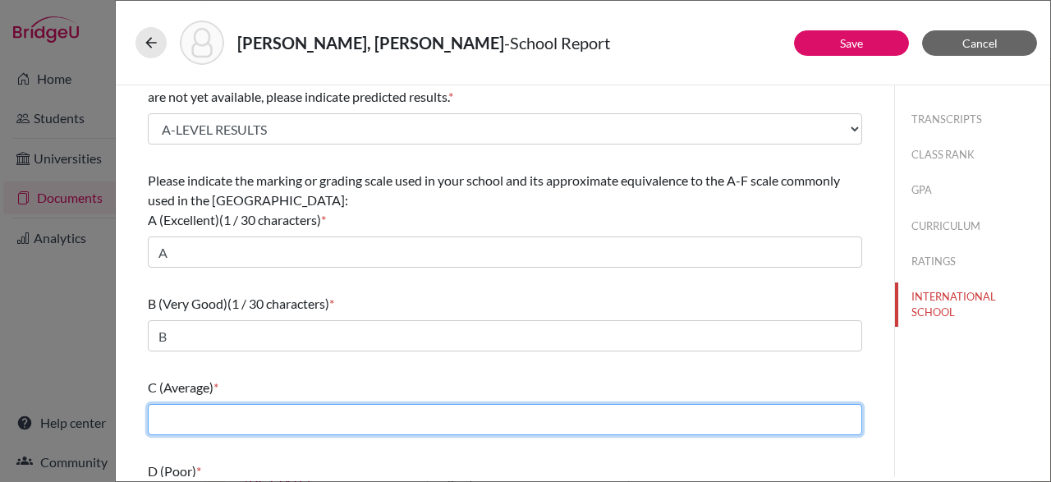
click at [236, 418] on input "text" at bounding box center [505, 419] width 714 height 31
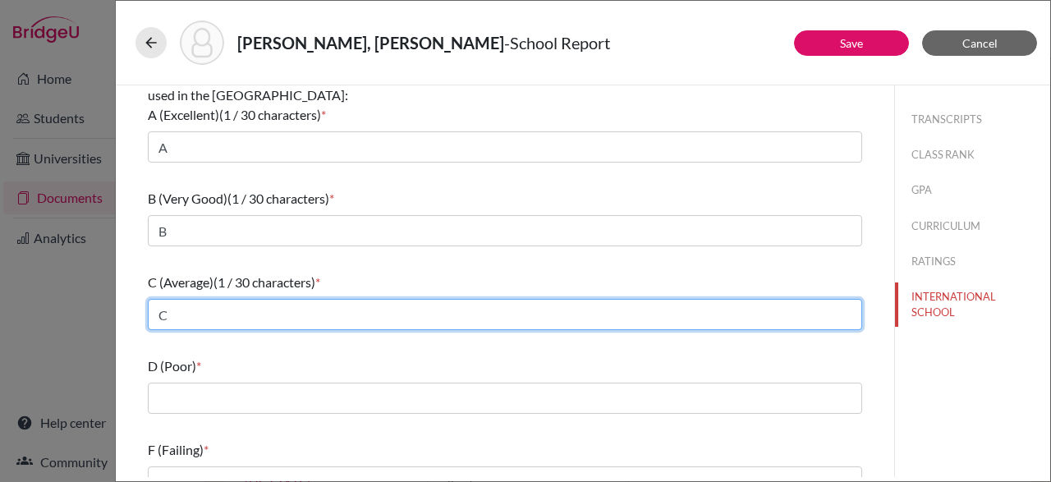
scroll to position [509, 0]
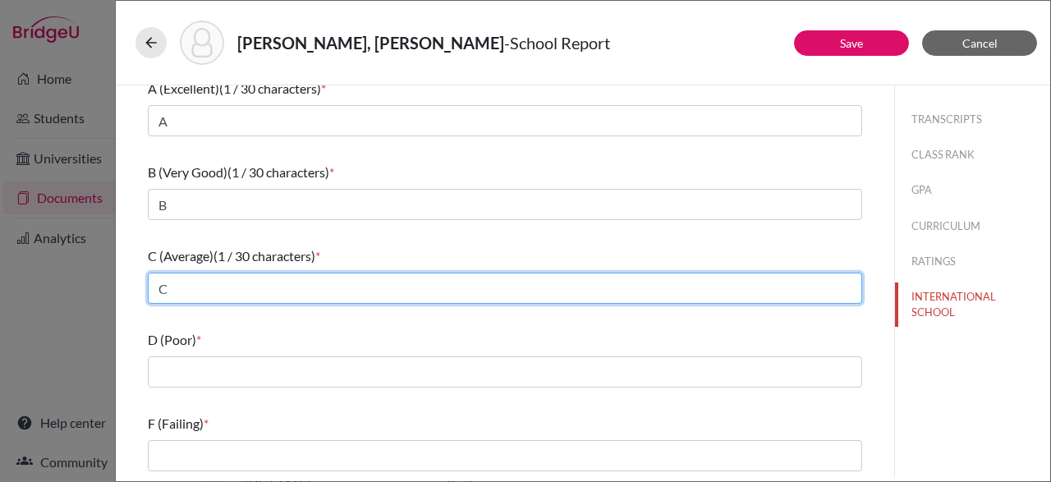
type input "C"
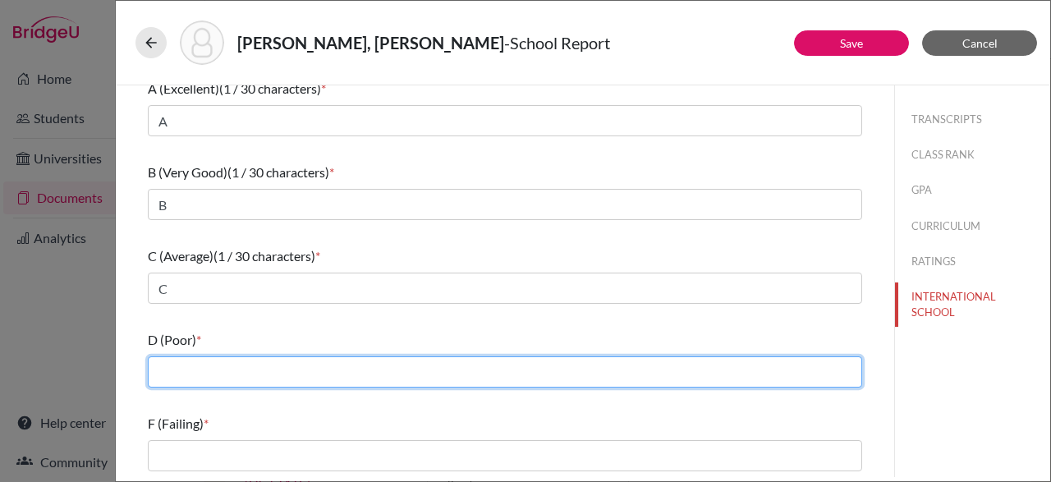
click at [198, 362] on input "text" at bounding box center [505, 371] width 714 height 31
type input "D"
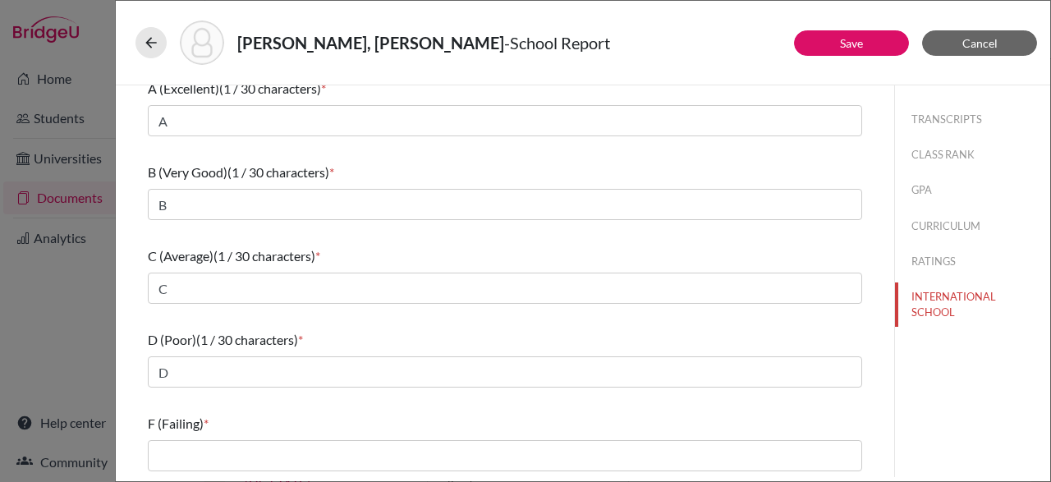
click at [562, 431] on div "F (Failing) *" at bounding box center [505, 424] width 714 height 20
click at [592, 478] on div "Save Cancel What is the primary language of instruction in your secondary schoo…" at bounding box center [583, 283] width 934 height 396
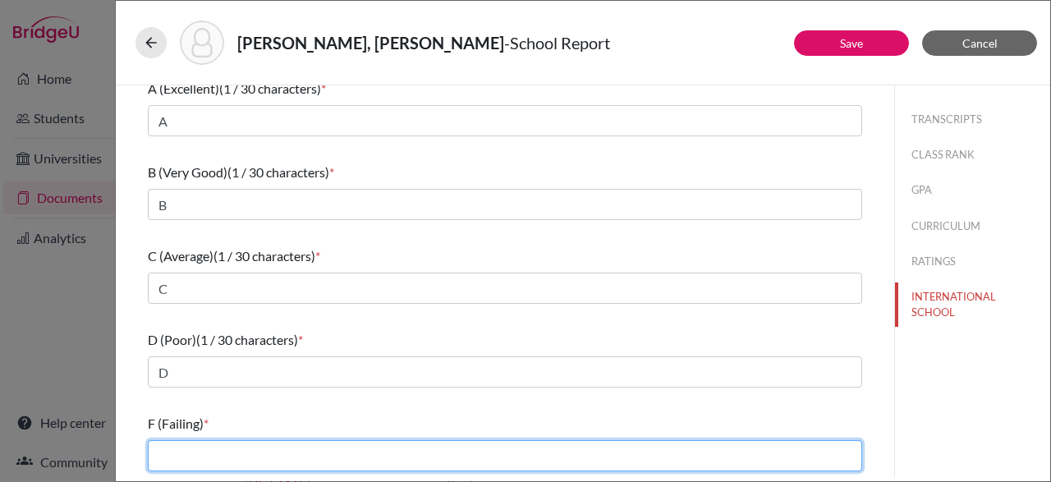
click at [606, 452] on input "text" at bounding box center [505, 455] width 714 height 31
type input "F"
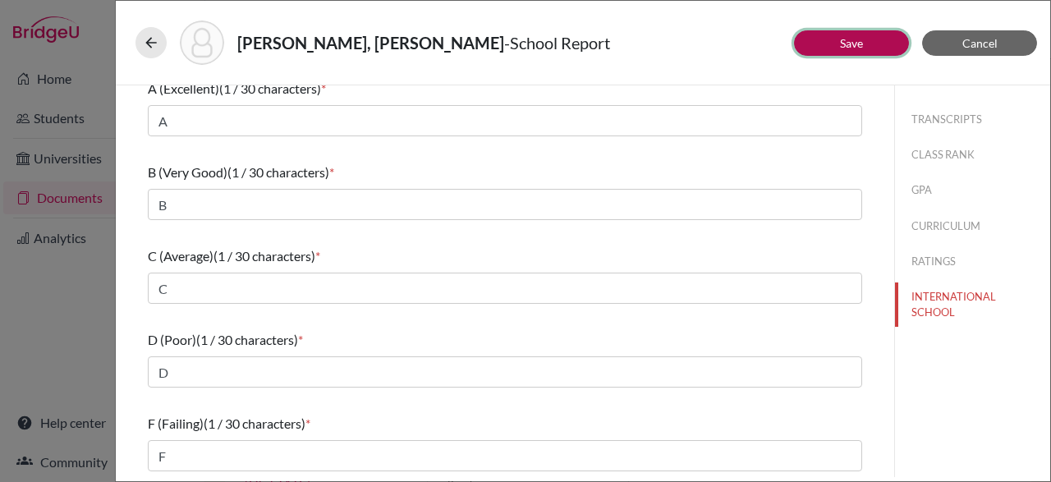
click at [856, 48] on link "Save" at bounding box center [851, 43] width 23 height 14
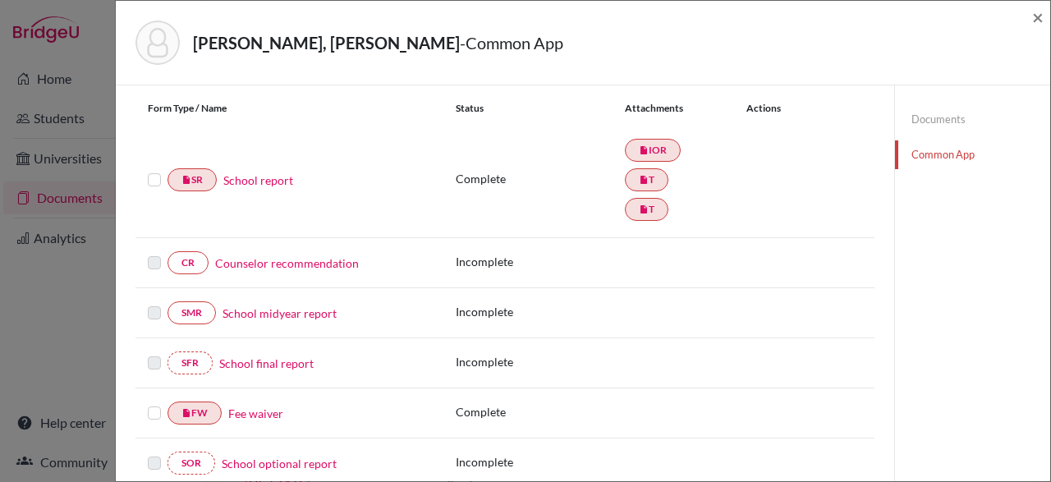
scroll to position [181, 0]
click at [315, 261] on link "Counselor recommendation" at bounding box center [287, 263] width 144 height 17
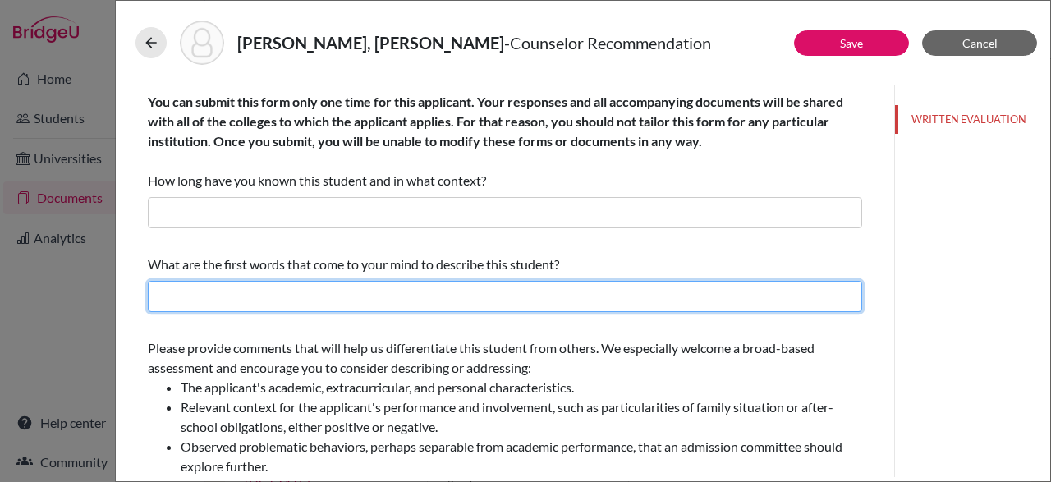
drag, startPoint x: 576, startPoint y: 288, endPoint x: 584, endPoint y: 287, distance: 8.3
click at [584, 287] on input "text" at bounding box center [505, 296] width 714 height 31
type input "Persistent, adventurous and resilient"
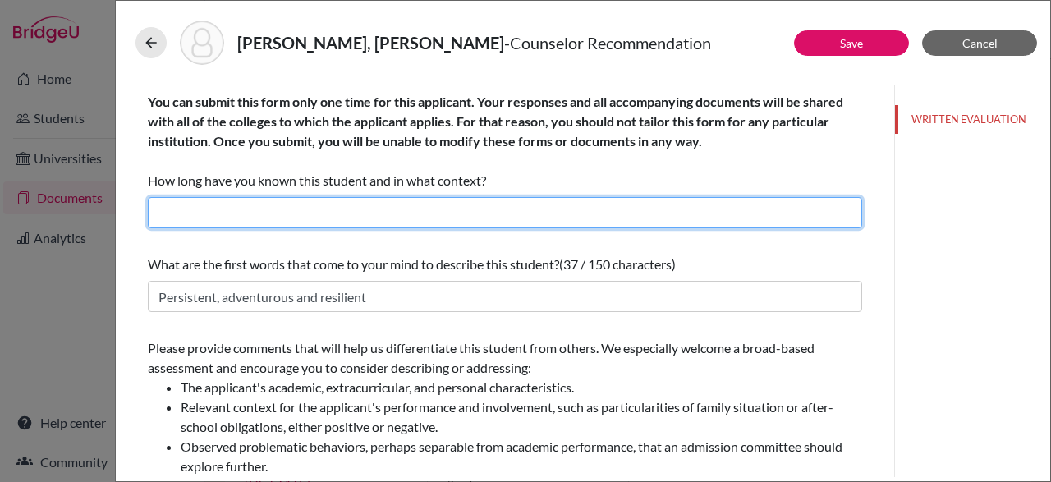
click at [375, 213] on input "text" at bounding box center [505, 212] width 714 height 31
type input "£"
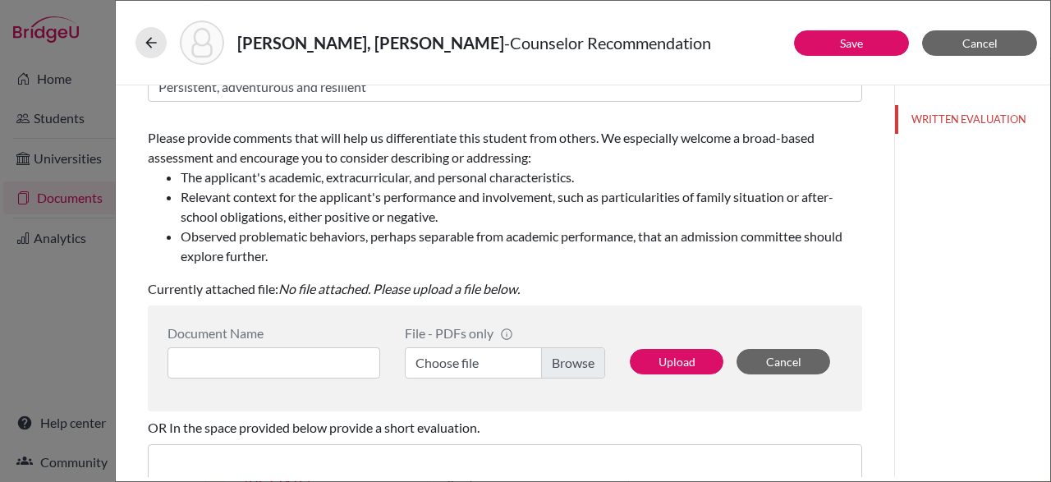
scroll to position [214, 0]
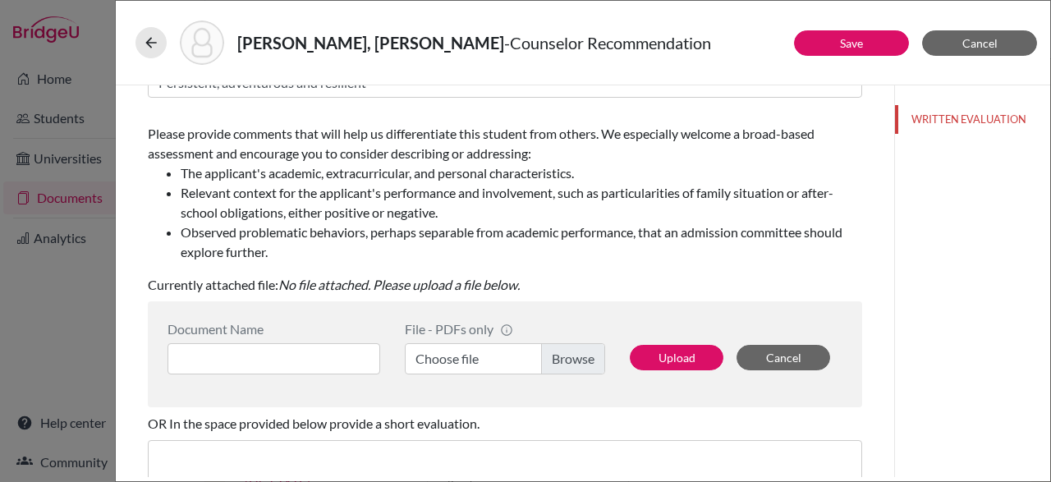
type input "3 years in my capacity as counselor"
click at [565, 351] on label "Choose file" at bounding box center [505, 358] width 200 height 31
click at [565, 351] on input "Choose file" at bounding box center [505, 358] width 200 height 31
click at [286, 351] on input at bounding box center [274, 358] width 213 height 31
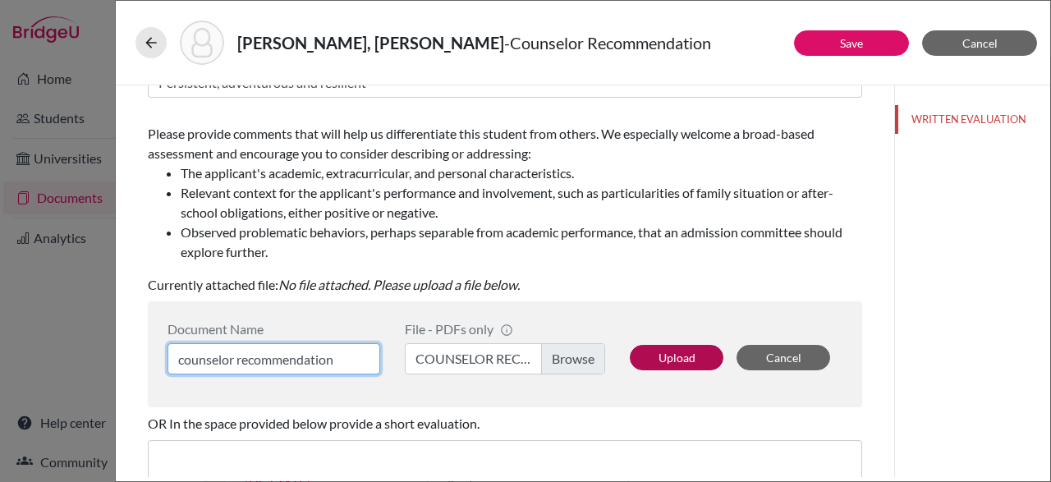
type input "counselor recommendation"
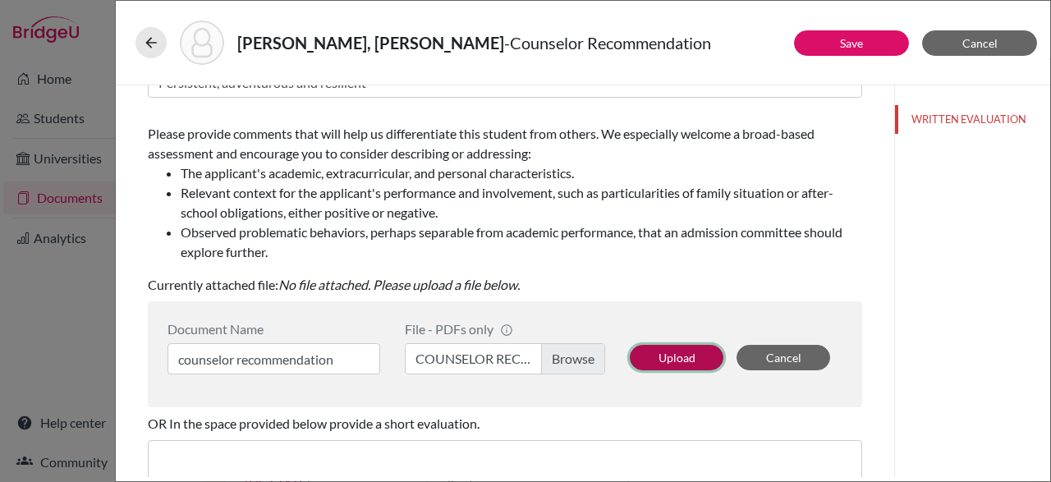
click at [652, 351] on button "Upload" at bounding box center [677, 357] width 94 height 25
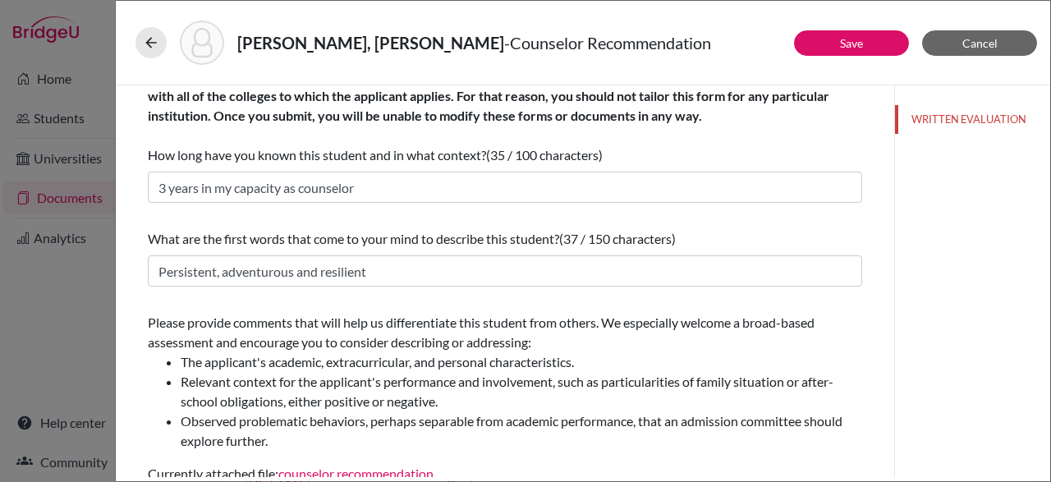
scroll to position [0, 0]
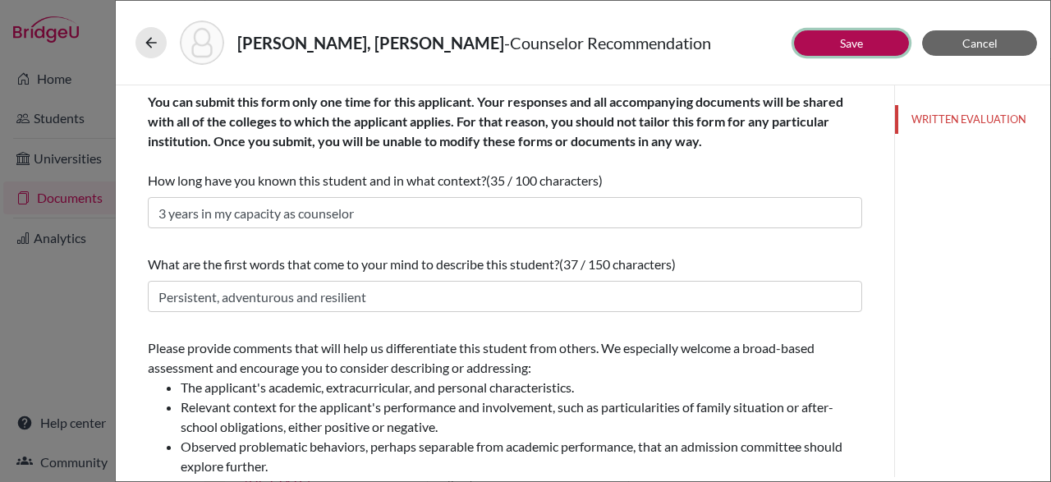
click at [876, 48] on button "Save" at bounding box center [851, 42] width 115 height 25
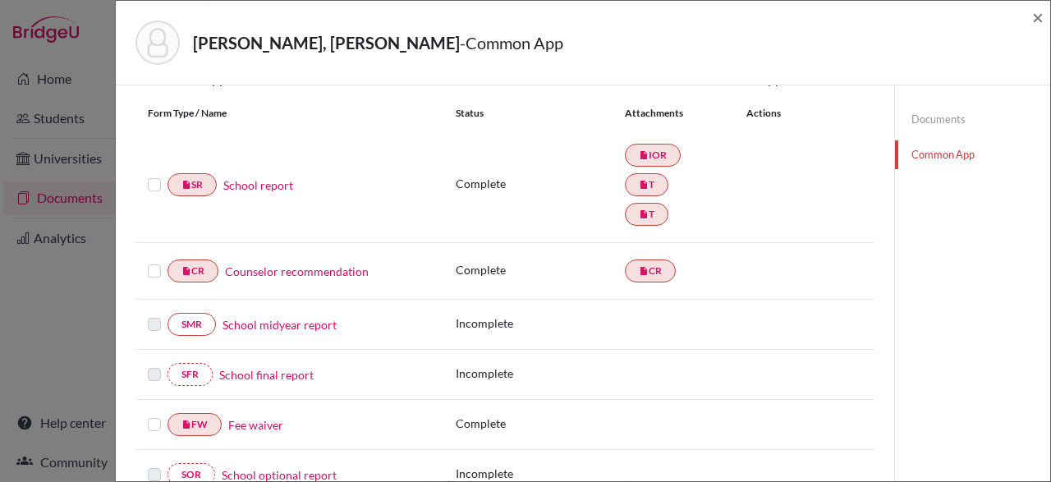
scroll to position [182, 0]
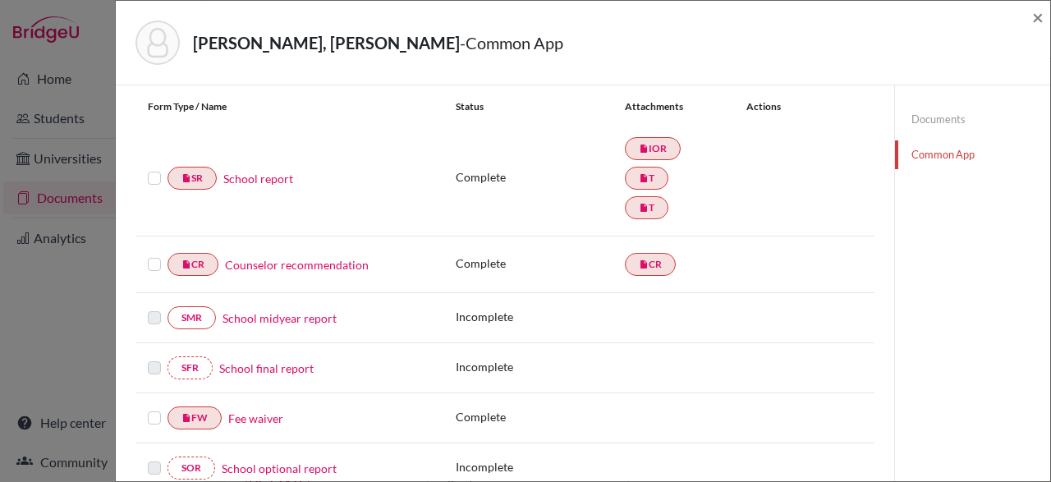
click at [157, 168] on label at bounding box center [154, 168] width 13 height 0
click at [0, 0] on input "checkbox" at bounding box center [0, 0] width 0 height 0
click at [154, 256] on label at bounding box center [154, 256] width 13 height 0
click at [0, 0] on input "checkbox" at bounding box center [0, 0] width 0 height 0
click at [154, 410] on div at bounding box center [158, 420] width 20 height 20
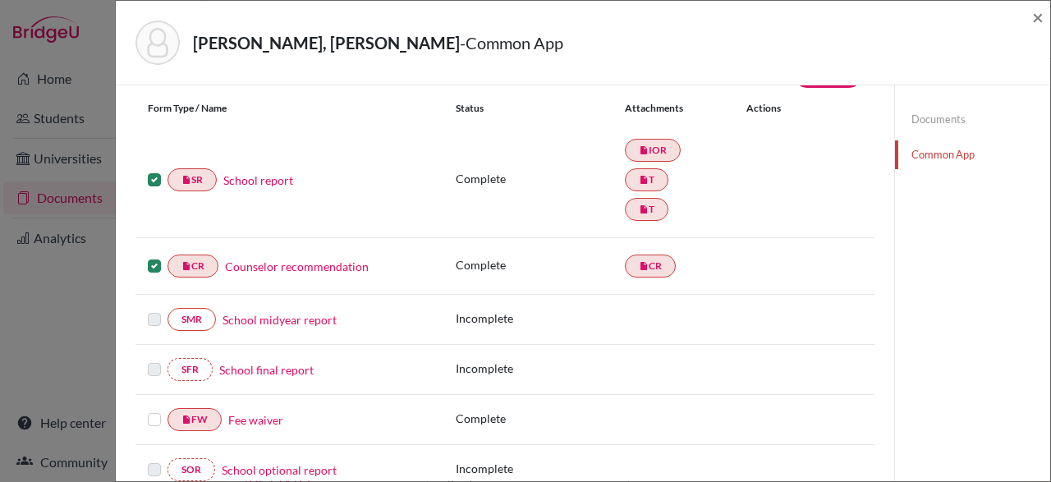
click at [154, 410] on label at bounding box center [154, 410] width 13 height 0
click at [0, 0] on input "checkbox" at bounding box center [0, 0] width 0 height 0
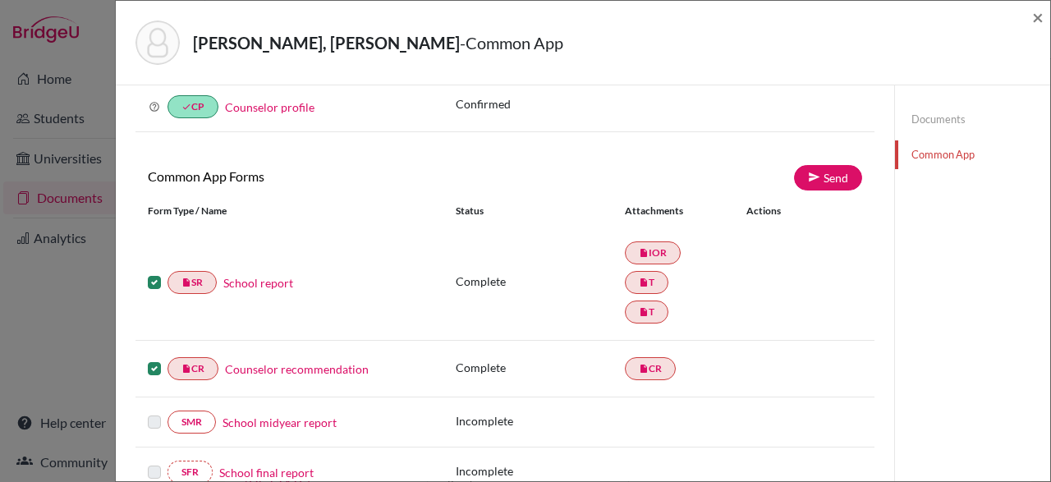
scroll to position [75, 0]
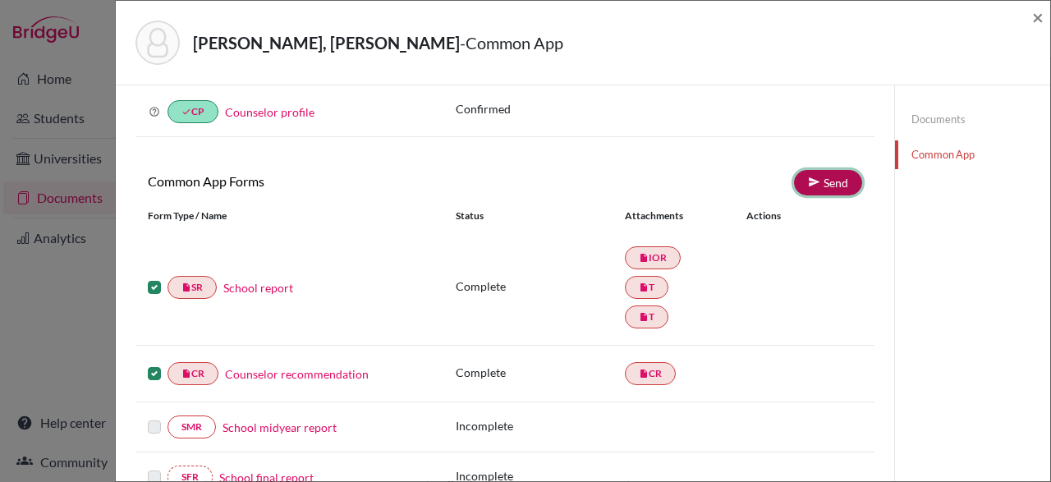
click at [830, 178] on link "Send" at bounding box center [828, 182] width 68 height 25
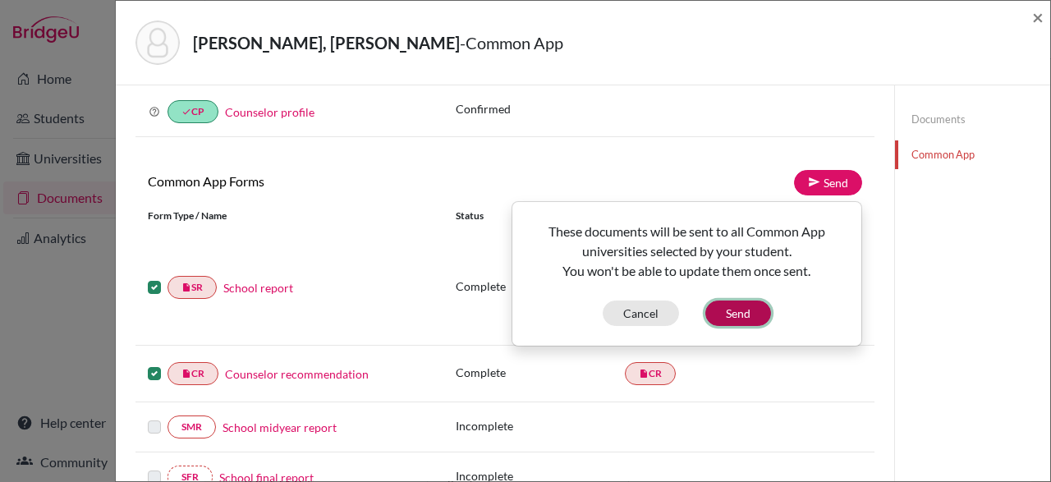
click at [743, 302] on button "Send" at bounding box center [738, 313] width 66 height 25
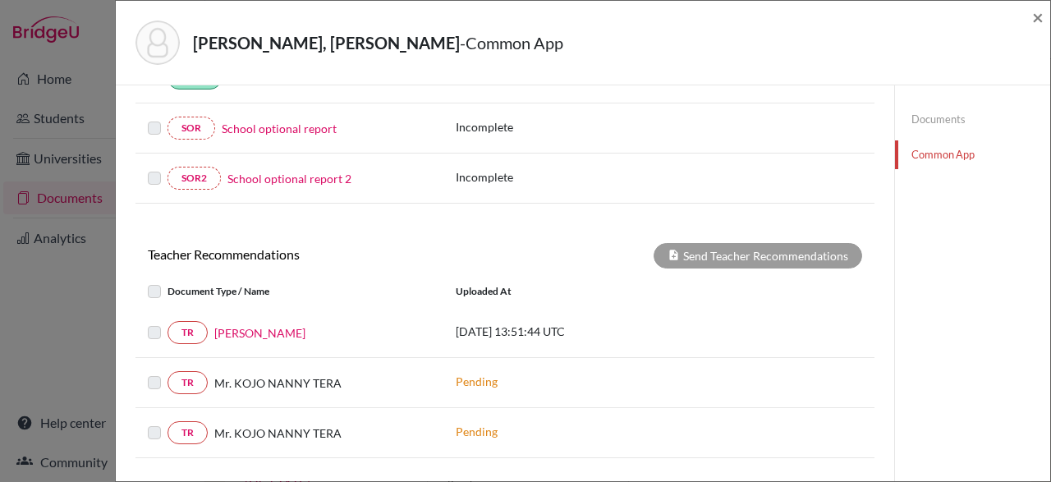
scroll to position [527, 0]
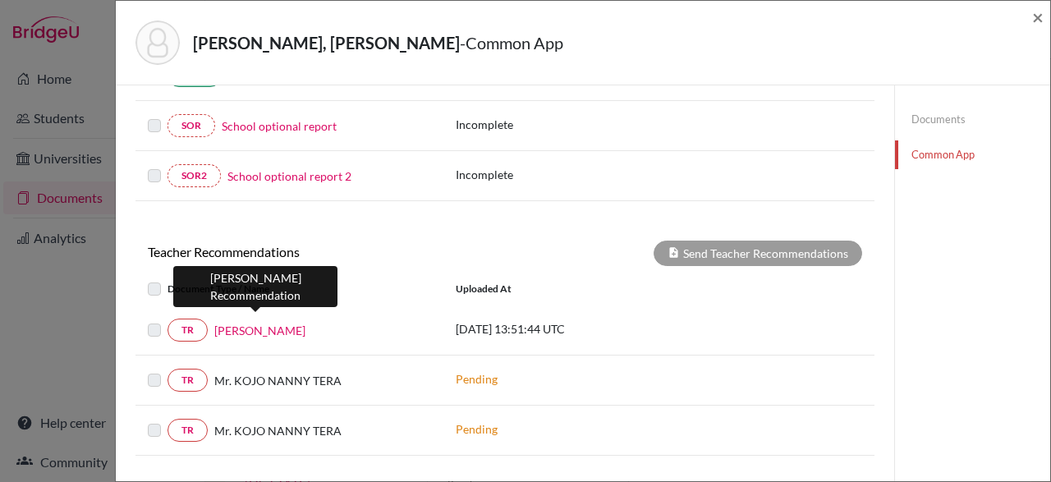
drag, startPoint x: 224, startPoint y: 324, endPoint x: 218, endPoint y: 334, distance: 11.8
click at [218, 333] on div "TR [PERSON_NAME] [DATE] 13:51:44 UTC" at bounding box center [504, 330] width 739 height 50
click at [218, 322] on link "[PERSON_NAME]" at bounding box center [259, 330] width 91 height 17
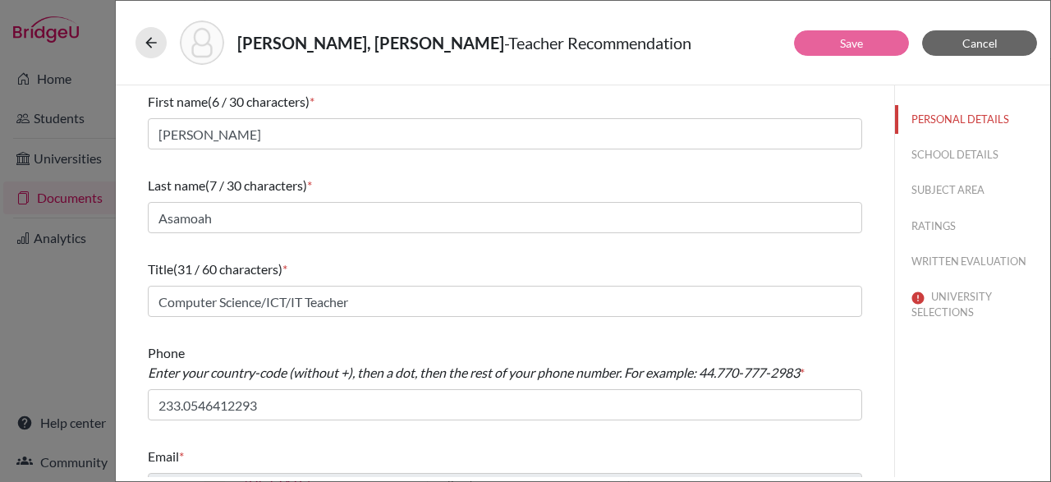
scroll to position [33, 0]
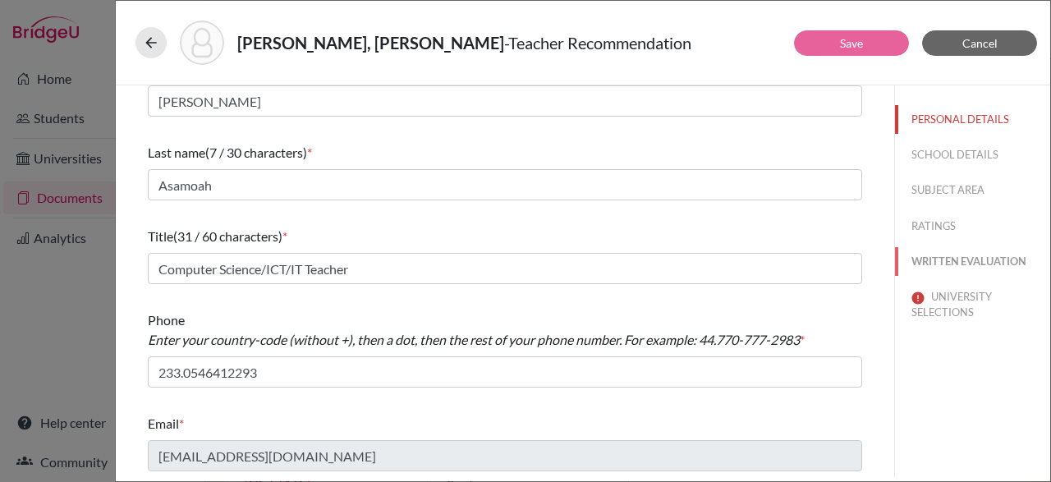
click at [1011, 255] on button "WRITTEN EVALUATION" at bounding box center [972, 261] width 155 height 29
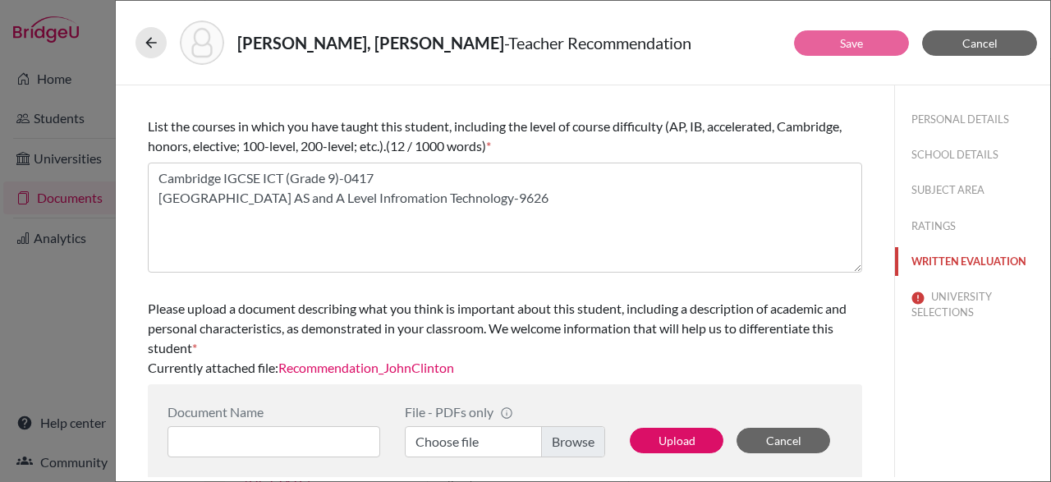
scroll to position [555, 0]
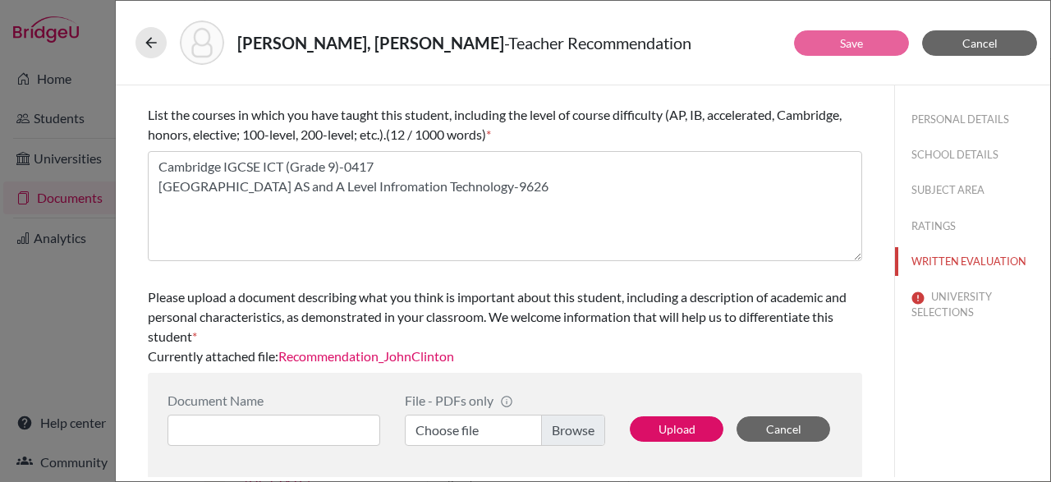
click at [428, 342] on div "Please upload a document describing what you think is important about this stud…" at bounding box center [505, 316] width 714 height 59
click at [426, 351] on link "Recommendation_JohnClinton" at bounding box center [366, 356] width 176 height 16
click at [944, 318] on button "UNIVERSITY SELECTIONS" at bounding box center [972, 304] width 155 height 44
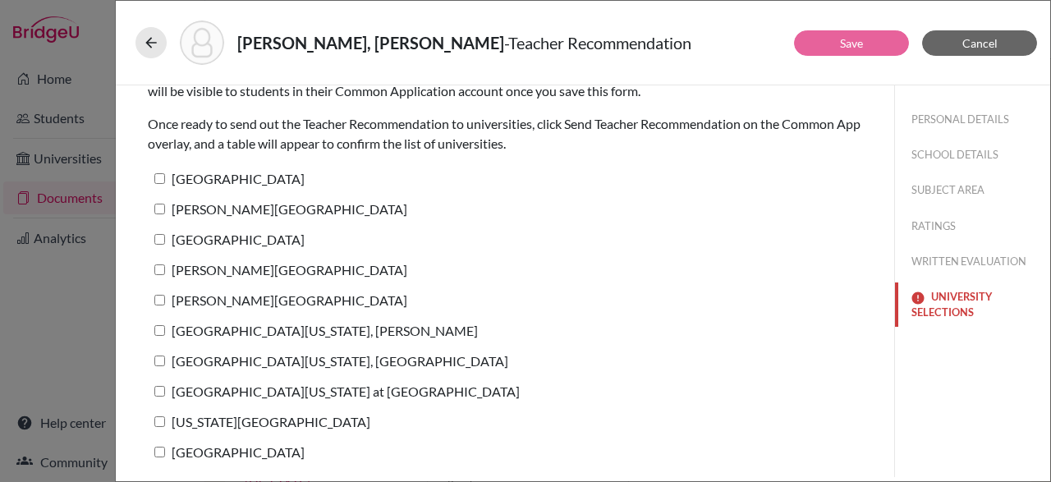
scroll to position [0, 0]
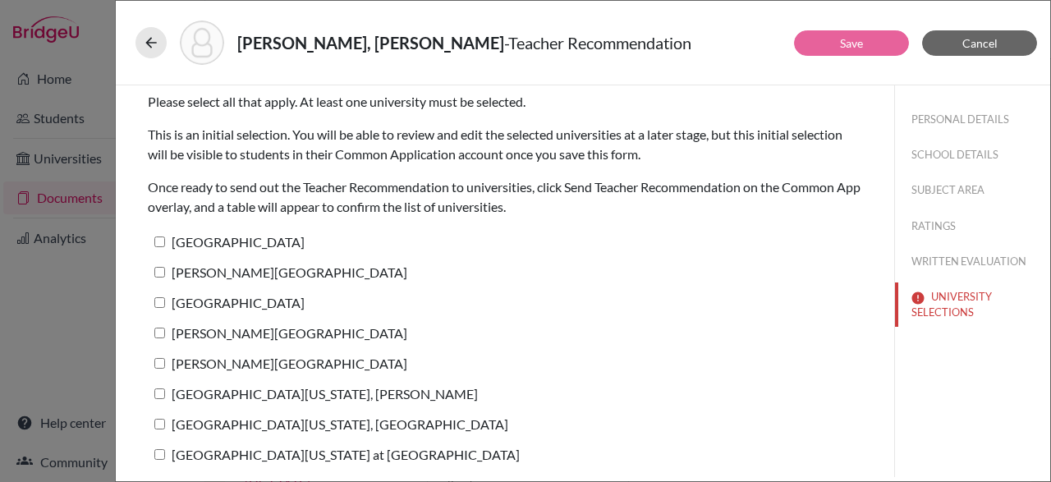
click at [163, 269] on input "[PERSON_NAME][GEOGRAPHIC_DATA]" at bounding box center [159, 272] width 11 height 11
checkbox input "true"
click at [163, 369] on input "[PERSON_NAME][GEOGRAPHIC_DATA]" at bounding box center [159, 363] width 11 height 11
checkbox input "true"
click at [864, 46] on button "Save" at bounding box center [851, 42] width 115 height 25
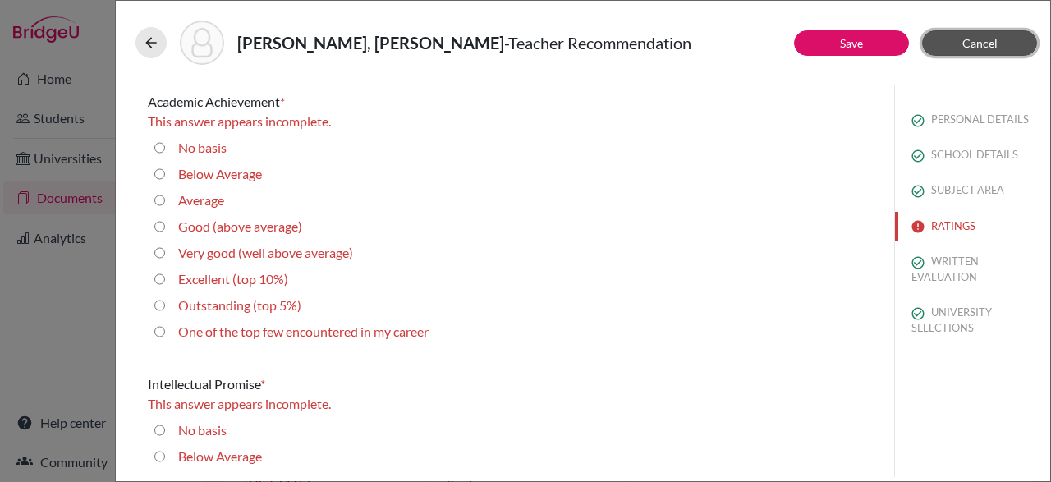
click at [930, 48] on button "Cancel" at bounding box center [979, 42] width 115 height 25
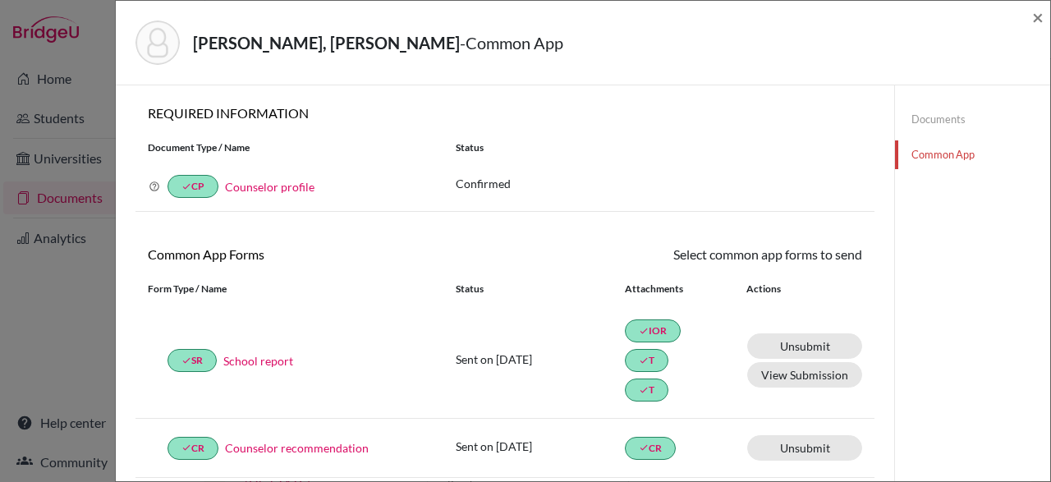
click at [1031, 9] on div "[PERSON_NAME], [PERSON_NAME] - Common App ×" at bounding box center [582, 42] width 921 height 71
click at [1045, 15] on div "[PERSON_NAME], [PERSON_NAME] - Common App ×" at bounding box center [583, 43] width 934 height 85
click at [1043, 25] on span "×" at bounding box center [1037, 17] width 11 height 24
